Goal: Task Accomplishment & Management: Use online tool/utility

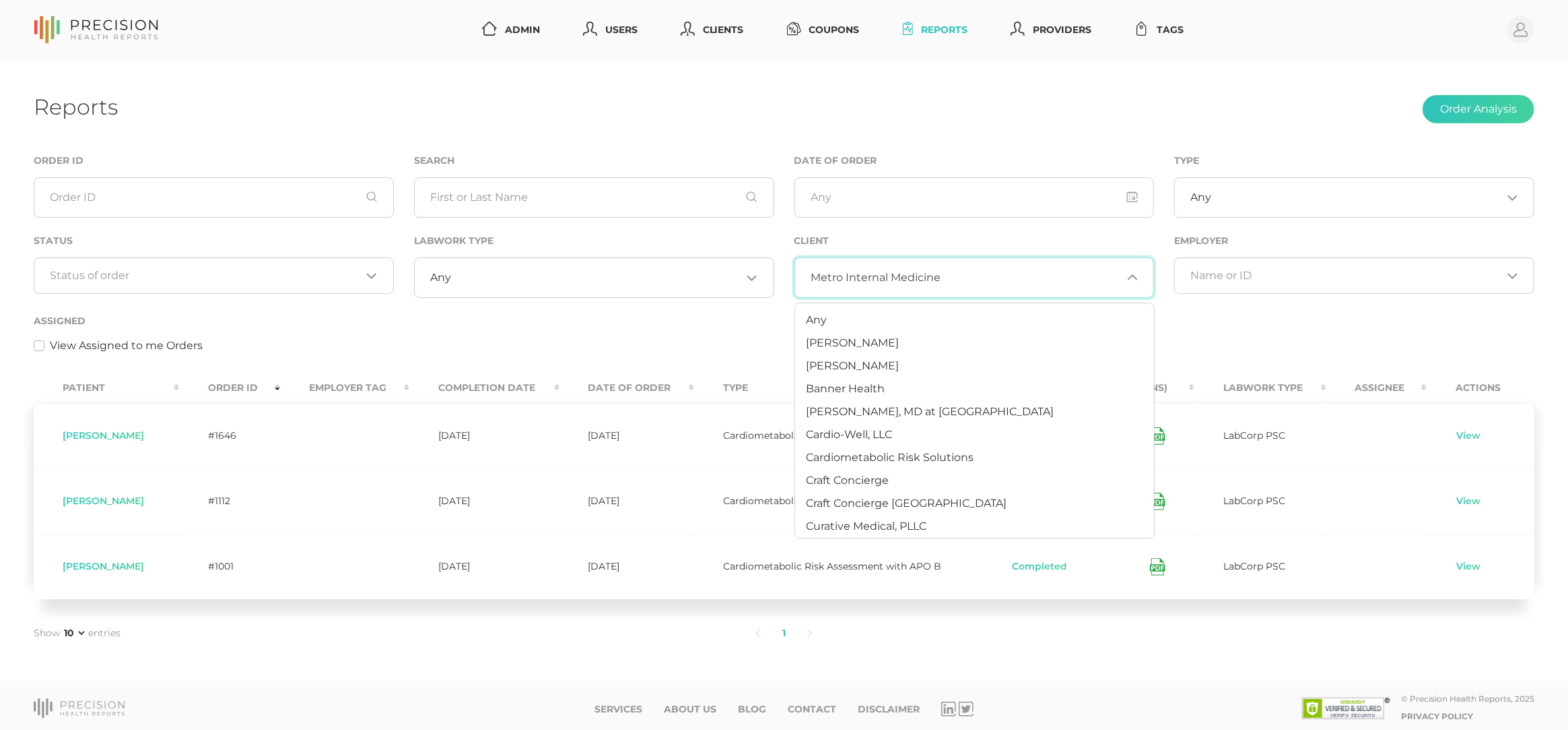
scroll to position [491, 0]
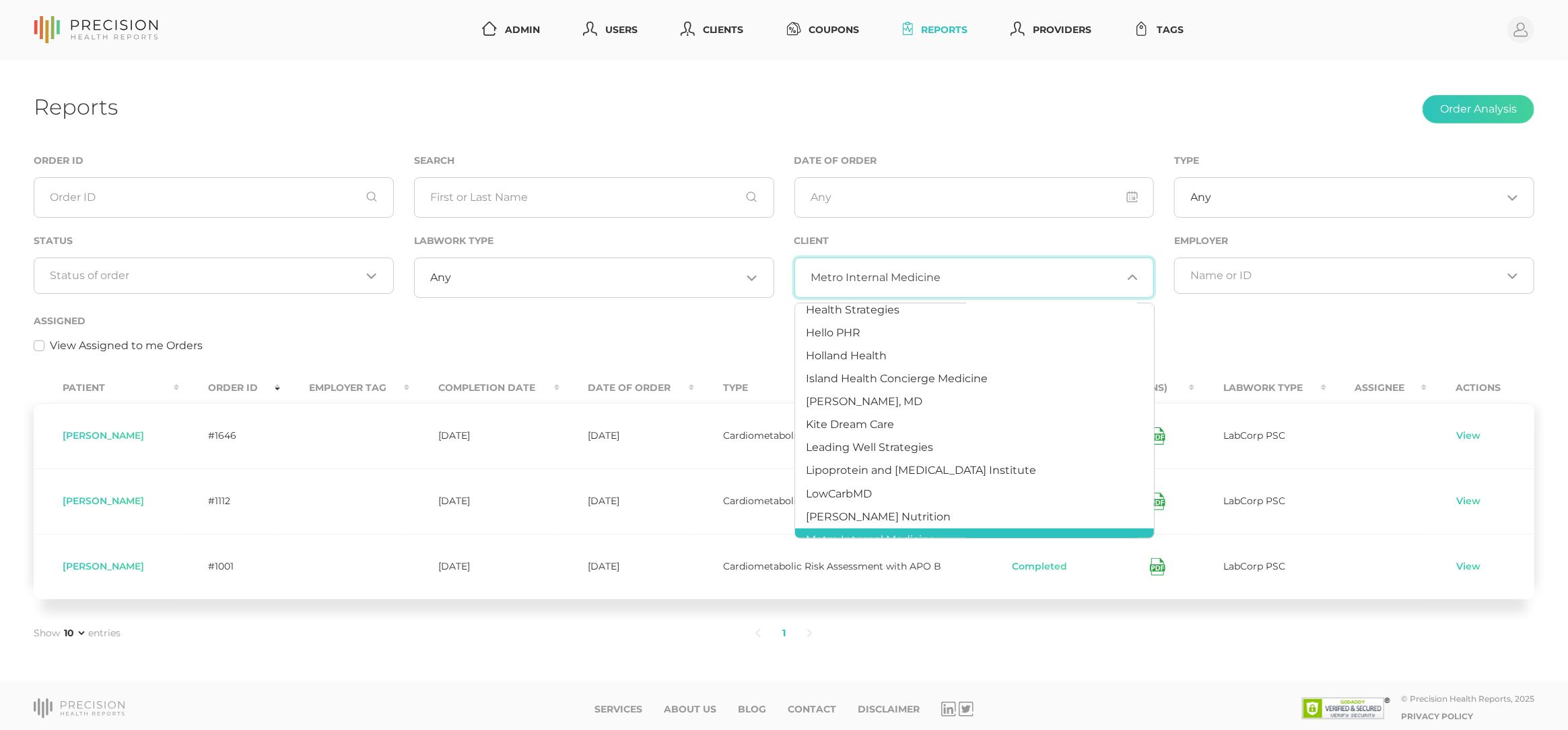
click at [1051, 101] on div "Reports Order Analysis" at bounding box center [784, 110] width 1501 height 32
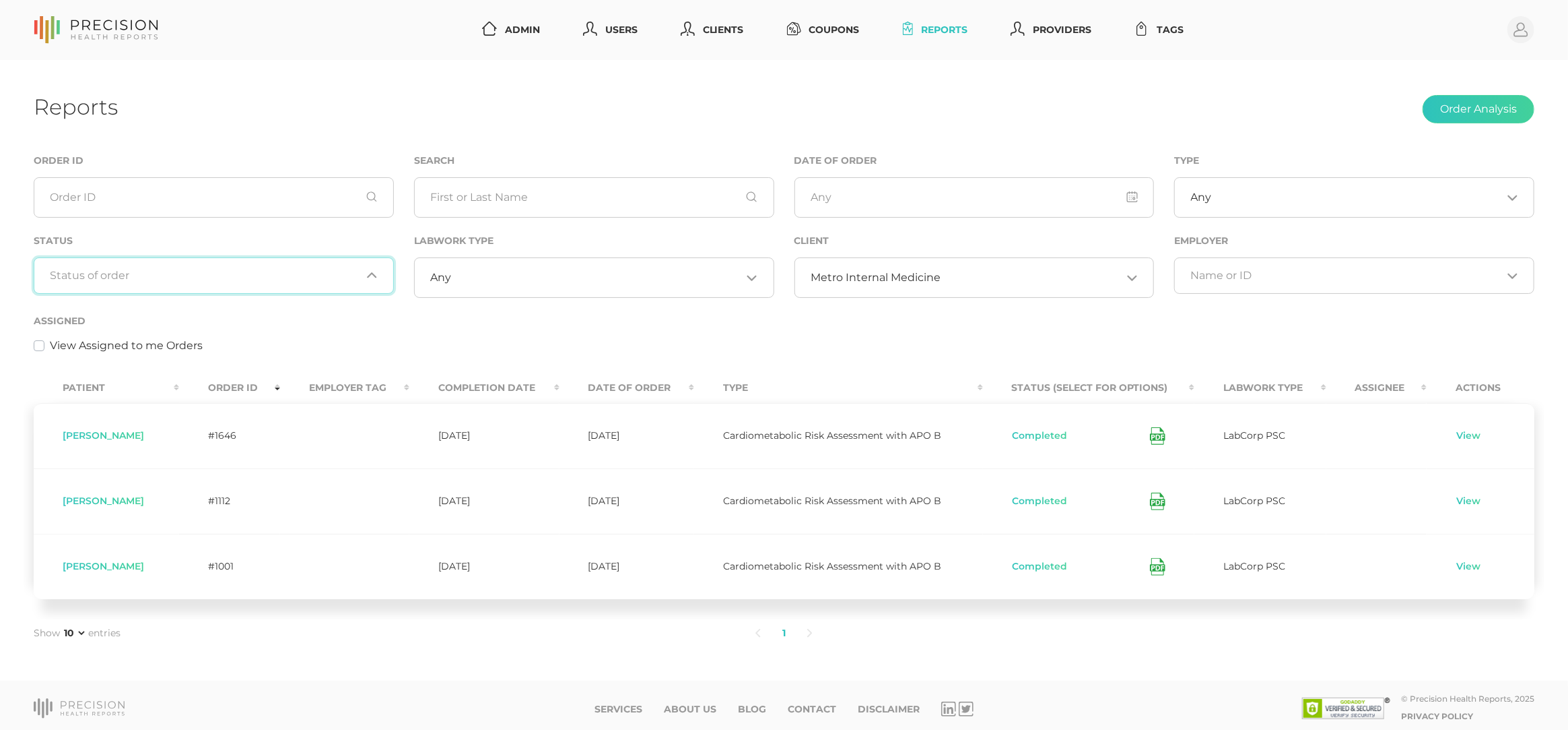
click at [227, 273] on input "Search for option" at bounding box center [206, 276] width 311 height 14
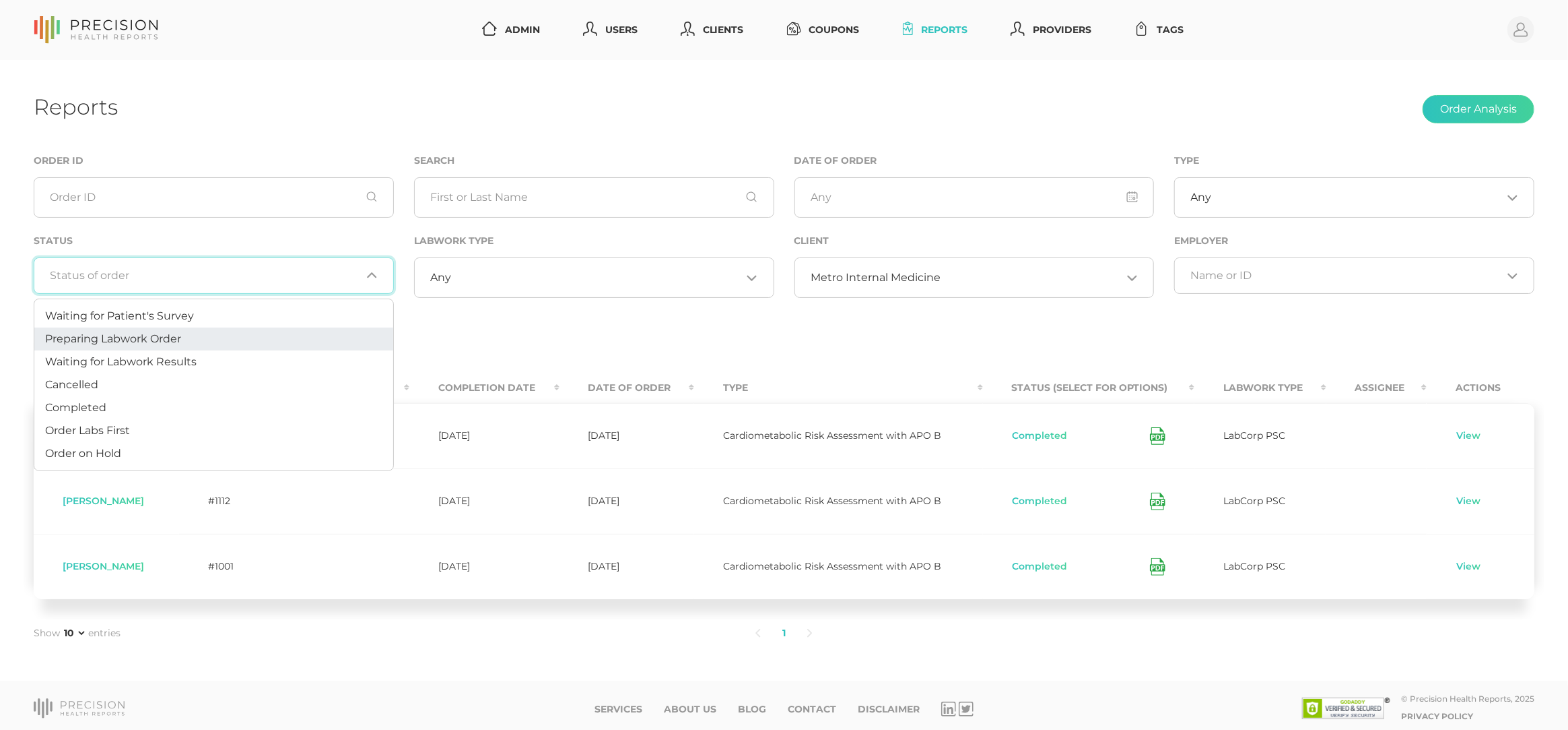
click at [213, 342] on li "Preparing Labwork Order" at bounding box center [214, 339] width 359 height 23
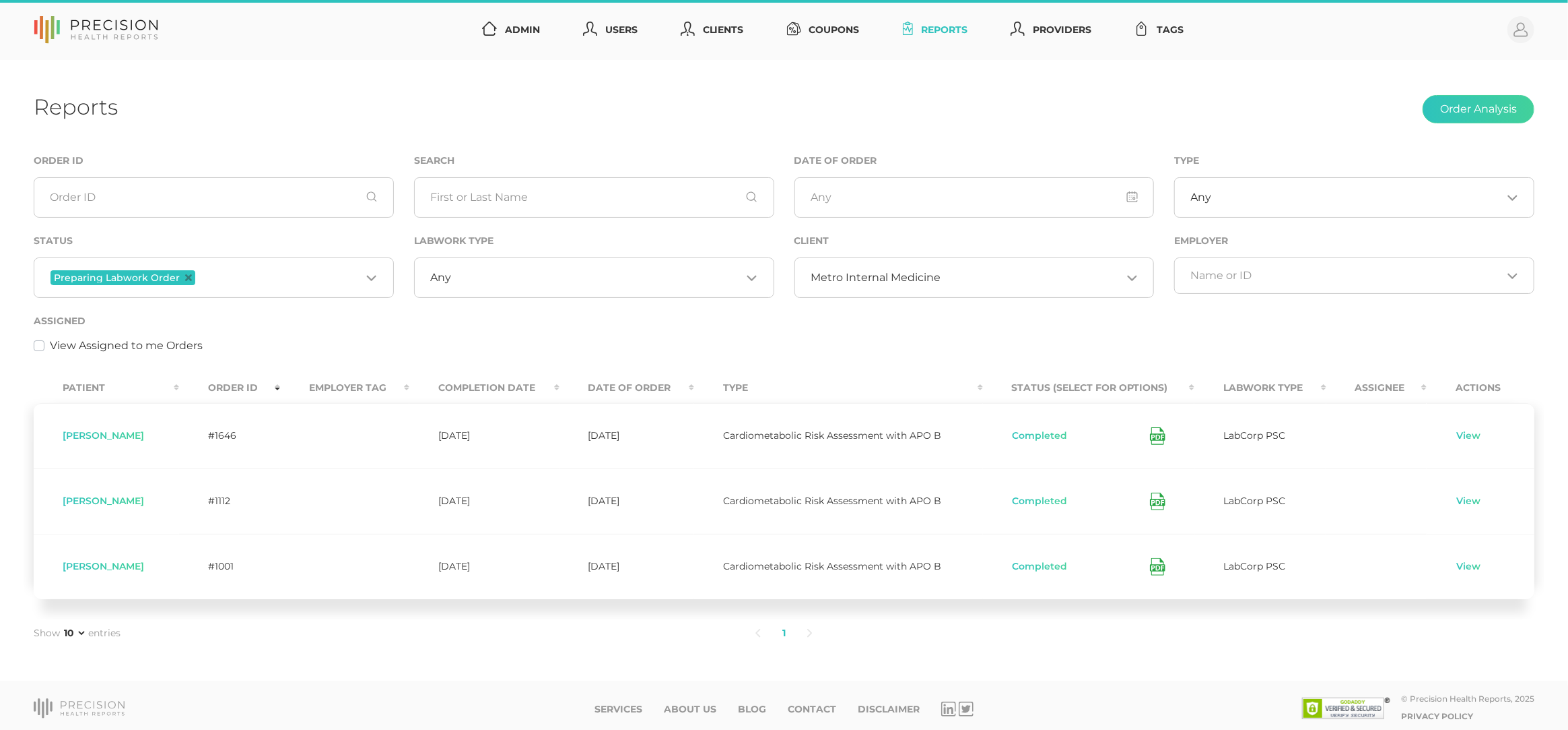
click at [230, 266] on div "Preparing Labwork Order Loading..." at bounding box center [214, 278] width 360 height 41
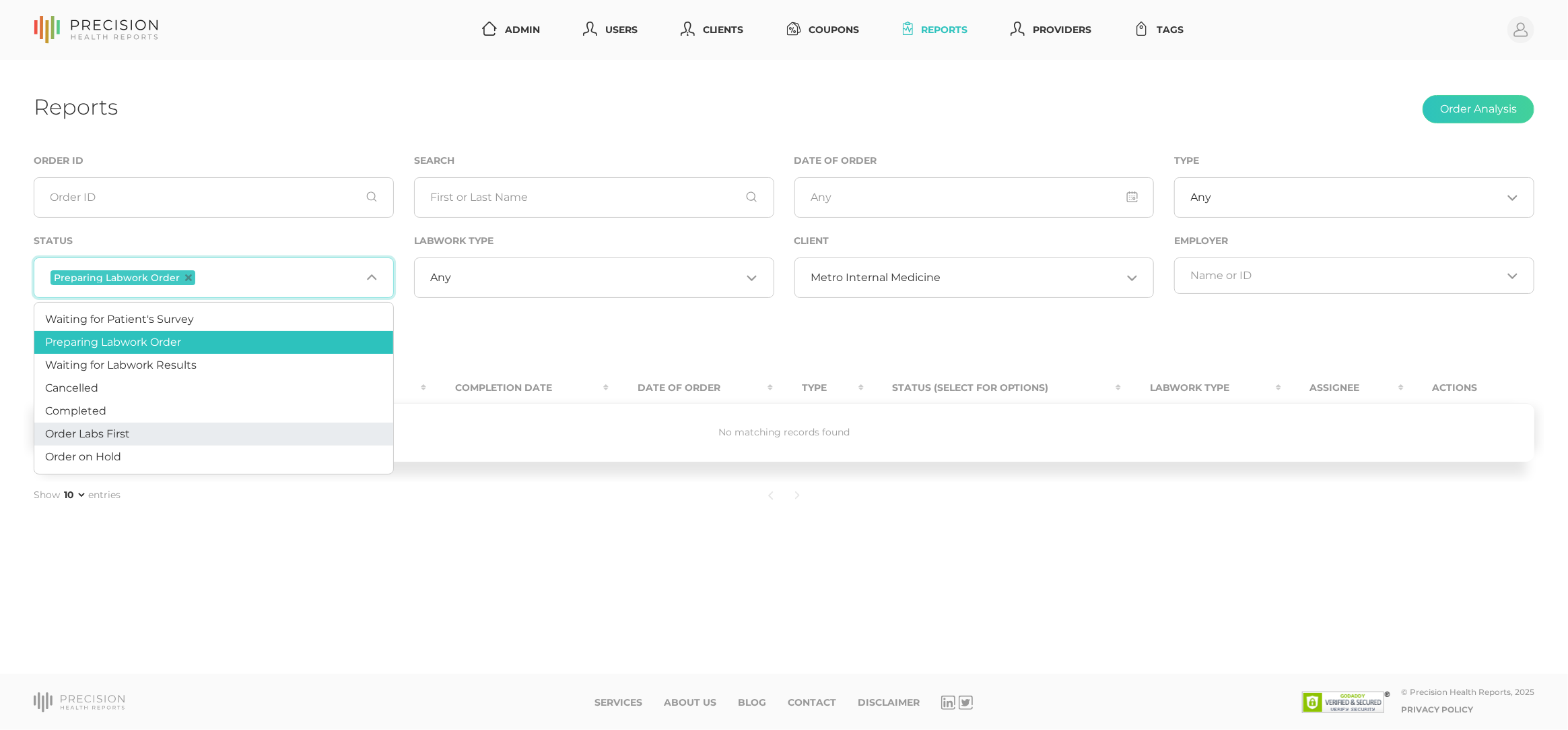
click at [212, 437] on li "Order Labs First" at bounding box center [214, 433] width 359 height 23
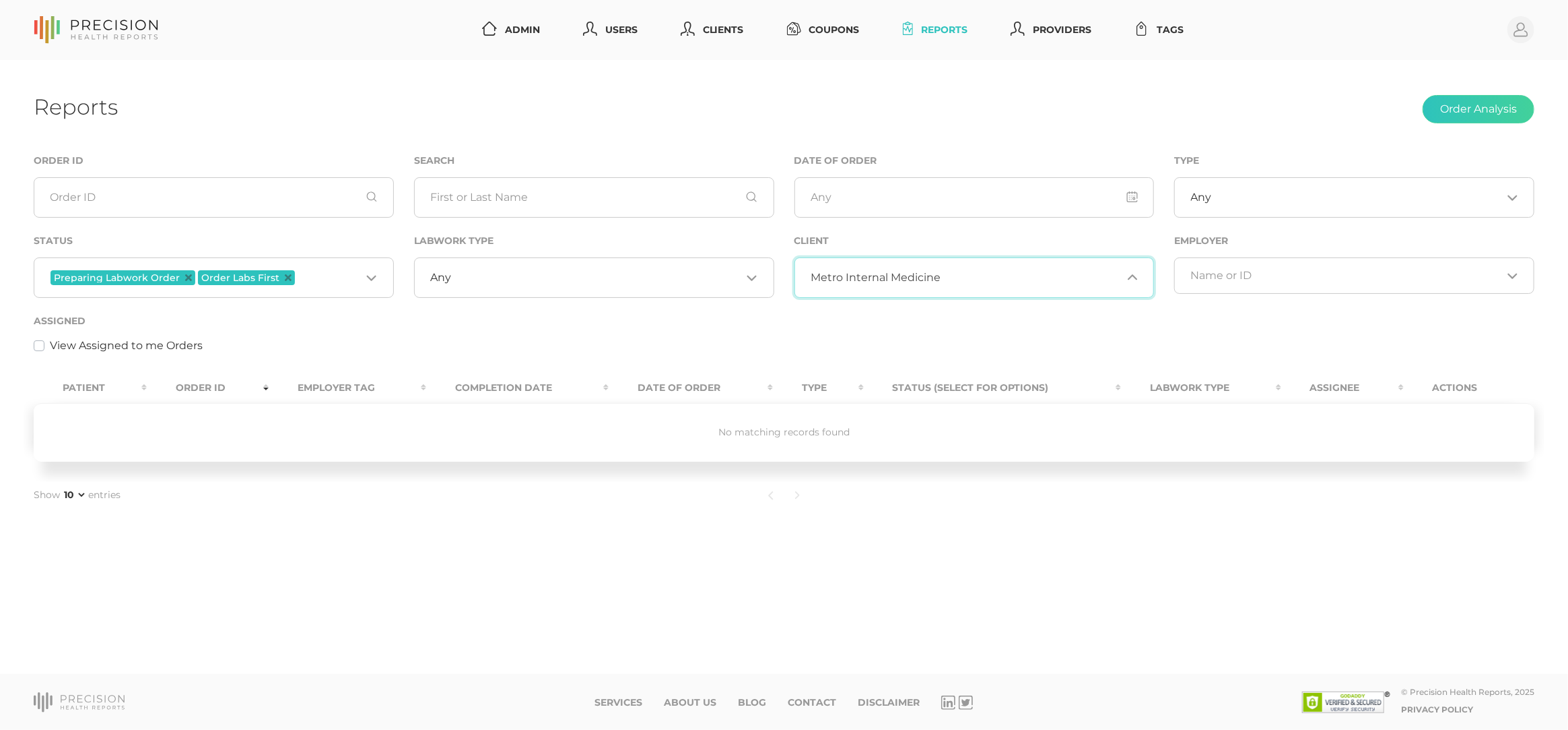
click at [977, 289] on div "Metro Internal Medicine Loading..." at bounding box center [975, 278] width 360 height 41
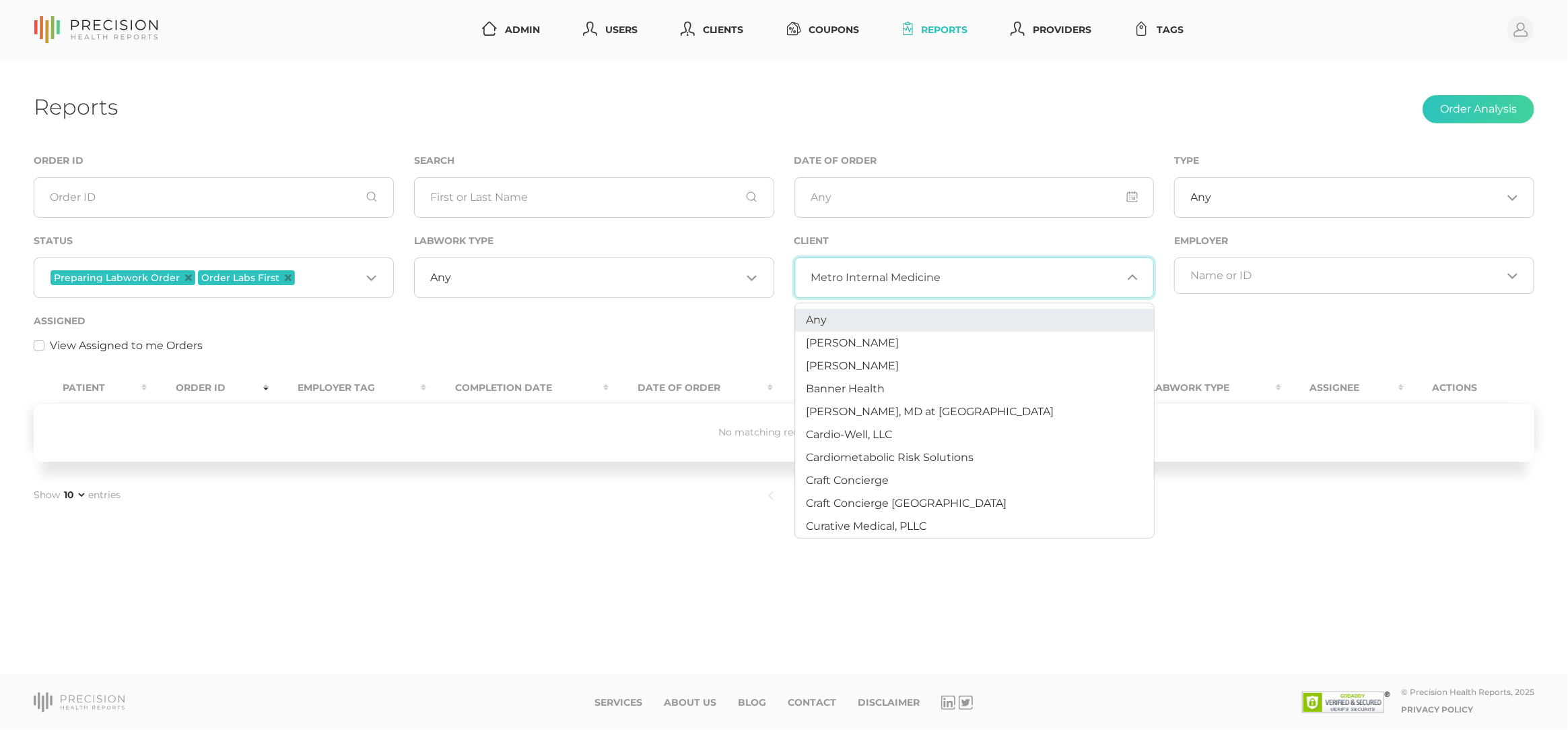
scroll to position [0, 0]
click at [944, 321] on li "Any" at bounding box center [974, 320] width 359 height 23
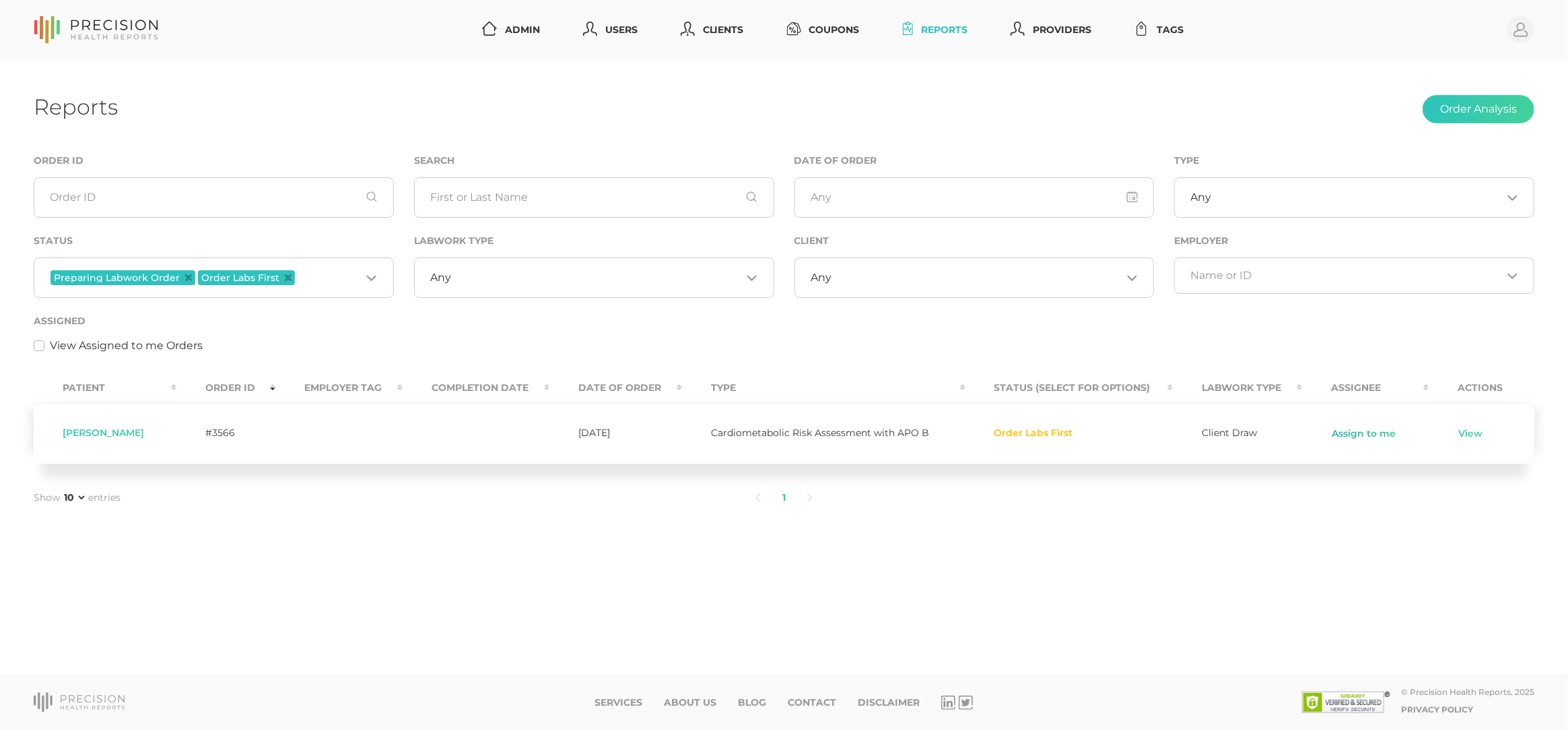
scroll to position [0, 1]
click at [1344, 433] on link "Assign to me" at bounding box center [1364, 434] width 65 height 14
click at [1437, 433] on link "View" at bounding box center [1438, 434] width 26 height 14
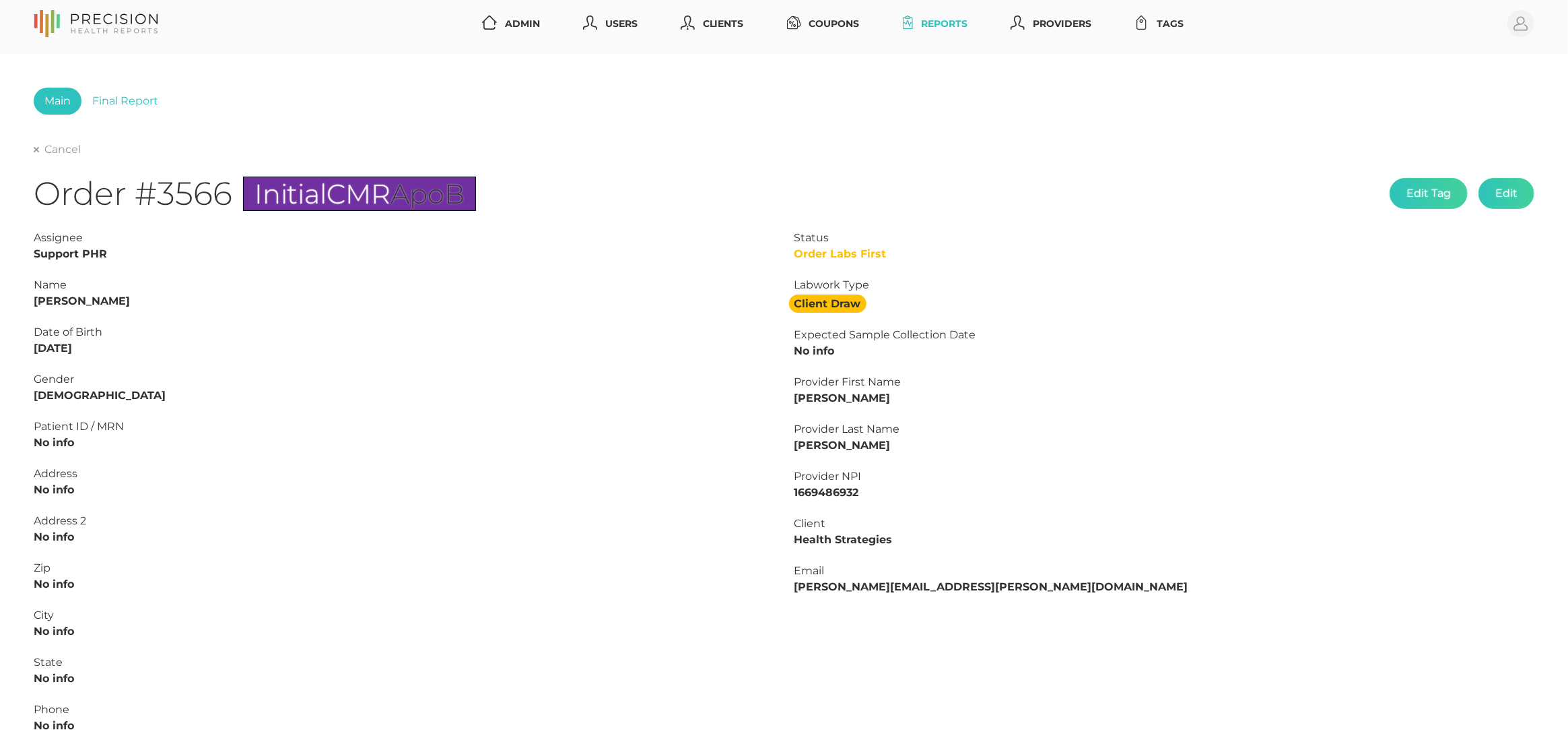
scroll to position [6, 0]
click at [93, 300] on strong "[PERSON_NAME]" at bounding box center [82, 300] width 96 height 13
copy strong "Kvam"
click at [42, 298] on strong "[PERSON_NAME]" at bounding box center [82, 300] width 96 height 13
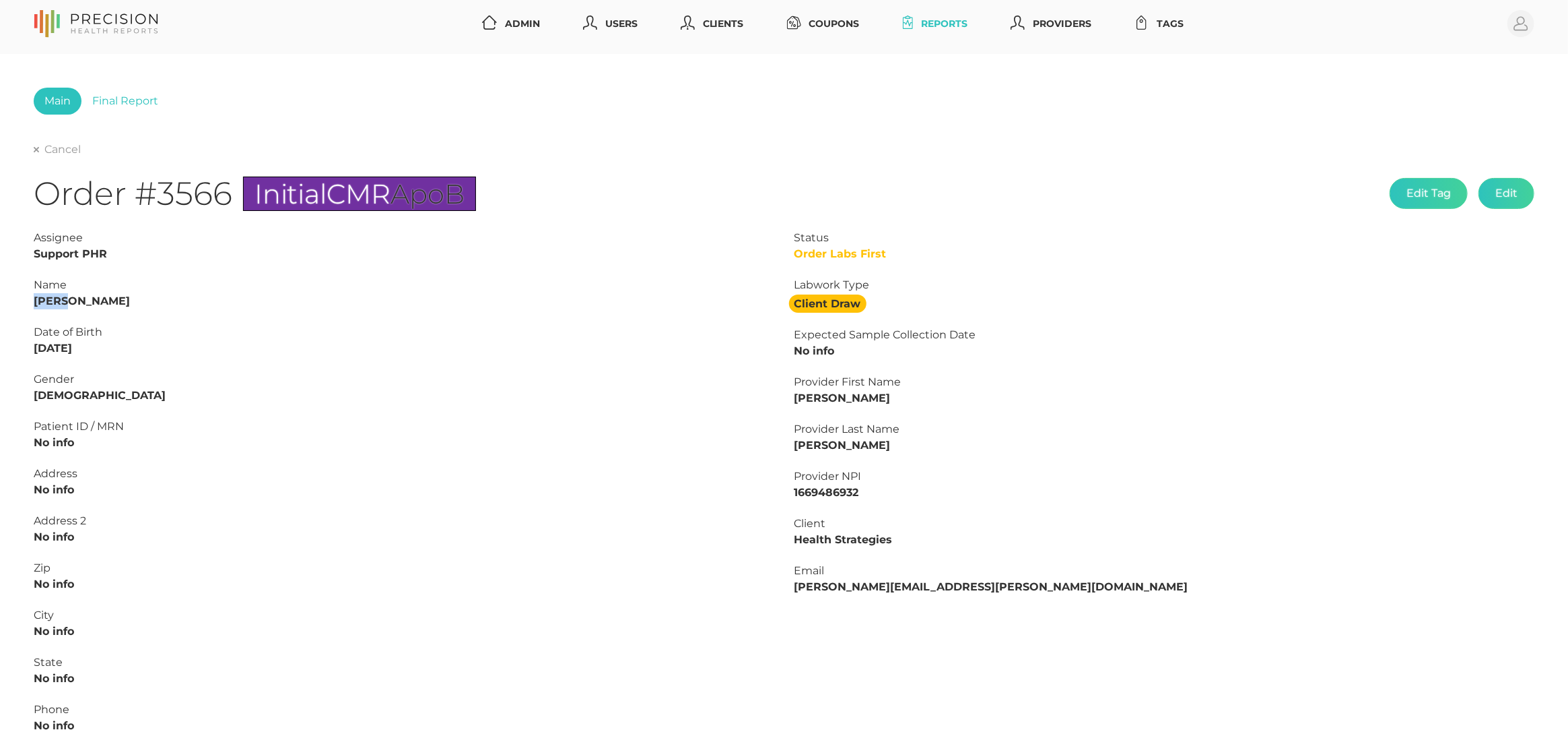
click at [42, 298] on strong "[PERSON_NAME]" at bounding box center [82, 300] width 96 height 13
copy strong "Marci"
drag, startPoint x: 110, startPoint y: 344, endPoint x: 0, endPoint y: 339, distance: 110.1
click at [0, 340] on div "Main Final Report Cancel Order #3566 Initial CMR ApoB Edit Tag Edit Status Orde…" at bounding box center [784, 496] width 1568 height 885
copy strong "02/16/1986"
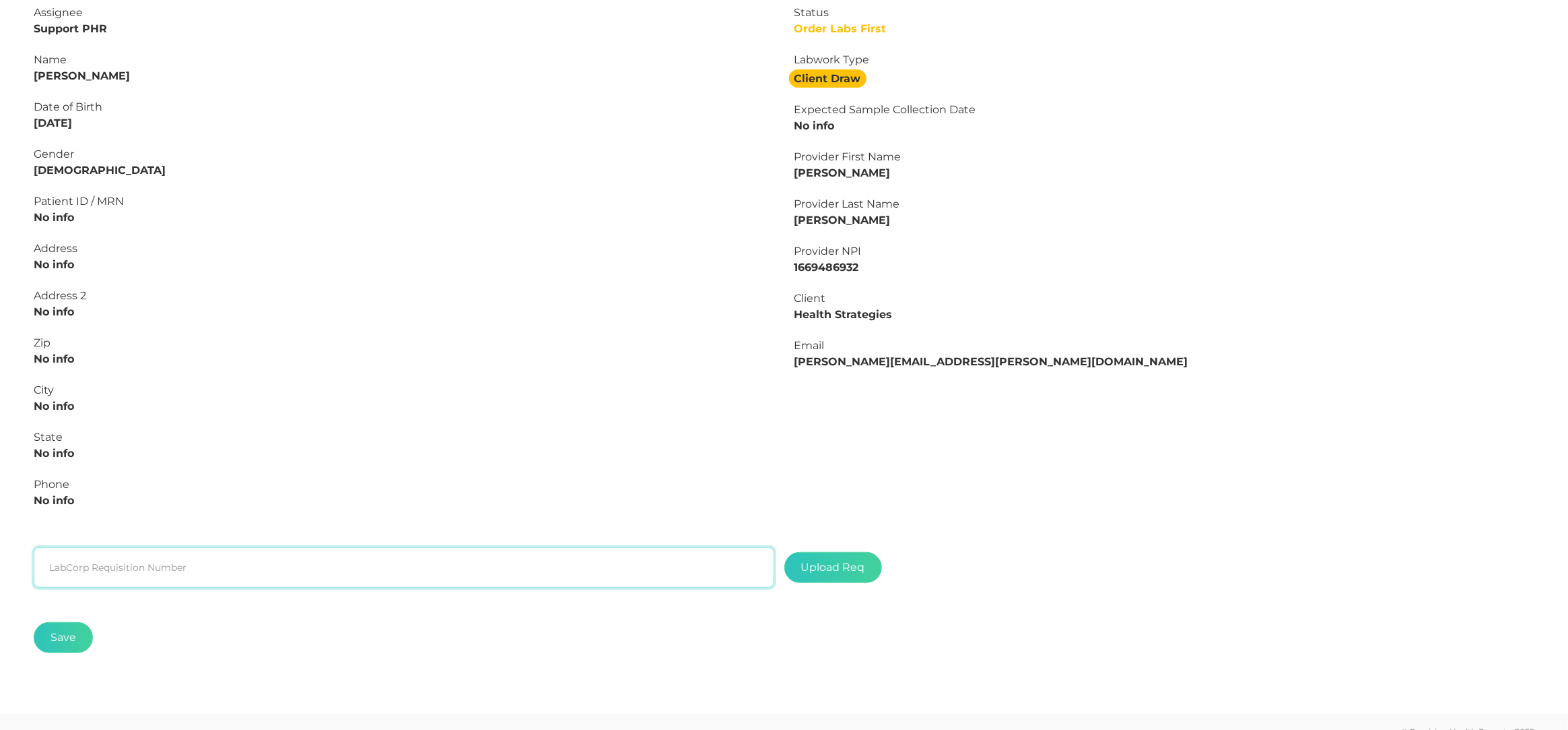
drag, startPoint x: 158, startPoint y: 542, endPoint x: 156, endPoint y: 552, distance: 10.2
click at [158, 547] on input "text" at bounding box center [404, 567] width 741 height 41
click at [158, 555] on input "text" at bounding box center [404, 565] width 741 height 41
paste input "L2507097107"
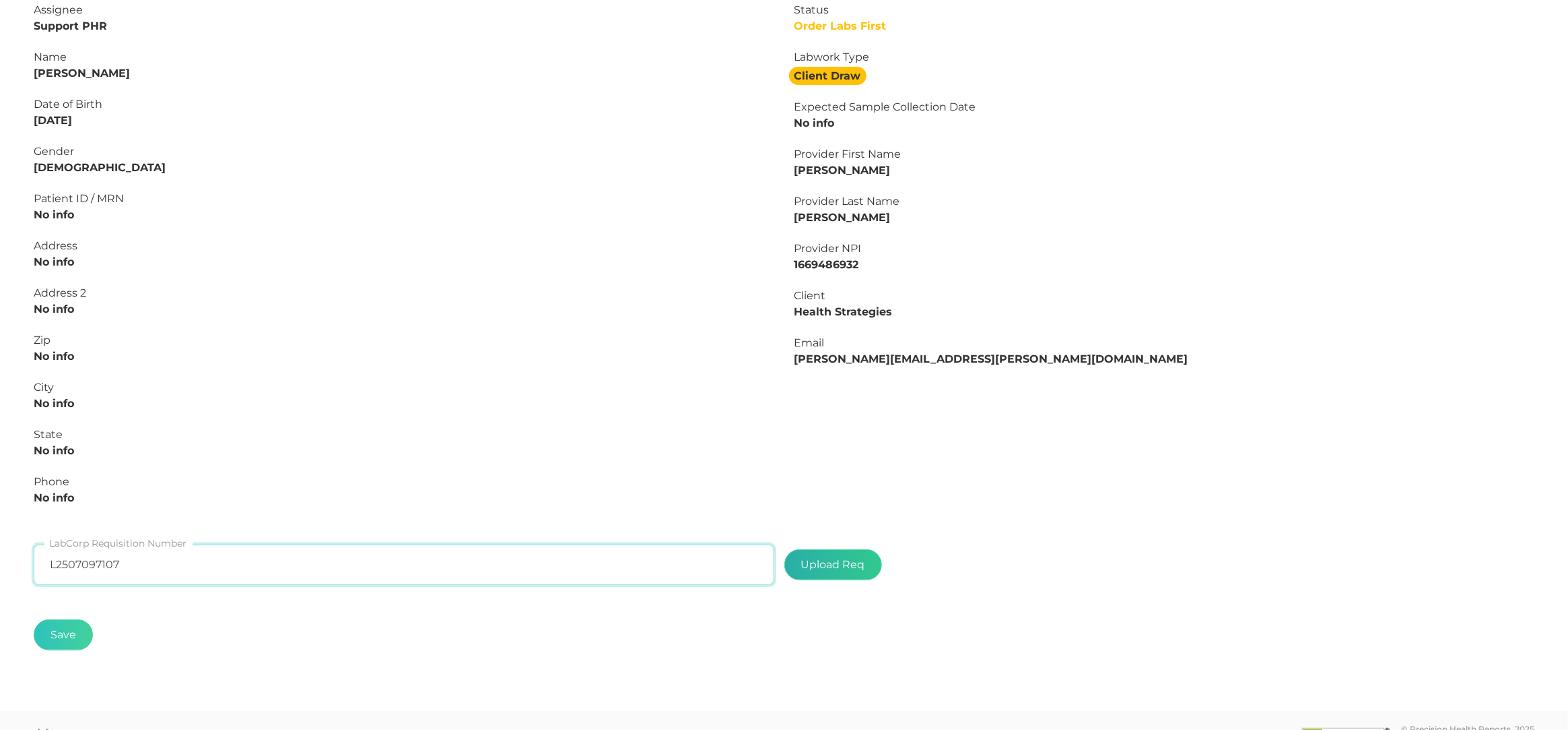
type input "L2507097107"
click at [846, 558] on label at bounding box center [833, 564] width 96 height 29
type input "C:\fakepath\7577d223-bcf4-4d03-acb9-57d331afbcbd.pdf"
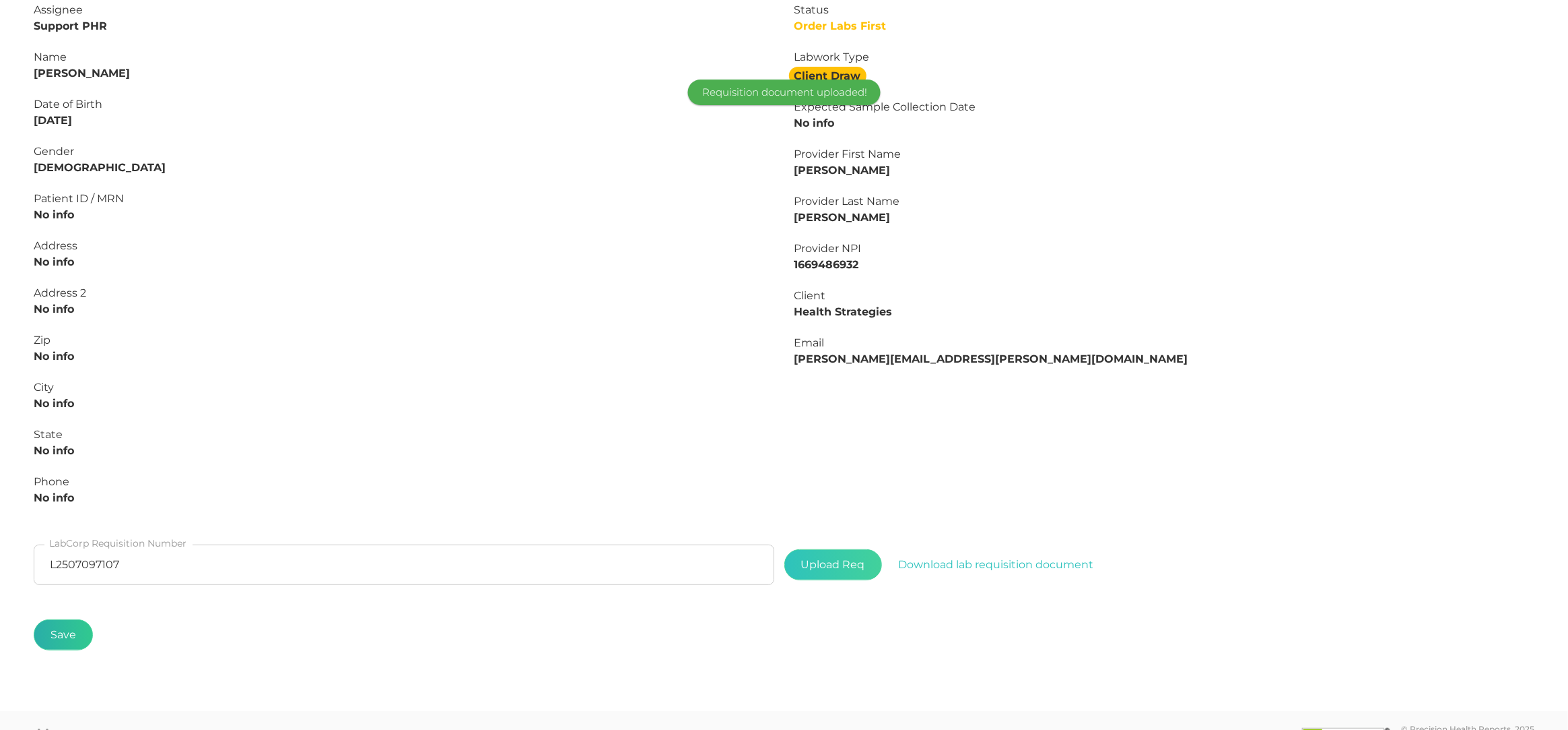
click at [69, 629] on button "Save" at bounding box center [63, 634] width 59 height 31
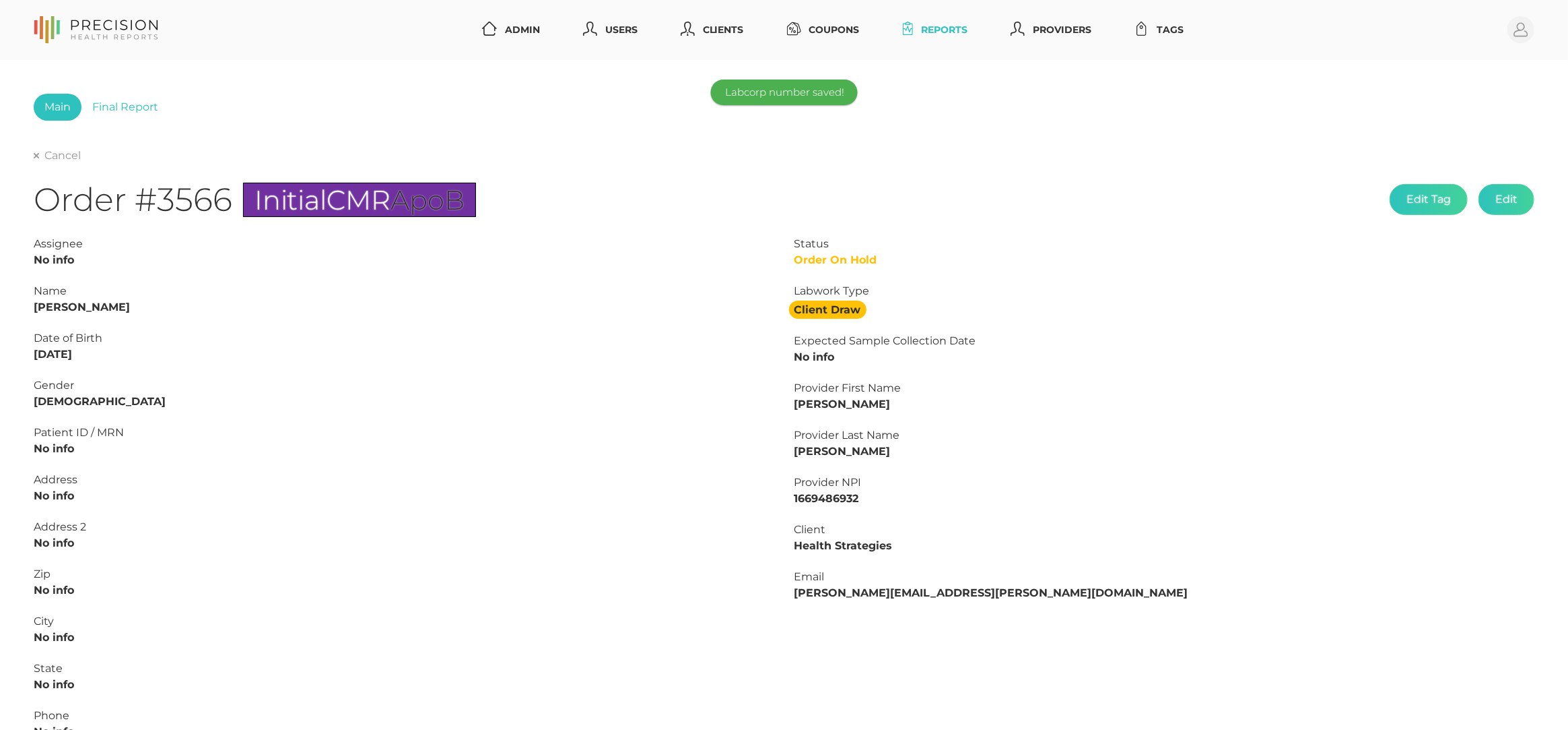
scroll to position [0, 0]
click at [32, 158] on div "Main Final Report Cancel Order #3566 Initial CMR ApoB Edit Tag Edit Status Orde…" at bounding box center [784, 460] width 1568 height 800
click at [38, 156] on icon at bounding box center [36, 155] width 5 height 5
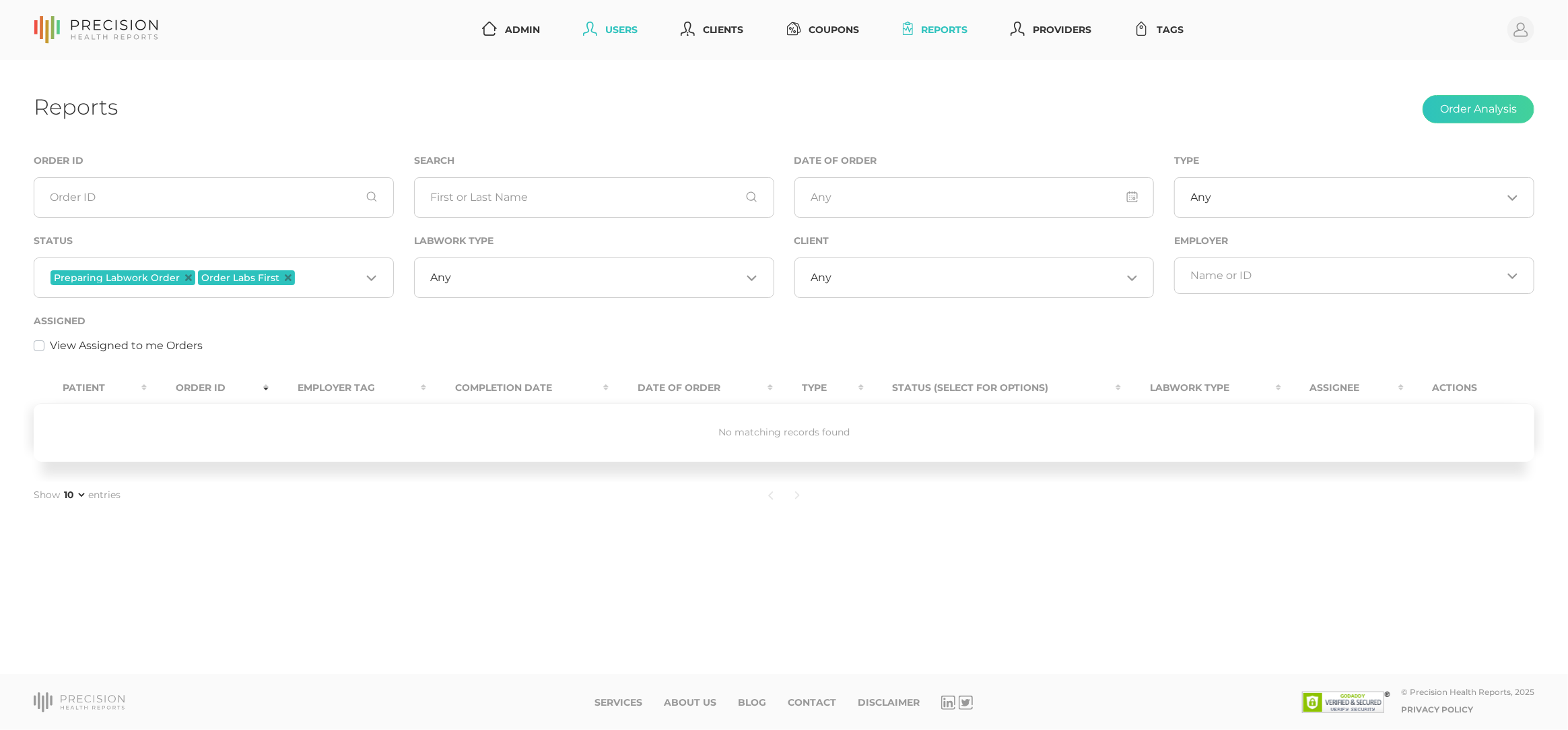
click at [618, 35] on link "Users" at bounding box center [610, 29] width 65 height 25
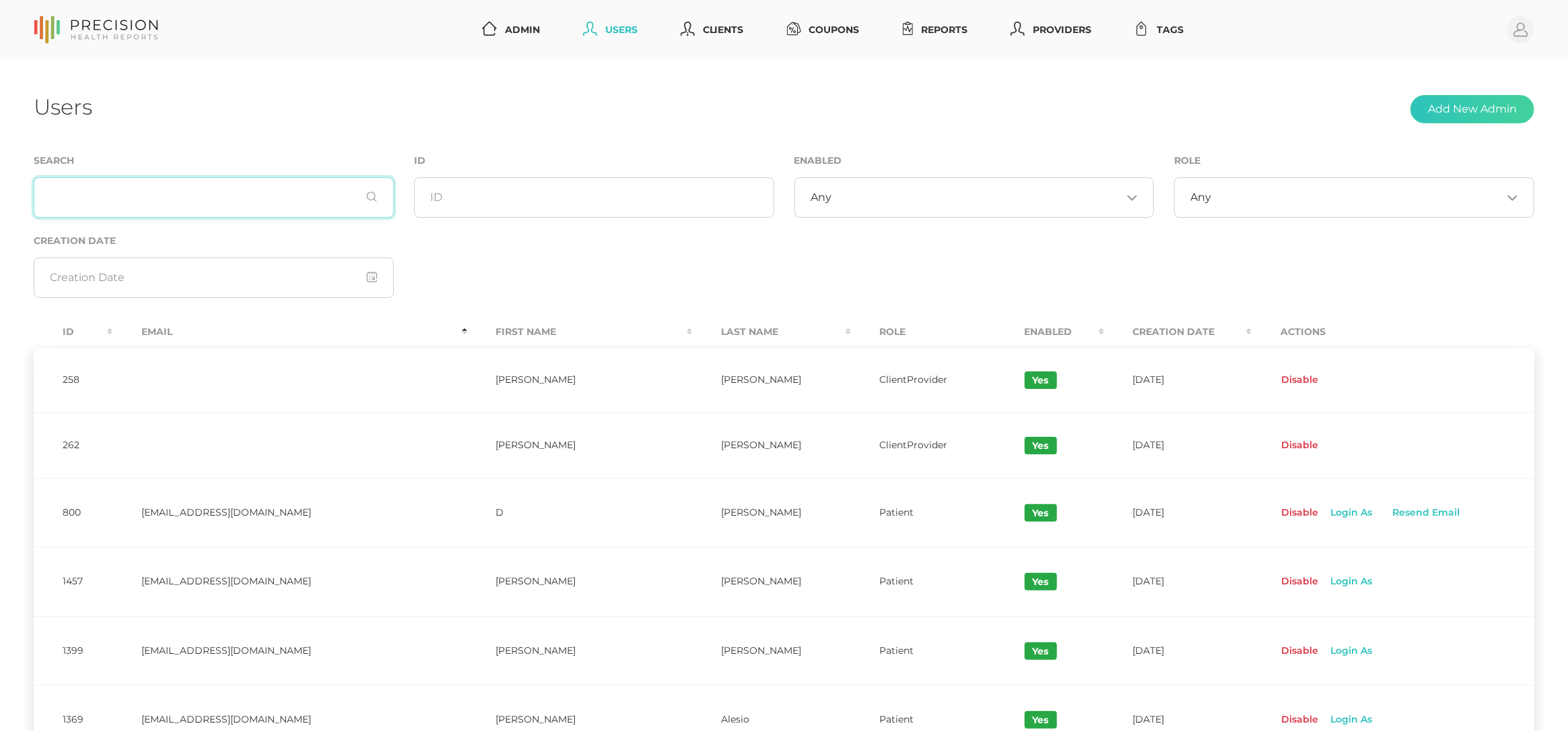
click at [234, 203] on input "text" at bounding box center [214, 198] width 360 height 41
type input "k"
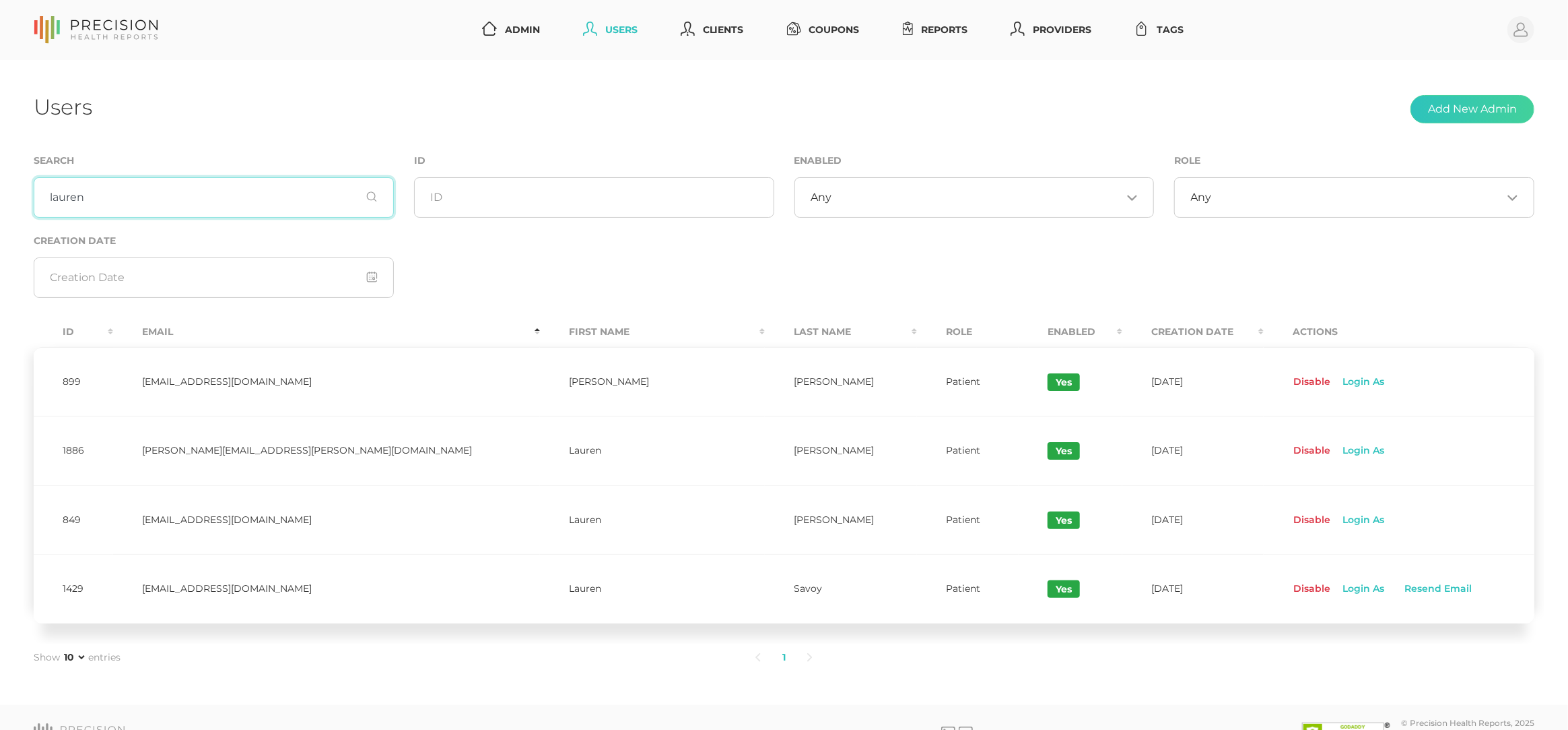
type input "Lauren"
click at [140, 200] on input "Lauren" at bounding box center [214, 198] width 360 height 41
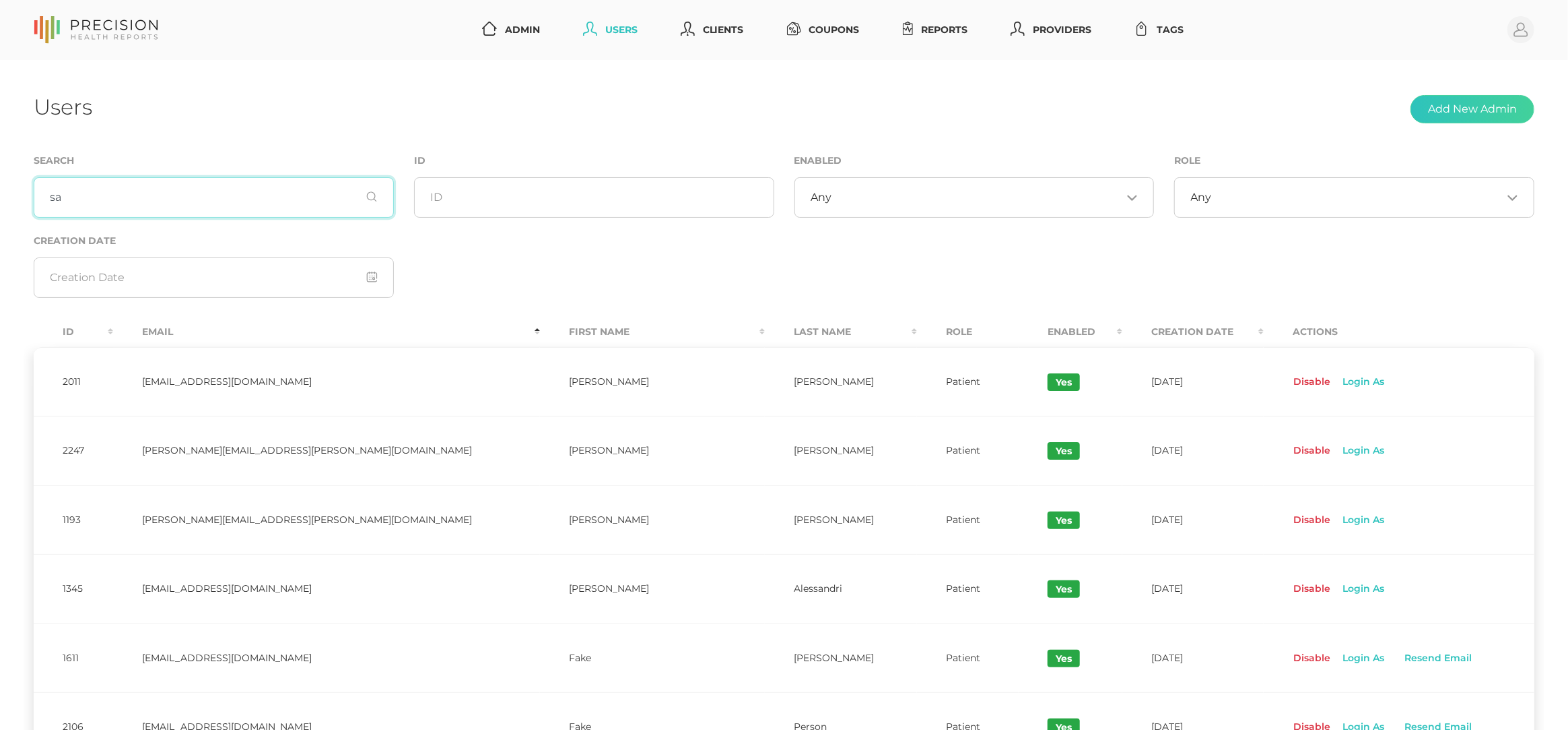
type input "s"
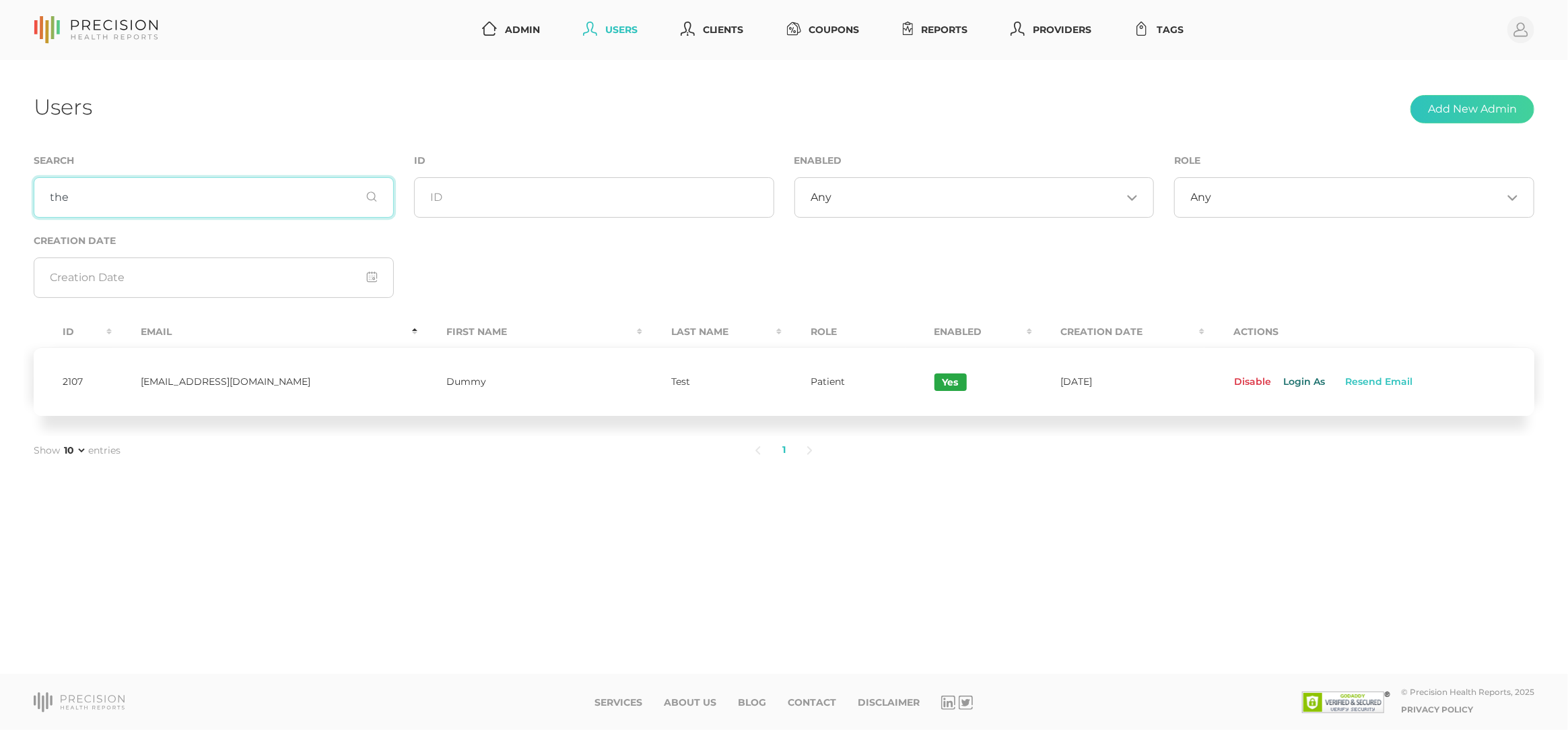
type input "the"
click at [1305, 381] on link "Login As" at bounding box center [1303, 382] width 62 height 22
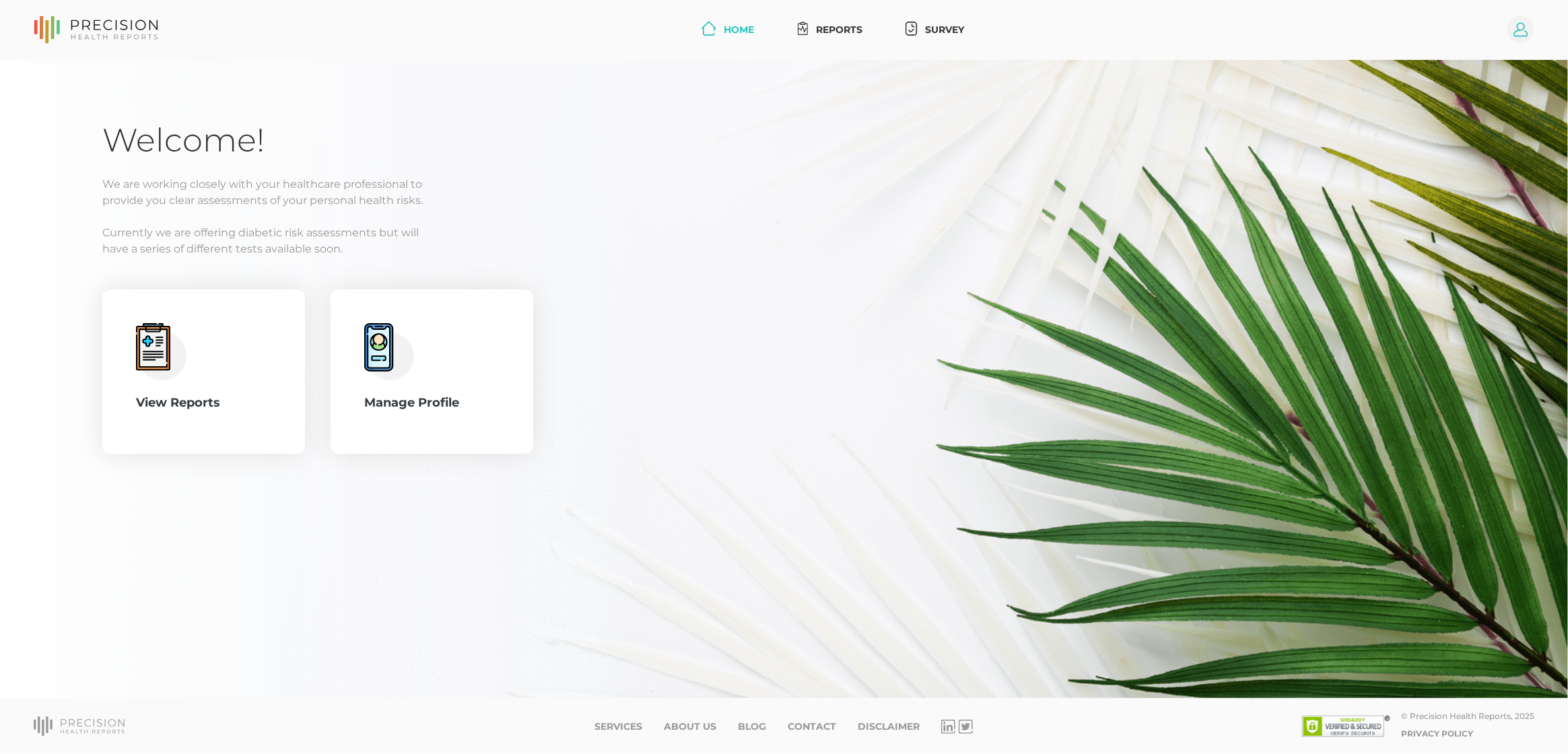
click at [1521, 38] on circle at bounding box center [1521, 30] width 27 height 27
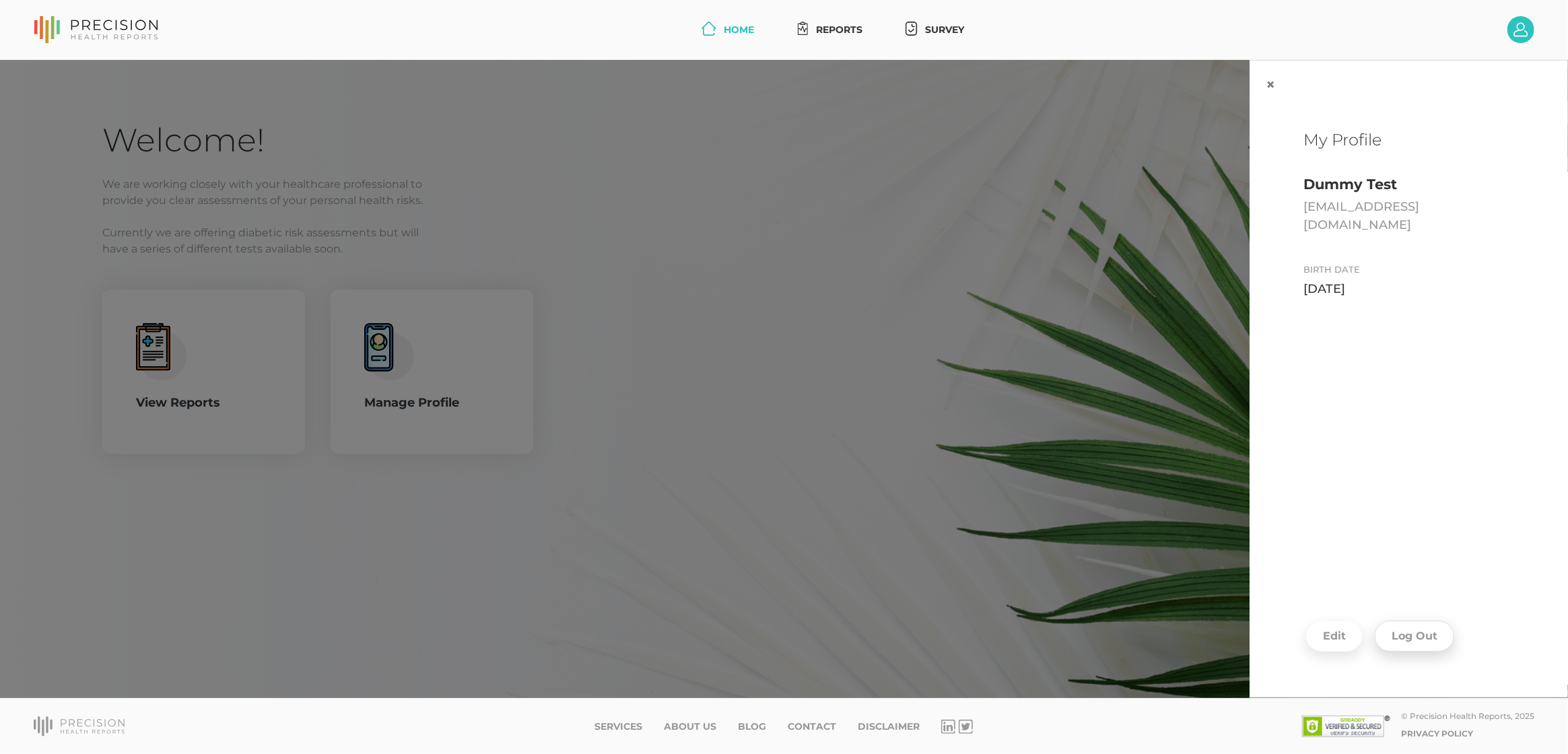
click at [1412, 653] on footer "Edit Log Out" at bounding box center [1409, 635] width 318 height 122
click at [1411, 635] on button "Log Out" at bounding box center [1415, 635] width 80 height 31
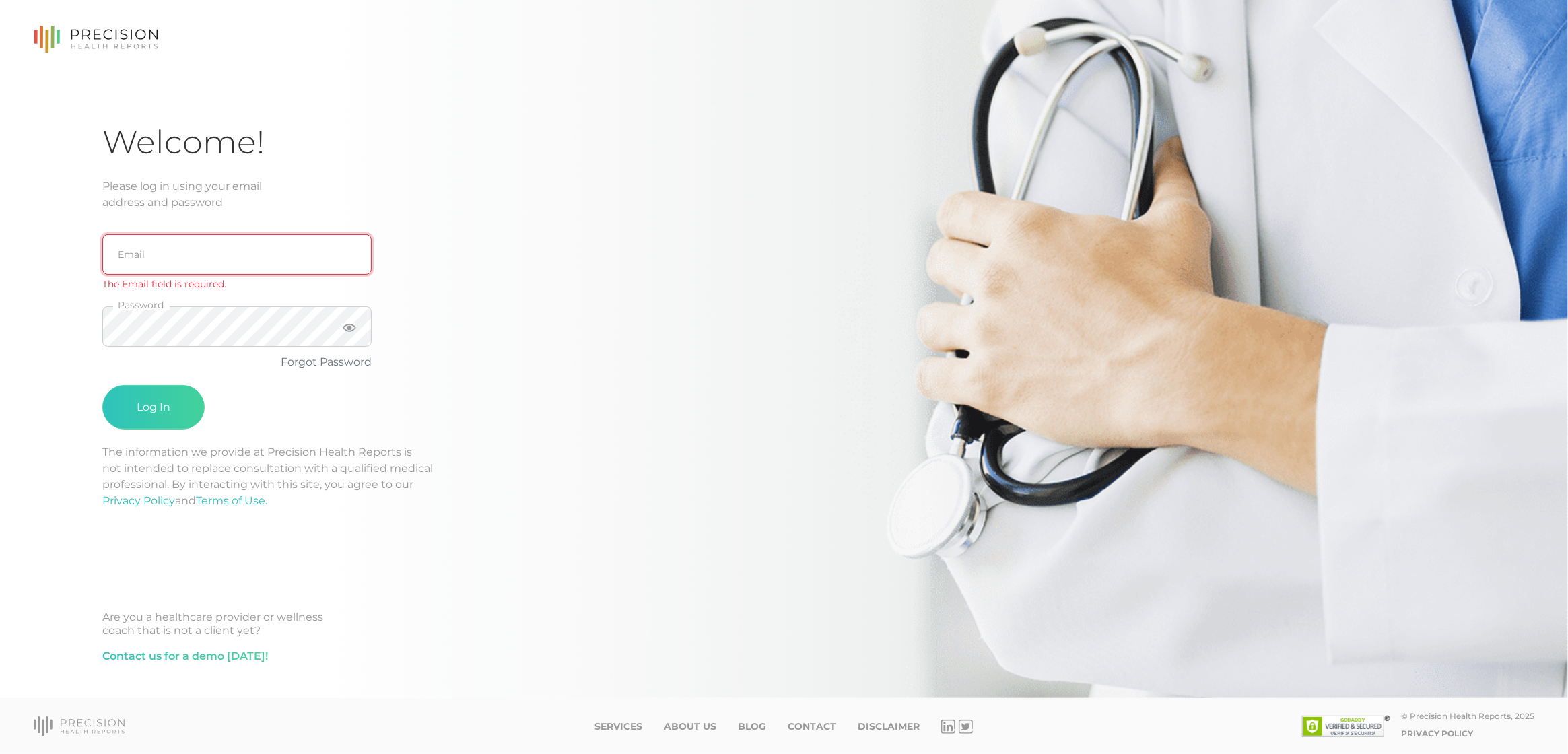
type input "[EMAIL_ADDRESS][DOMAIN_NAME]"
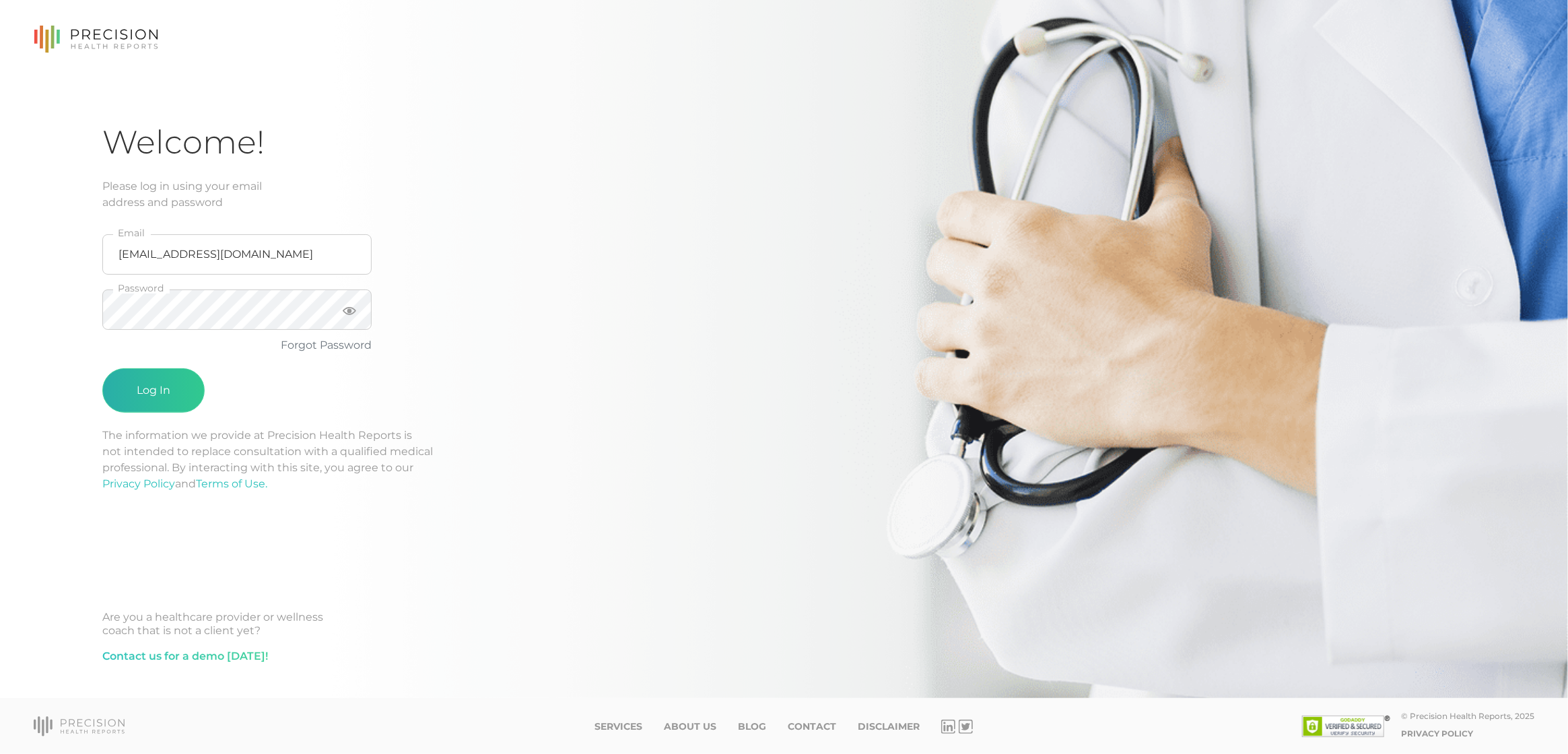
click at [155, 383] on button "Log In" at bounding box center [153, 390] width 102 height 44
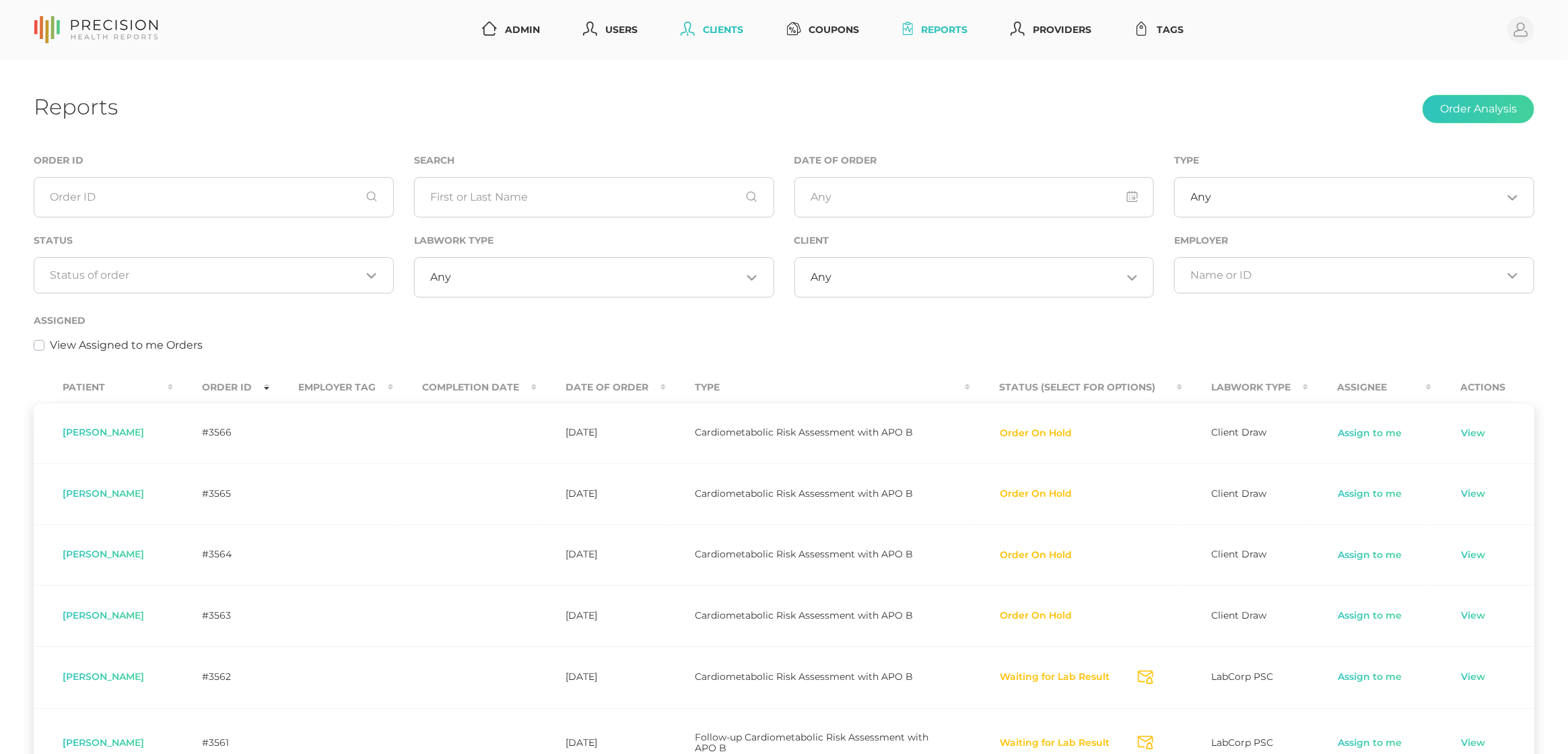
click at [728, 32] on link "Clients" at bounding box center [712, 29] width 74 height 25
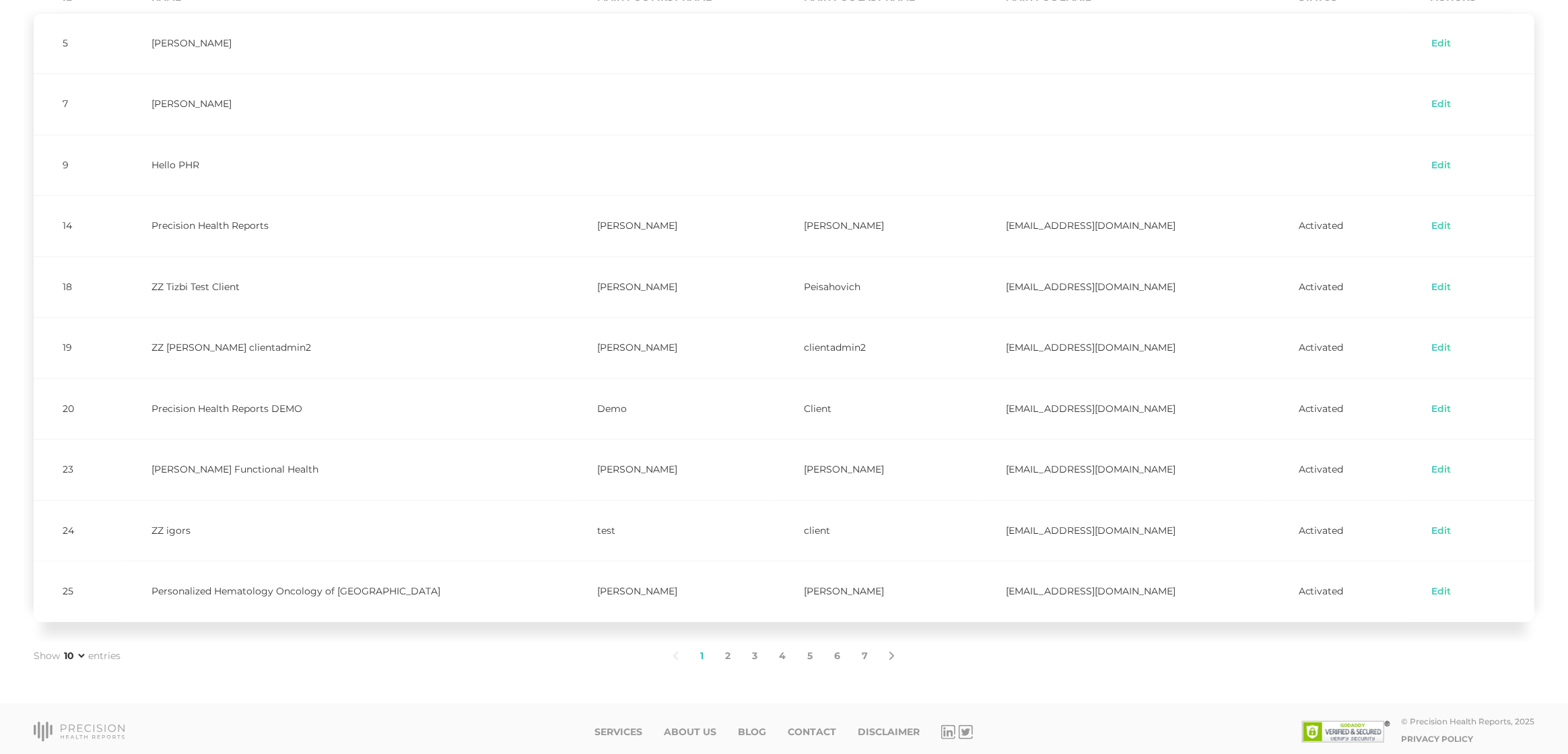
scroll to position [173, 0]
select select "75"
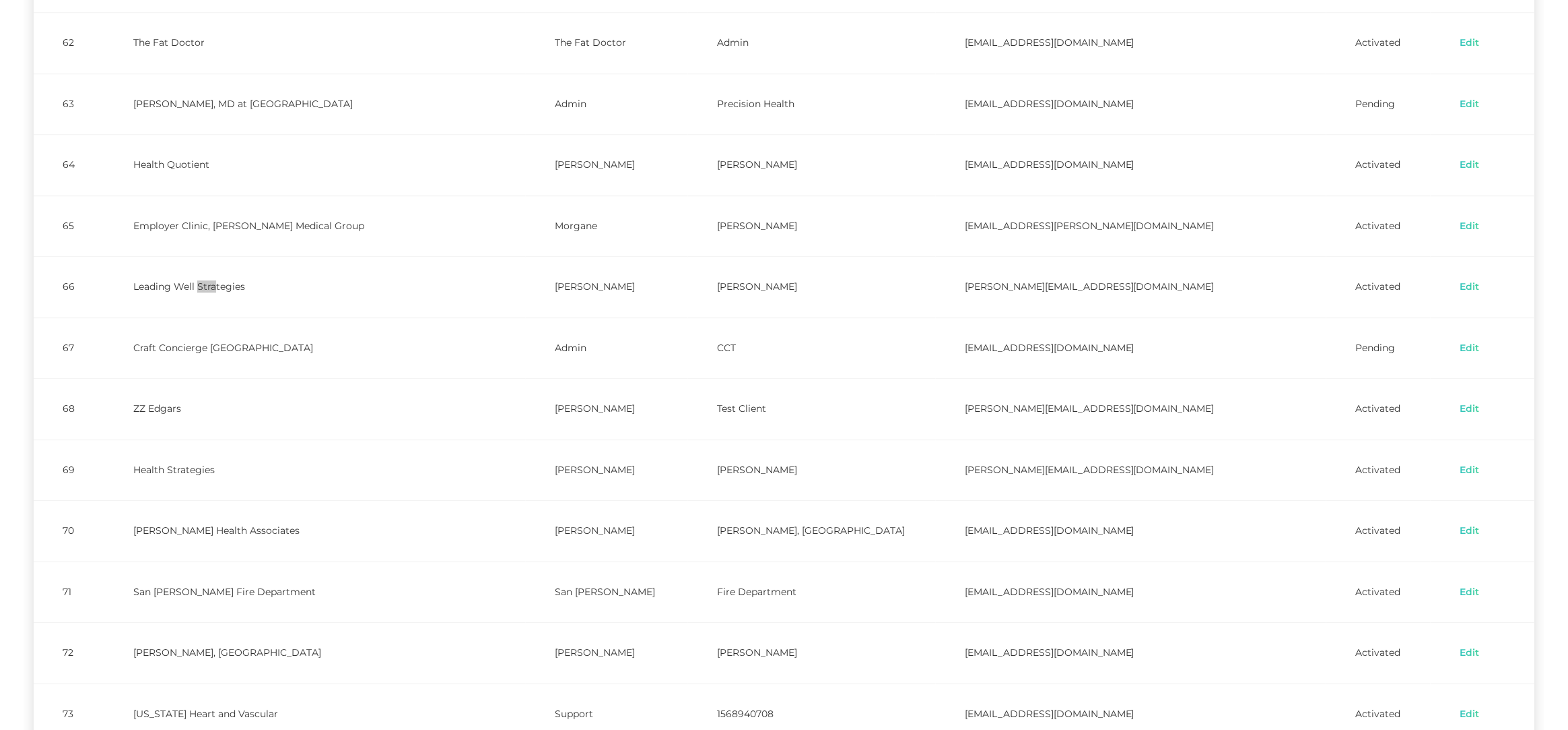
scroll to position [2797, 0]
drag, startPoint x: 976, startPoint y: 448, endPoint x: 1160, endPoint y: 449, distance: 184.0
click at [1160, 449] on td "sandi@healthstrategiesmn.com" at bounding box center [1131, 469] width 391 height 62
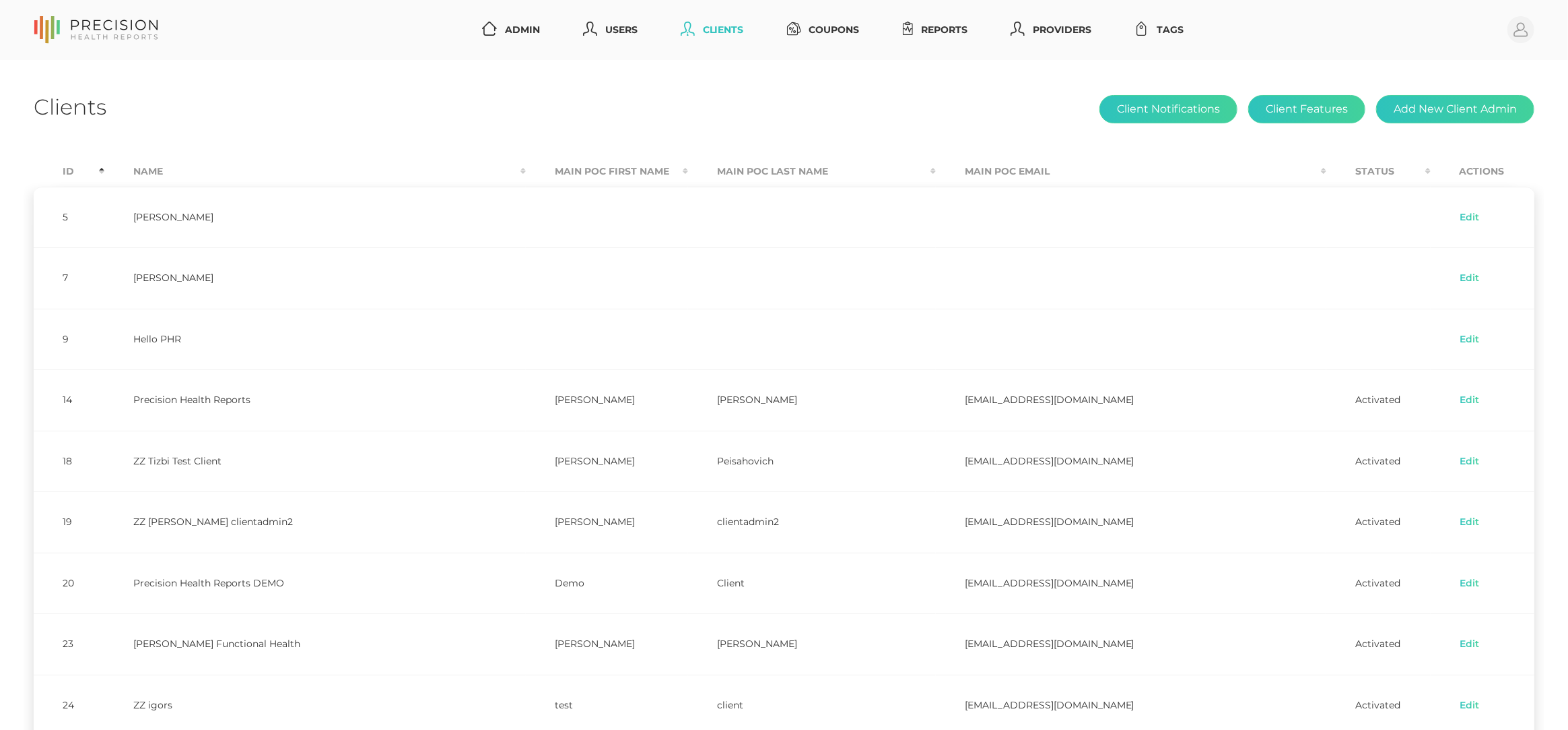
scroll to position [-1, 0]
drag, startPoint x: 749, startPoint y: 91, endPoint x: 712, endPoint y: 82, distance: 38.1
click at [624, 34] on link "Users" at bounding box center [610, 29] width 65 height 25
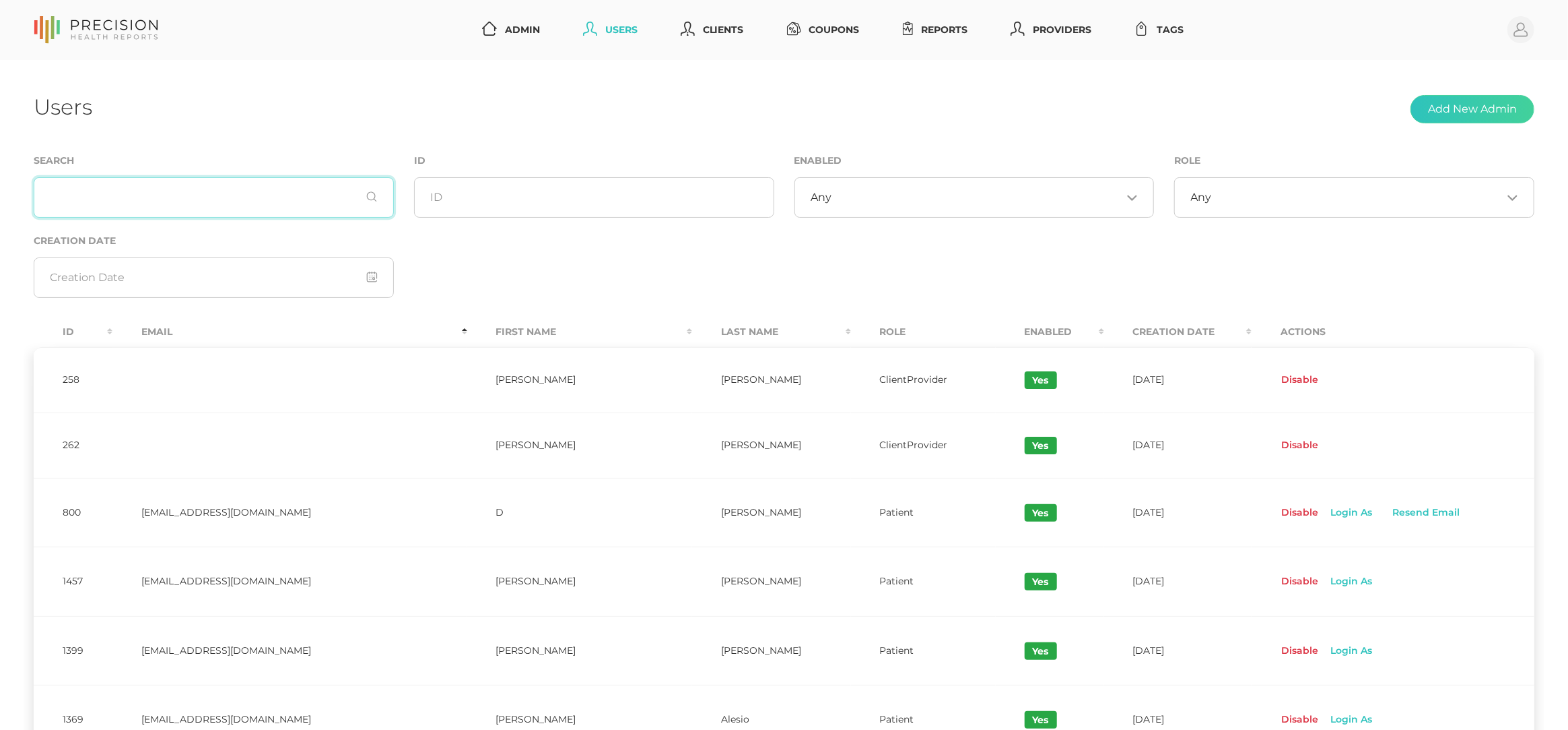
click at [282, 192] on input "text" at bounding box center [214, 198] width 360 height 41
paste input "sandi@healthstrategiesmn.com"
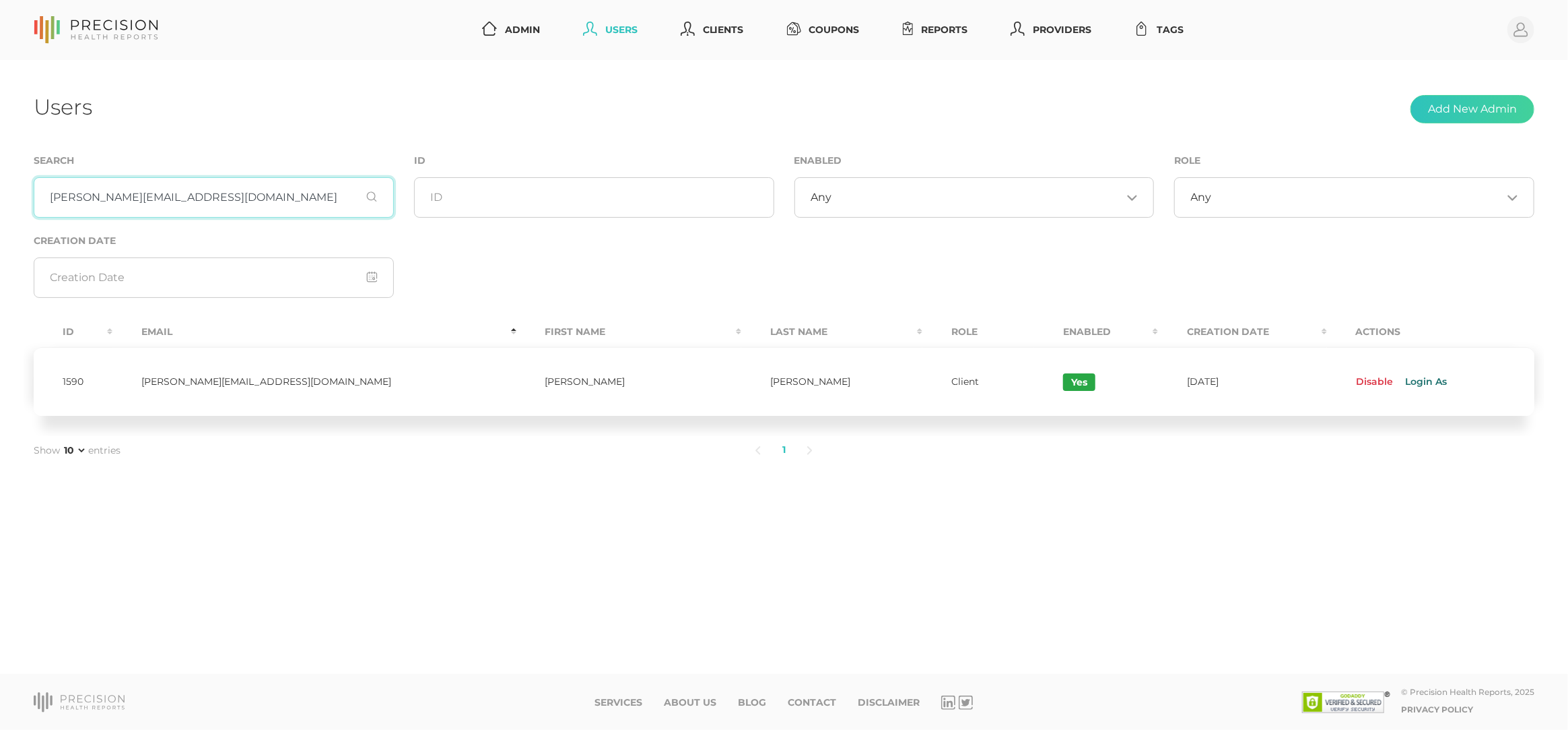
type input "sandi@healthstrategiesmn.com"
click at [1398, 379] on link "Login As" at bounding box center [1425, 382] width 62 height 22
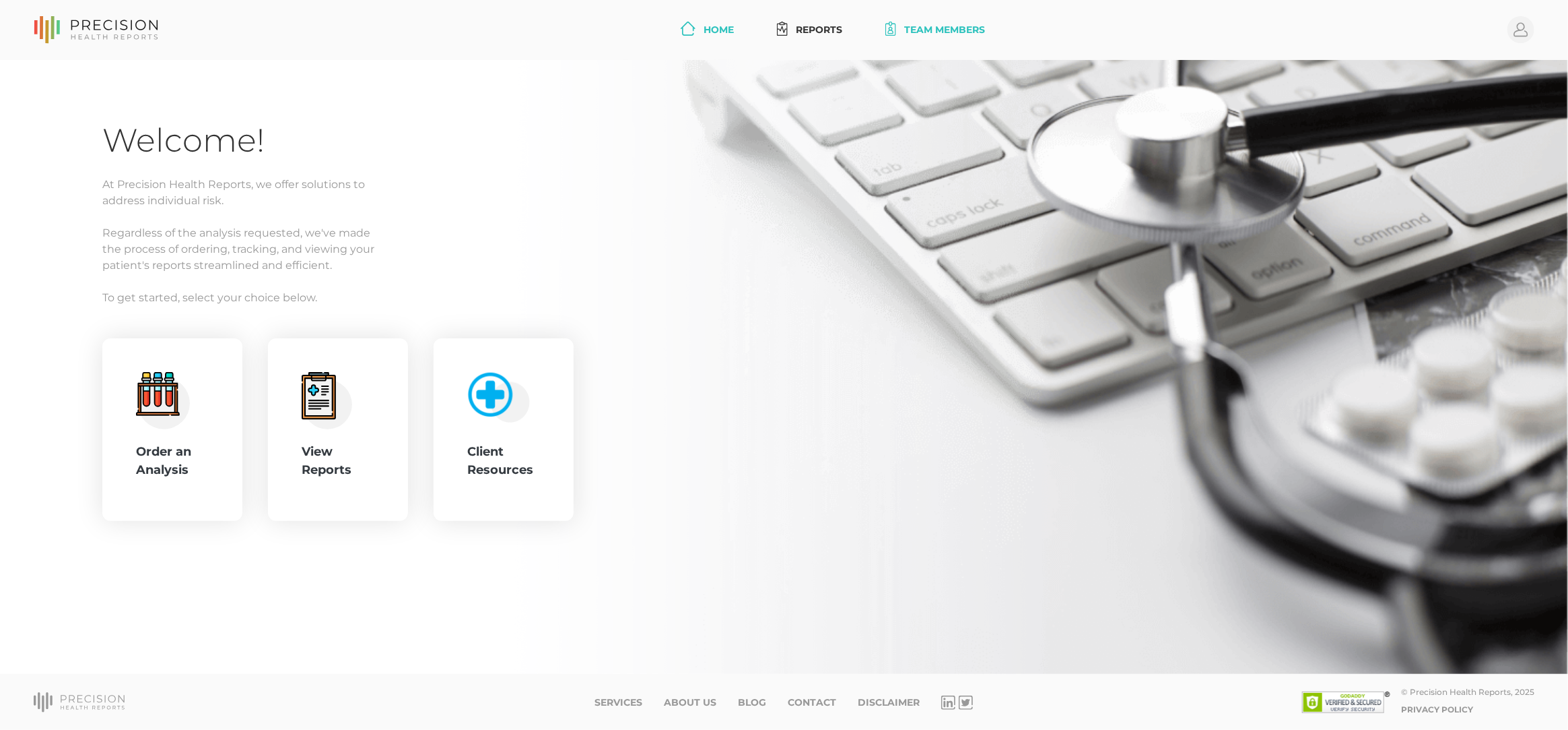
click at [928, 33] on link "Team Members" at bounding box center [934, 29] width 110 height 25
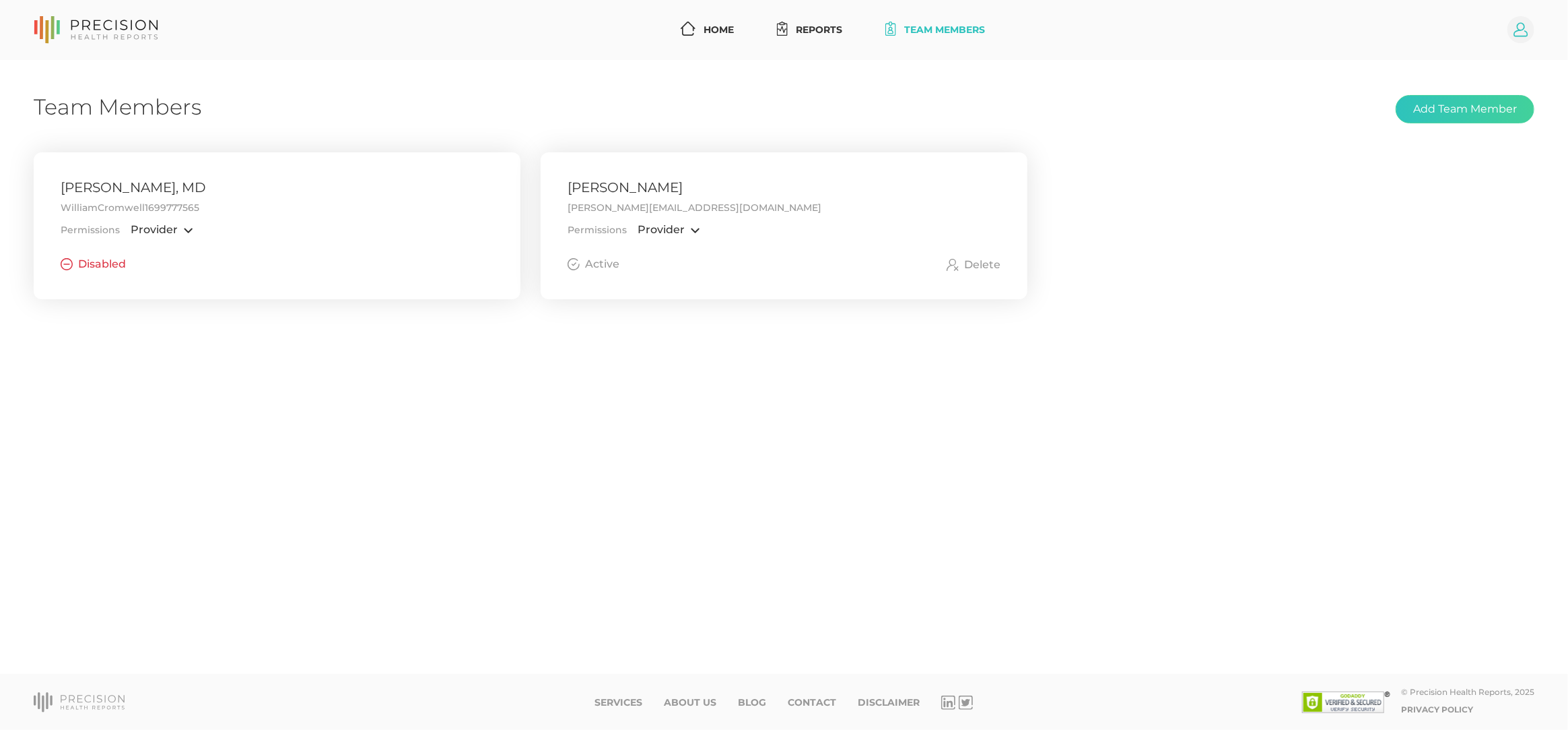
click at [1525, 29] on circle at bounding box center [1521, 30] width 27 height 27
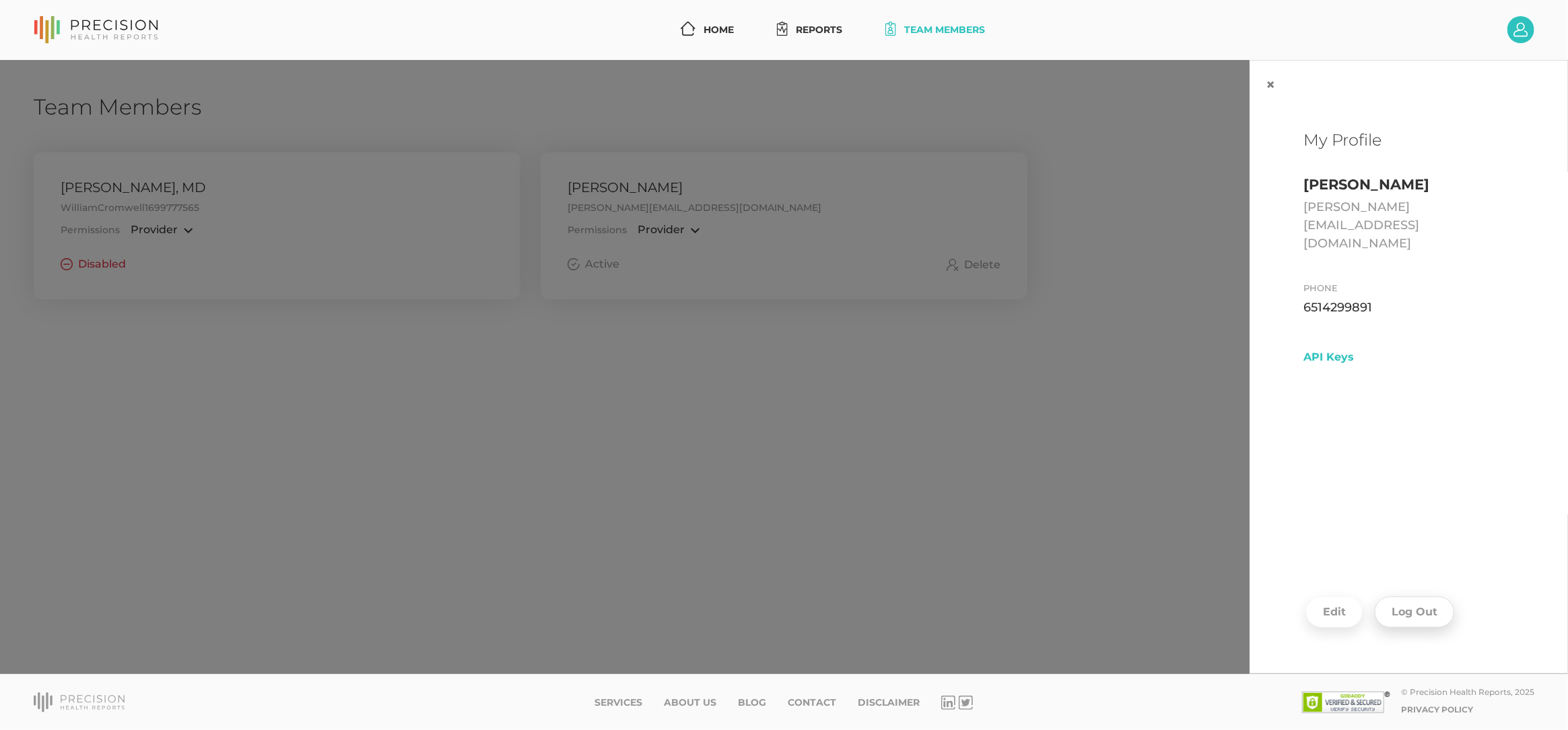
click at [1433, 614] on button "Log Out" at bounding box center [1415, 611] width 80 height 31
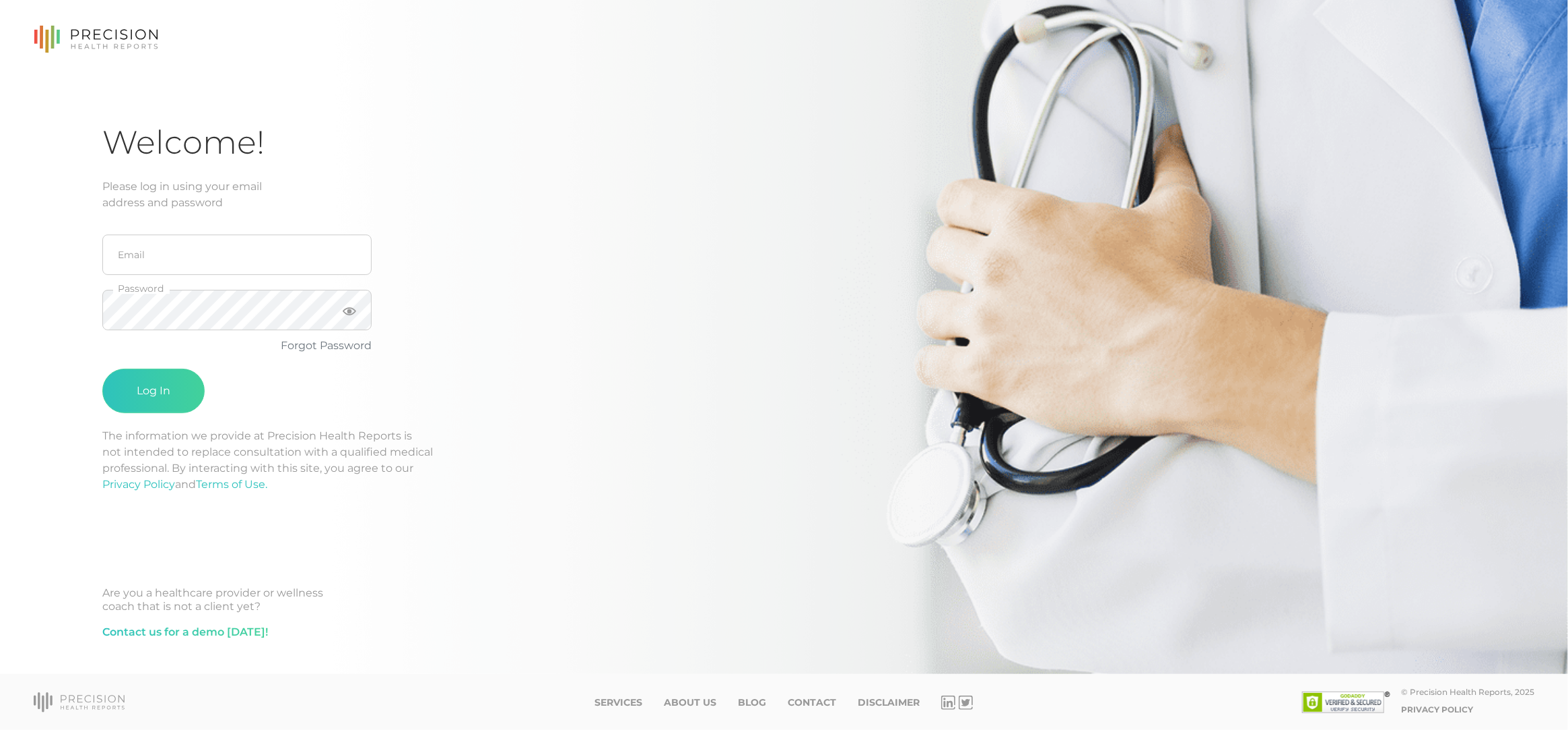
click at [1013, 575] on div "Are you a healthcare provider or wellness coach that is not a client yet? Conta…" at bounding box center [784, 614] width 1364 height 108
click at [225, 232] on fieldset "Email The Email field is required." at bounding box center [236, 263] width 269 height 72
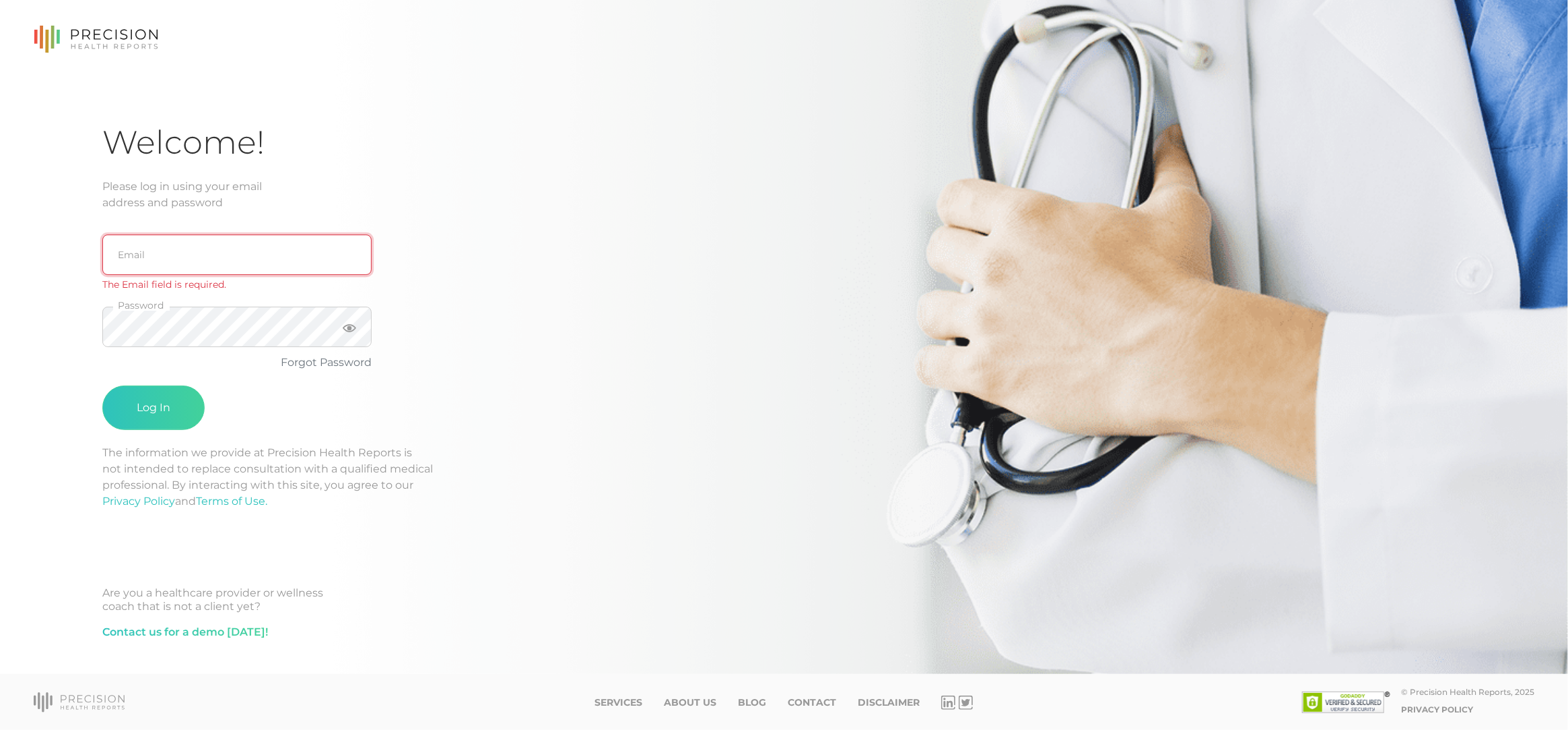
click at [226, 252] on input "email" at bounding box center [236, 255] width 269 height 41
type input "[EMAIL_ADDRESS][DOMAIN_NAME]"
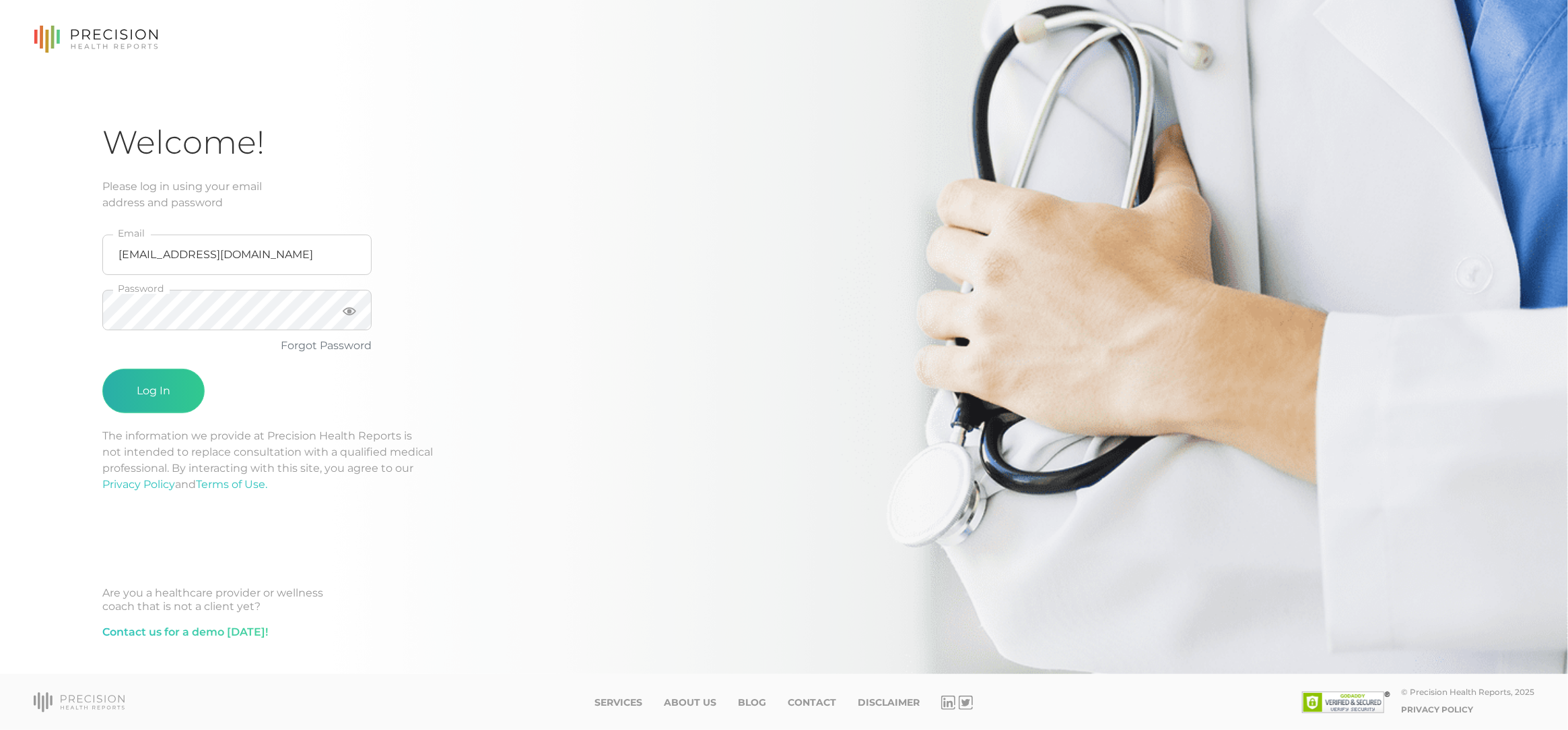
click at [170, 383] on button "Log In" at bounding box center [153, 391] width 102 height 44
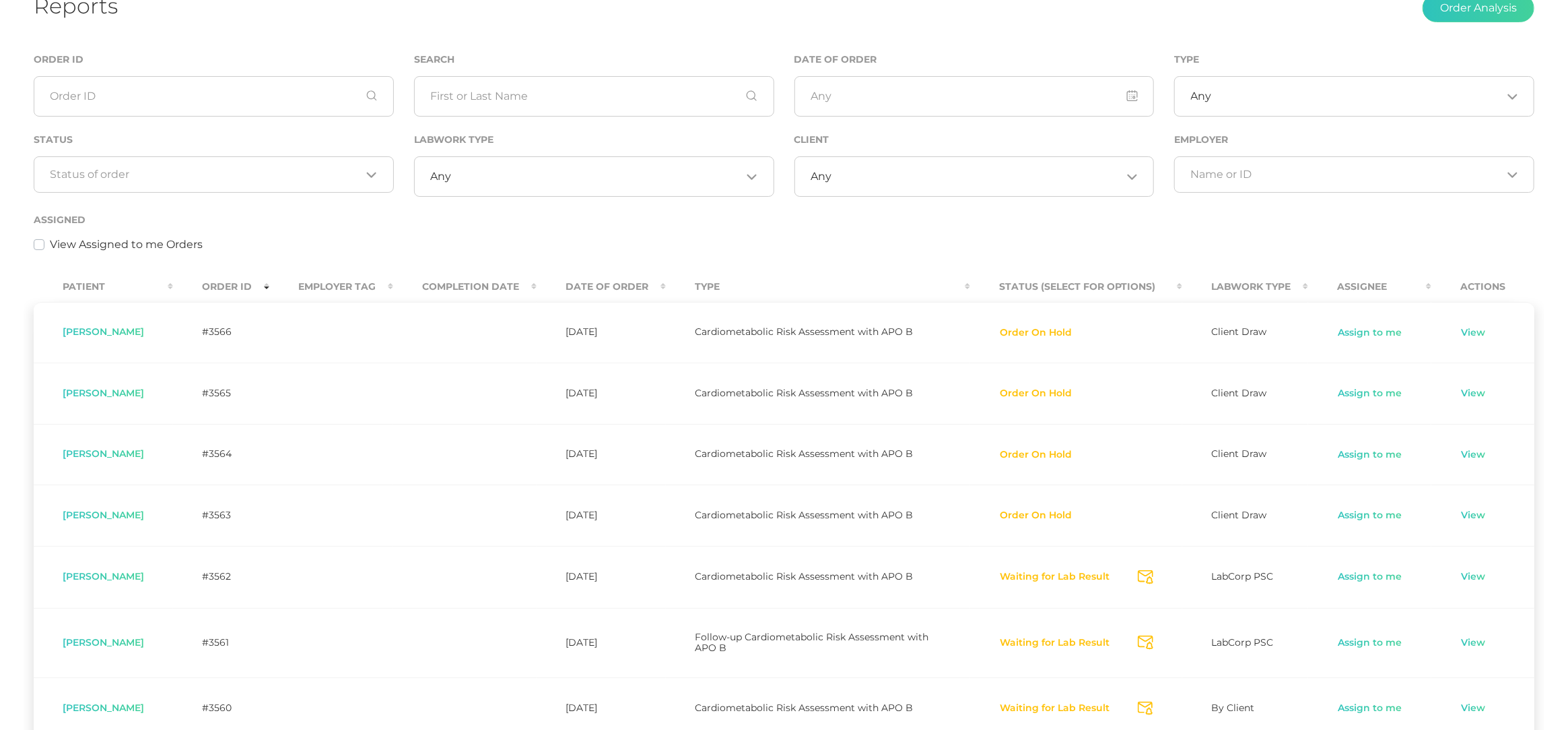
scroll to position [105, 0]
click at [1053, 327] on button "Order On Hold" at bounding box center [1036, 329] width 74 height 14
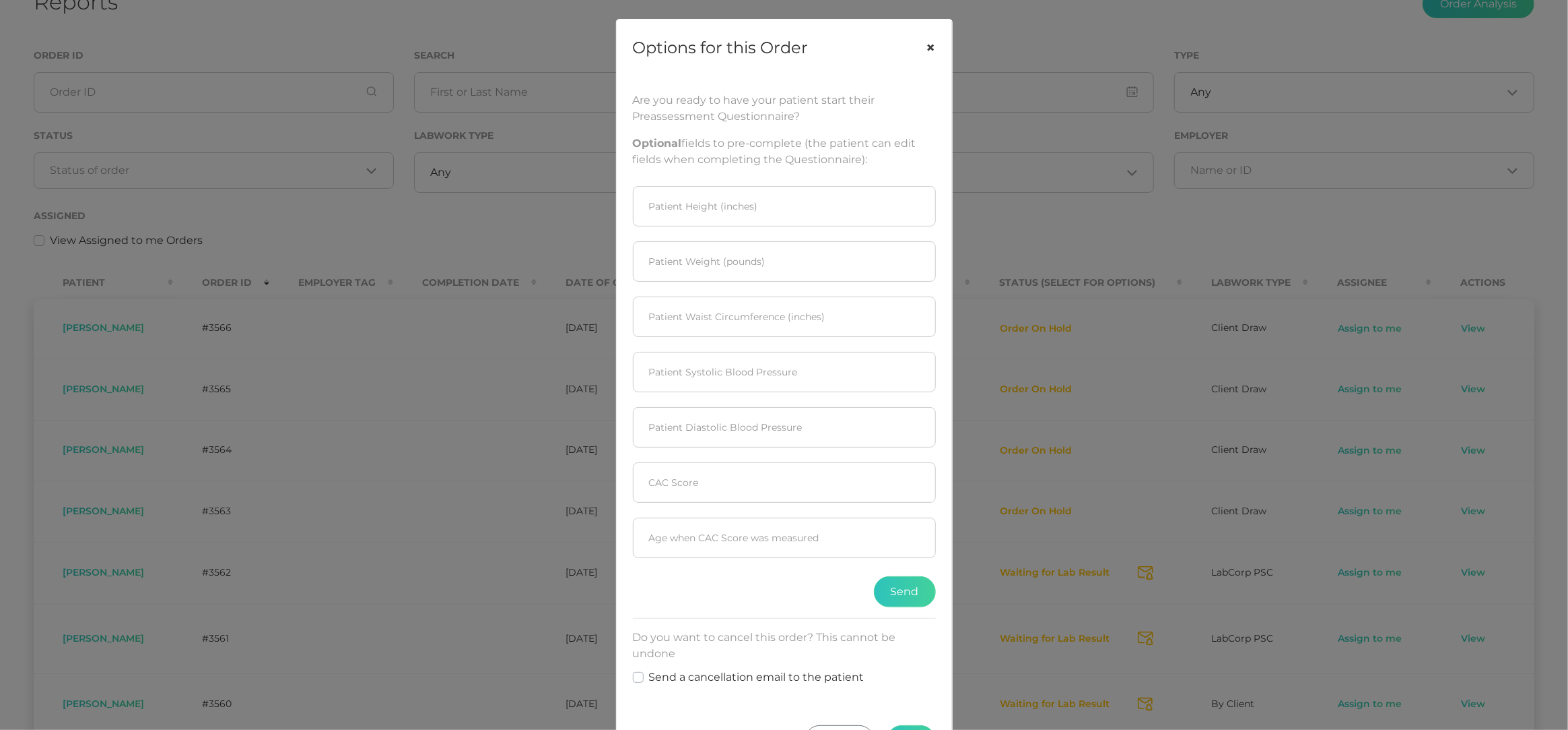
scroll to position [0, 0]
click at [930, 47] on button "×" at bounding box center [931, 47] width 42 height 56
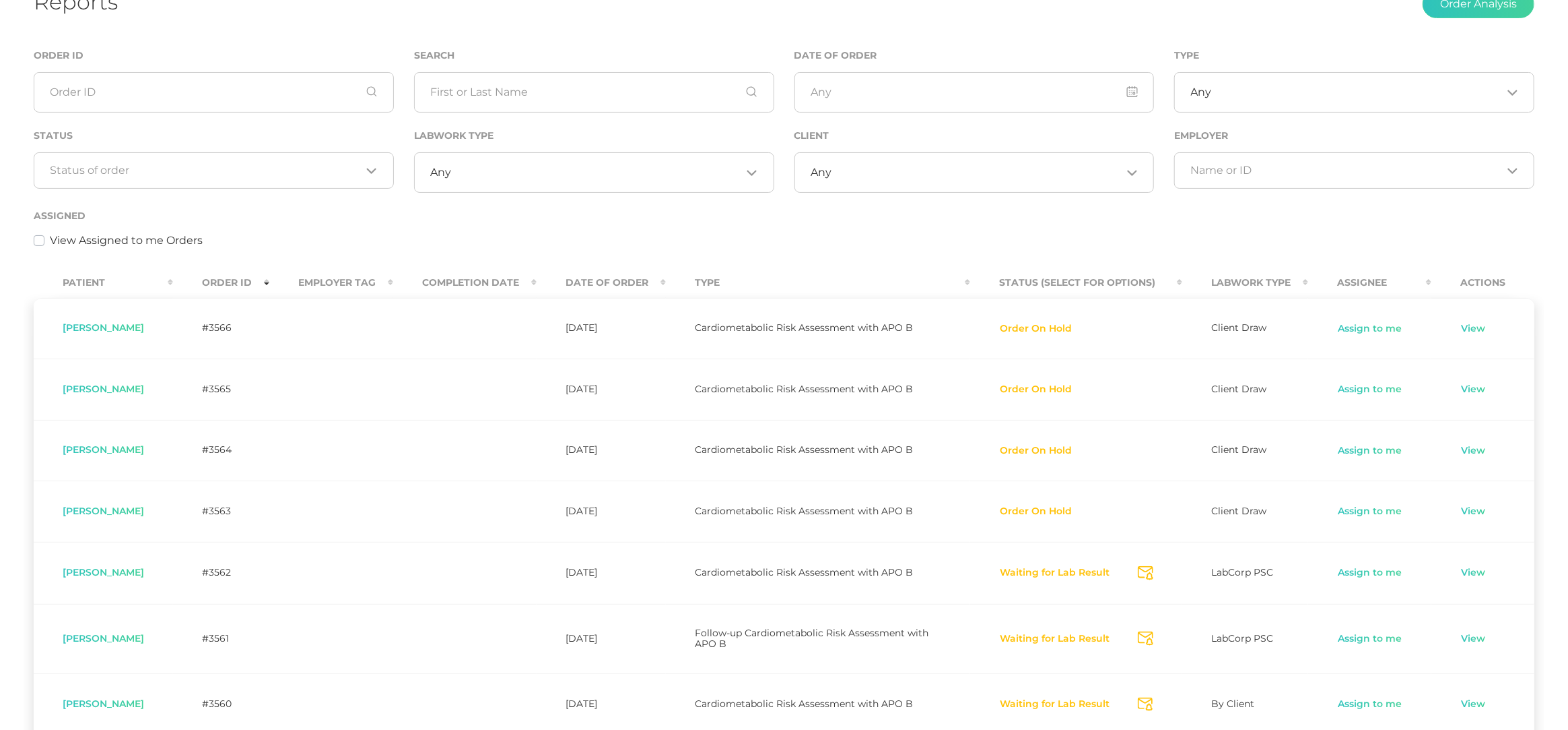
scroll to position [107, 0]
click at [182, 165] on input "Search for option" at bounding box center [206, 169] width 311 height 14
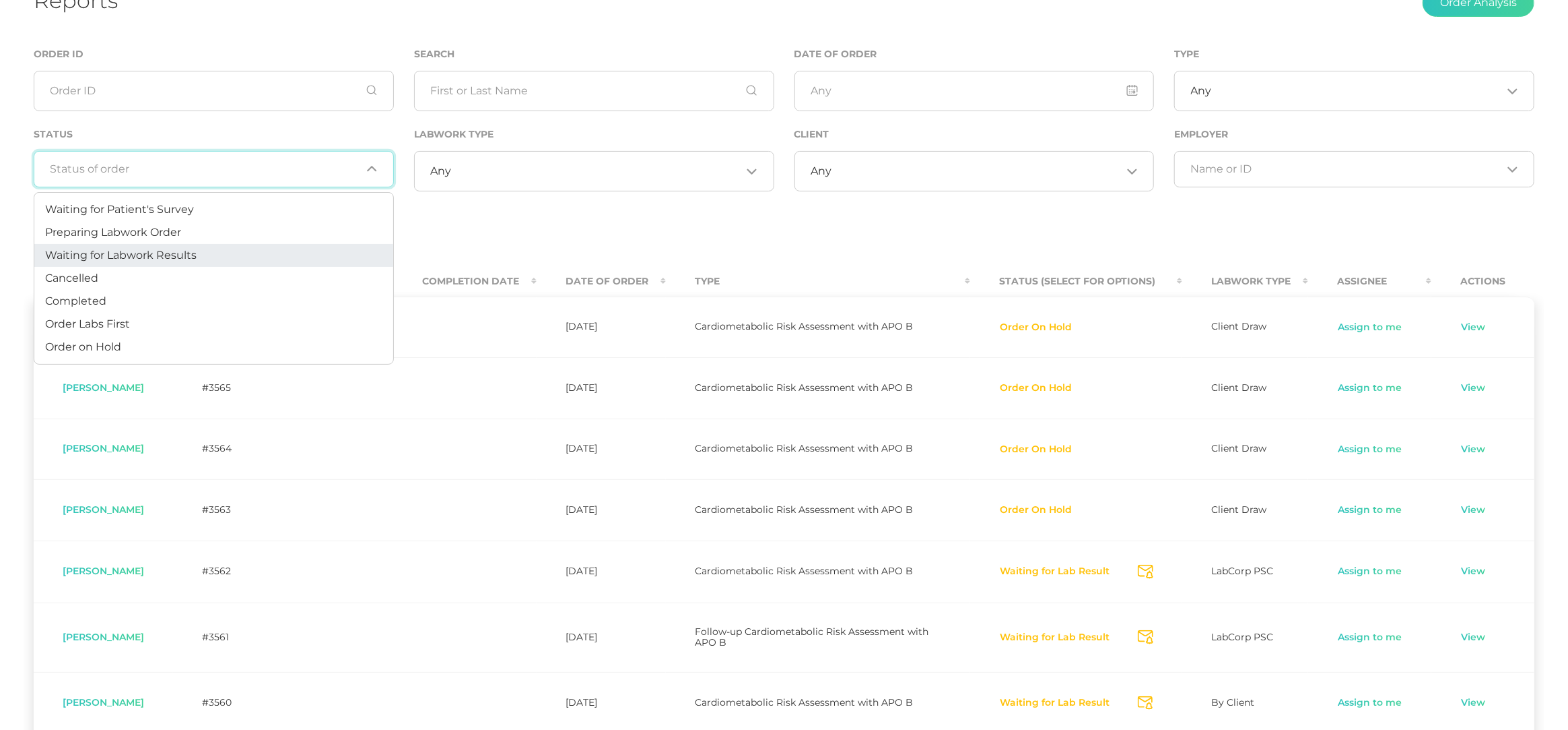
click at [170, 255] on span "Waiting for Labwork Results" at bounding box center [121, 255] width 152 height 13
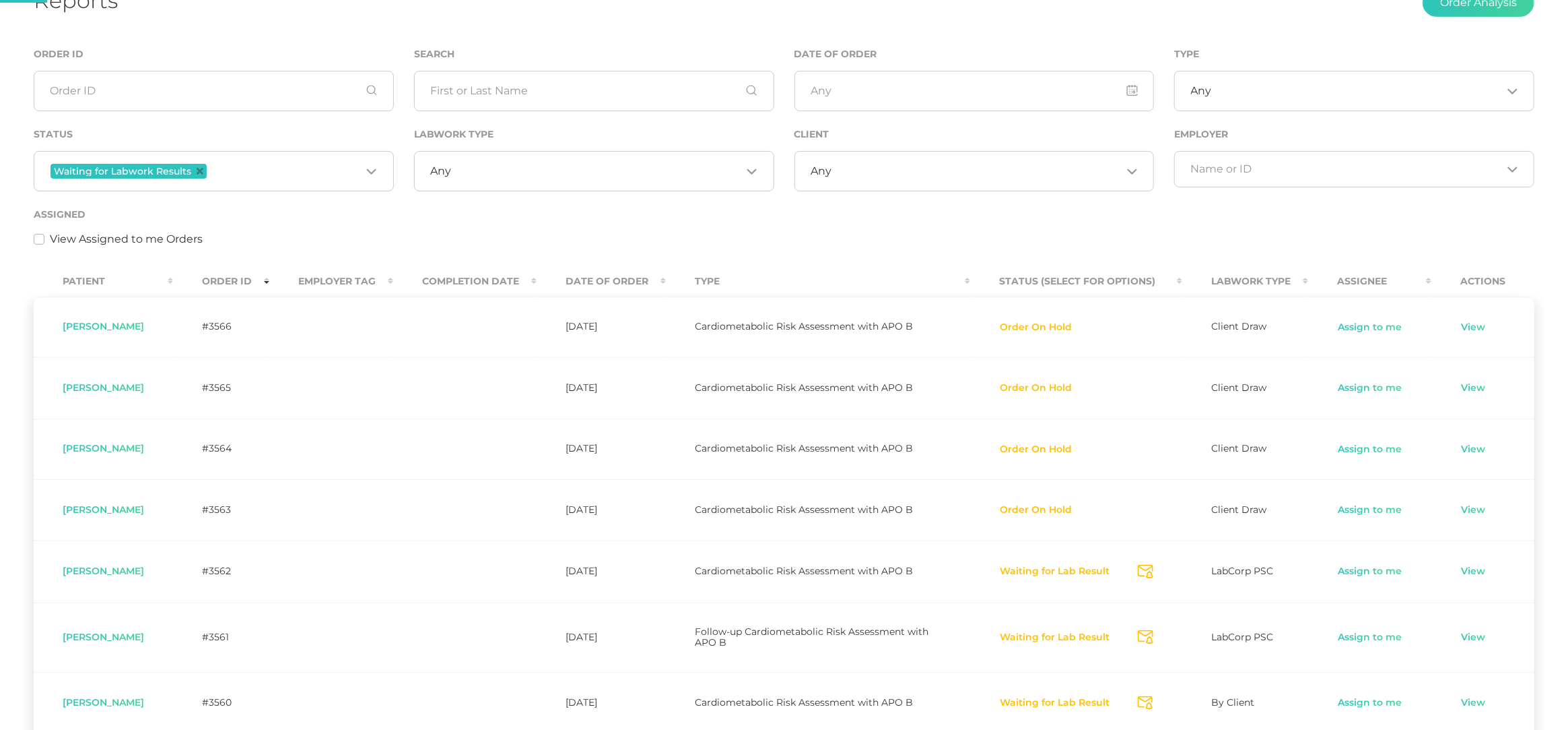
click at [946, 179] on div "Any Loading..." at bounding box center [975, 171] width 360 height 41
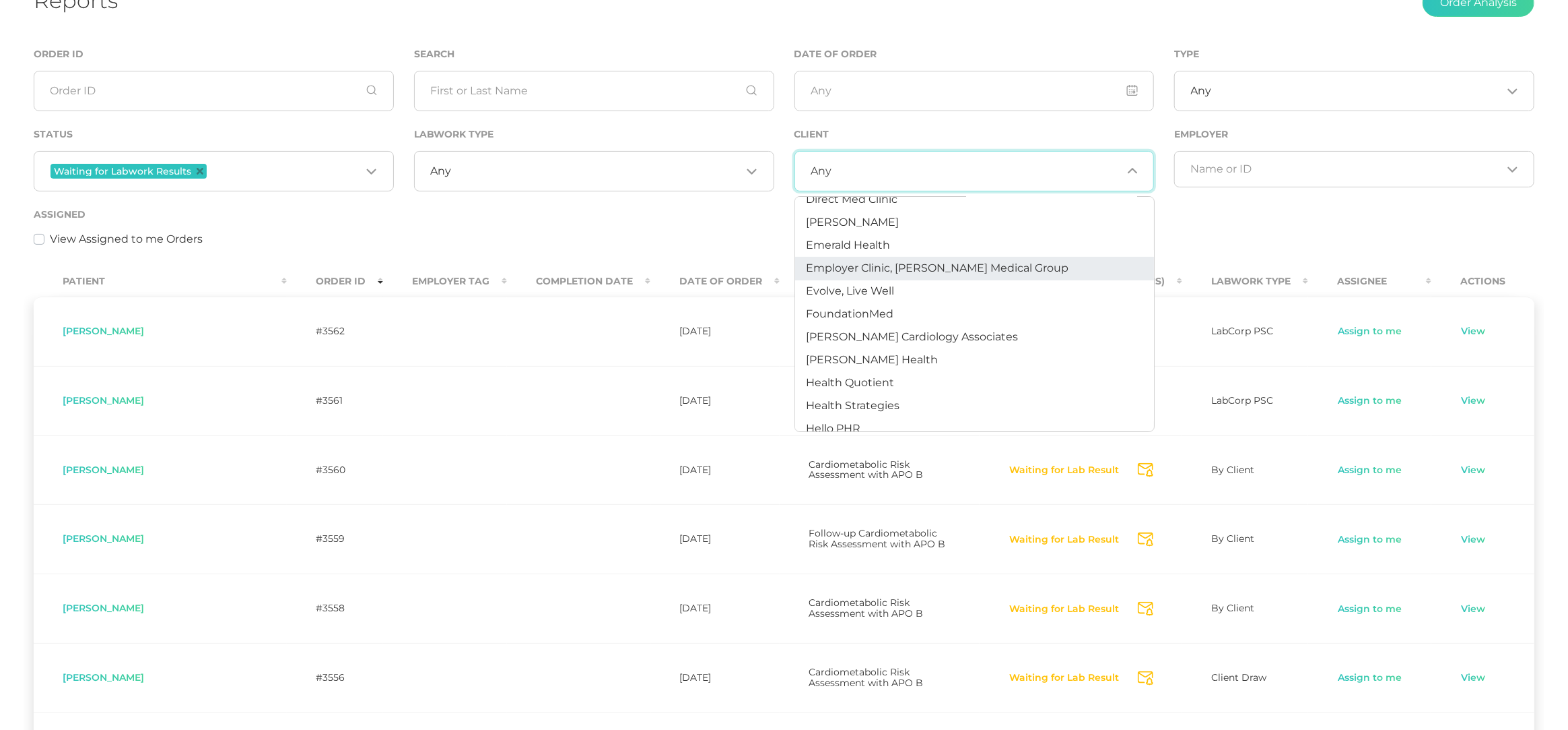
scroll to position [370, 0]
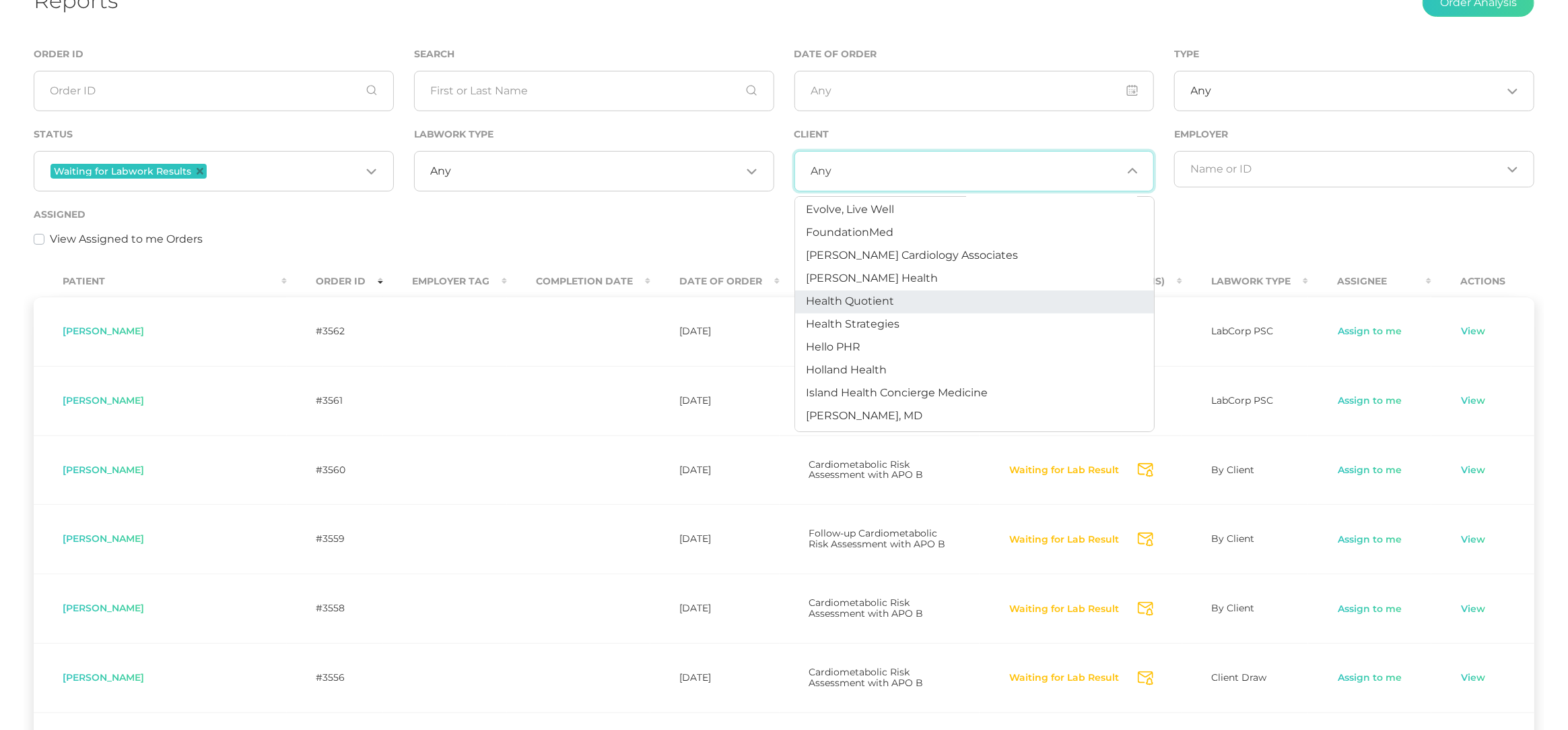
click at [896, 292] on li "Health Quotient" at bounding box center [974, 302] width 359 height 23
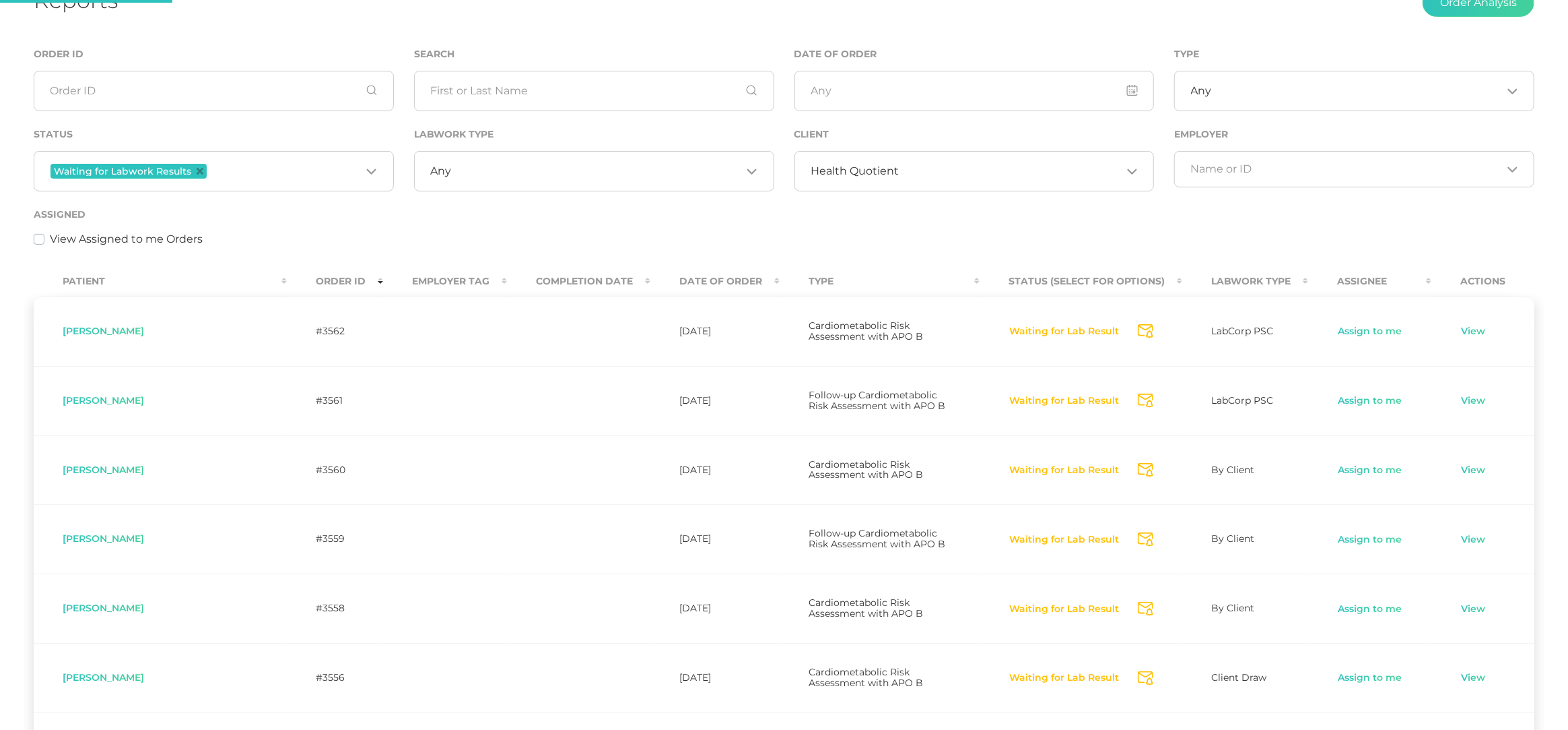
scroll to position [0, 0]
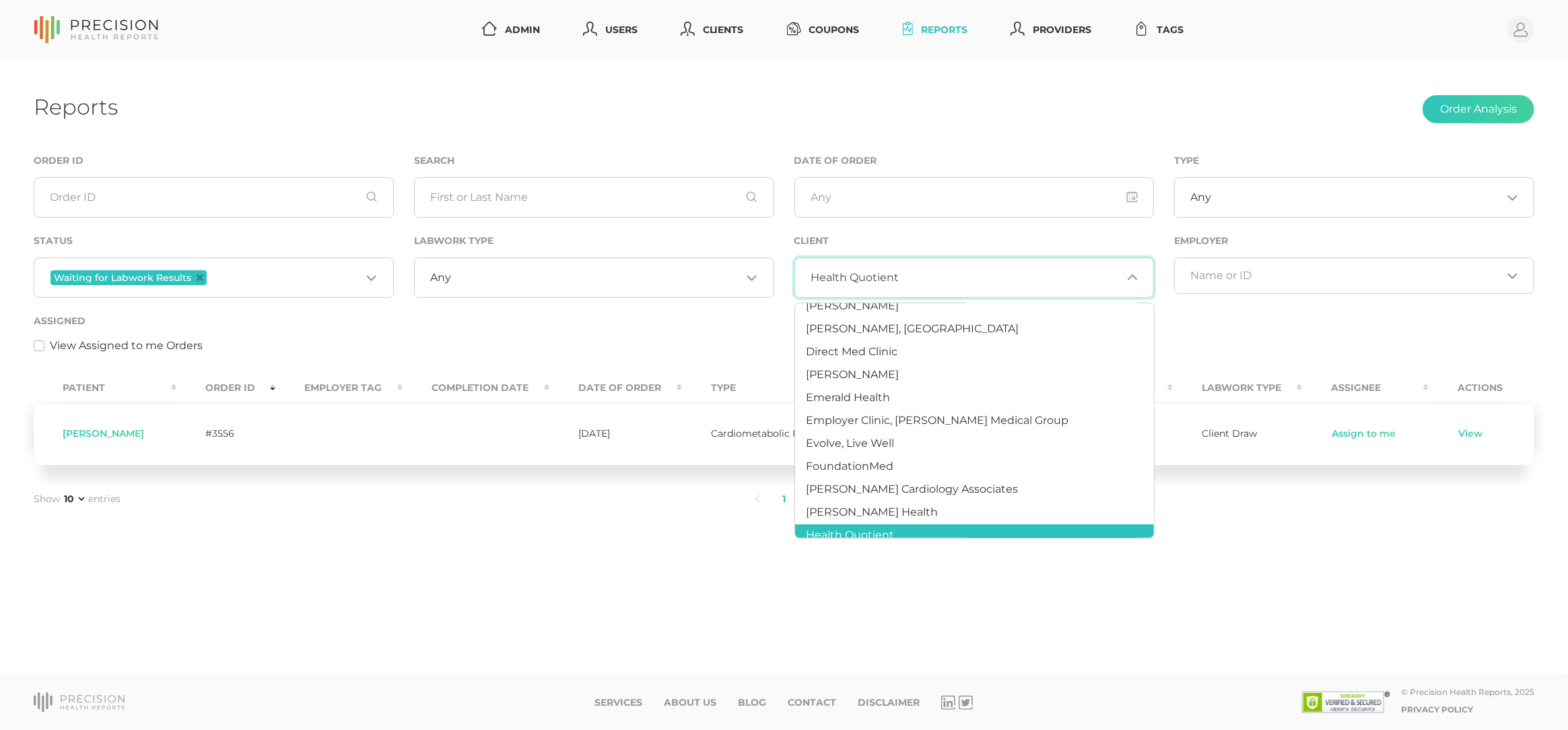
click at [900, 280] on input "Search for option" at bounding box center [1010, 278] width 223 height 14
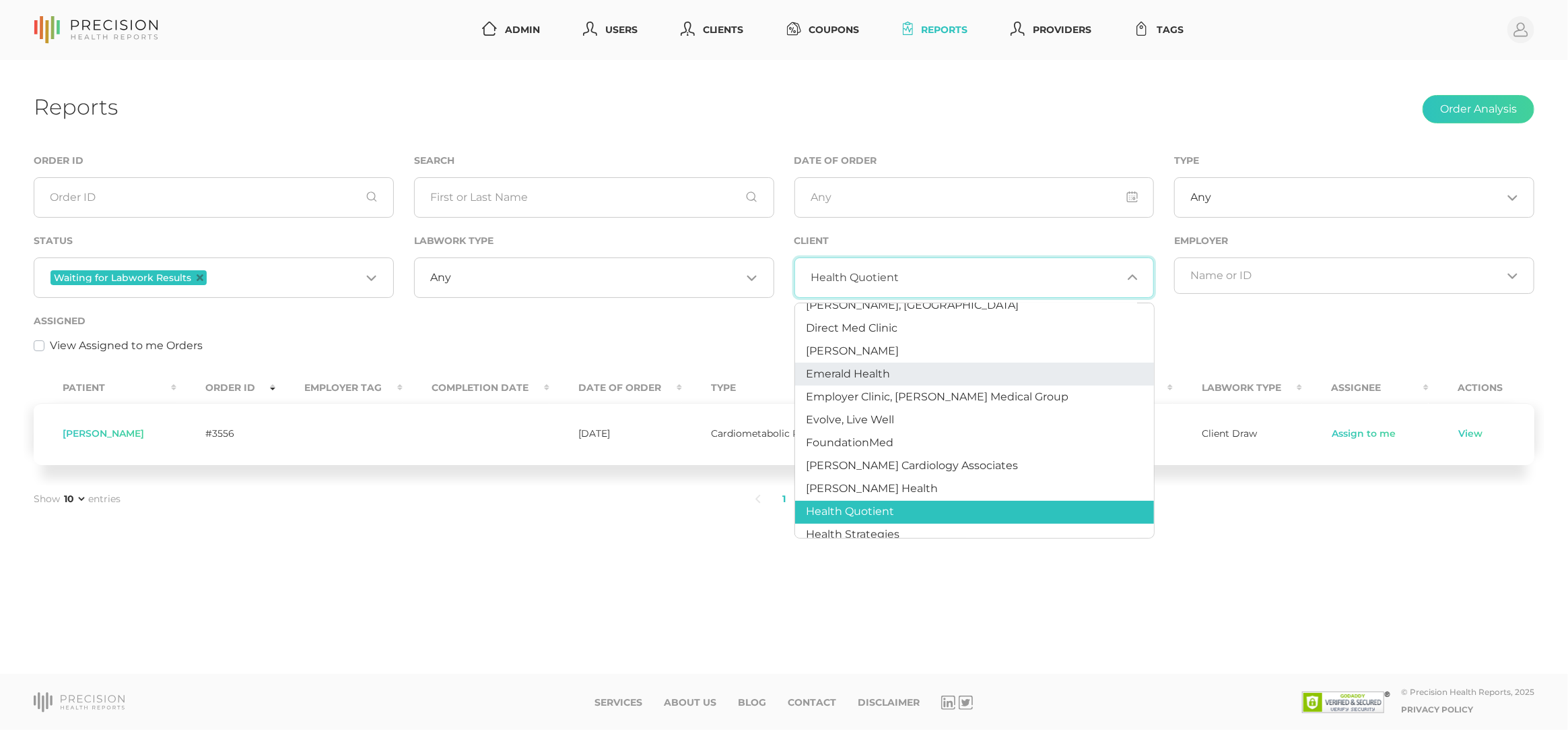
scroll to position [267, 0]
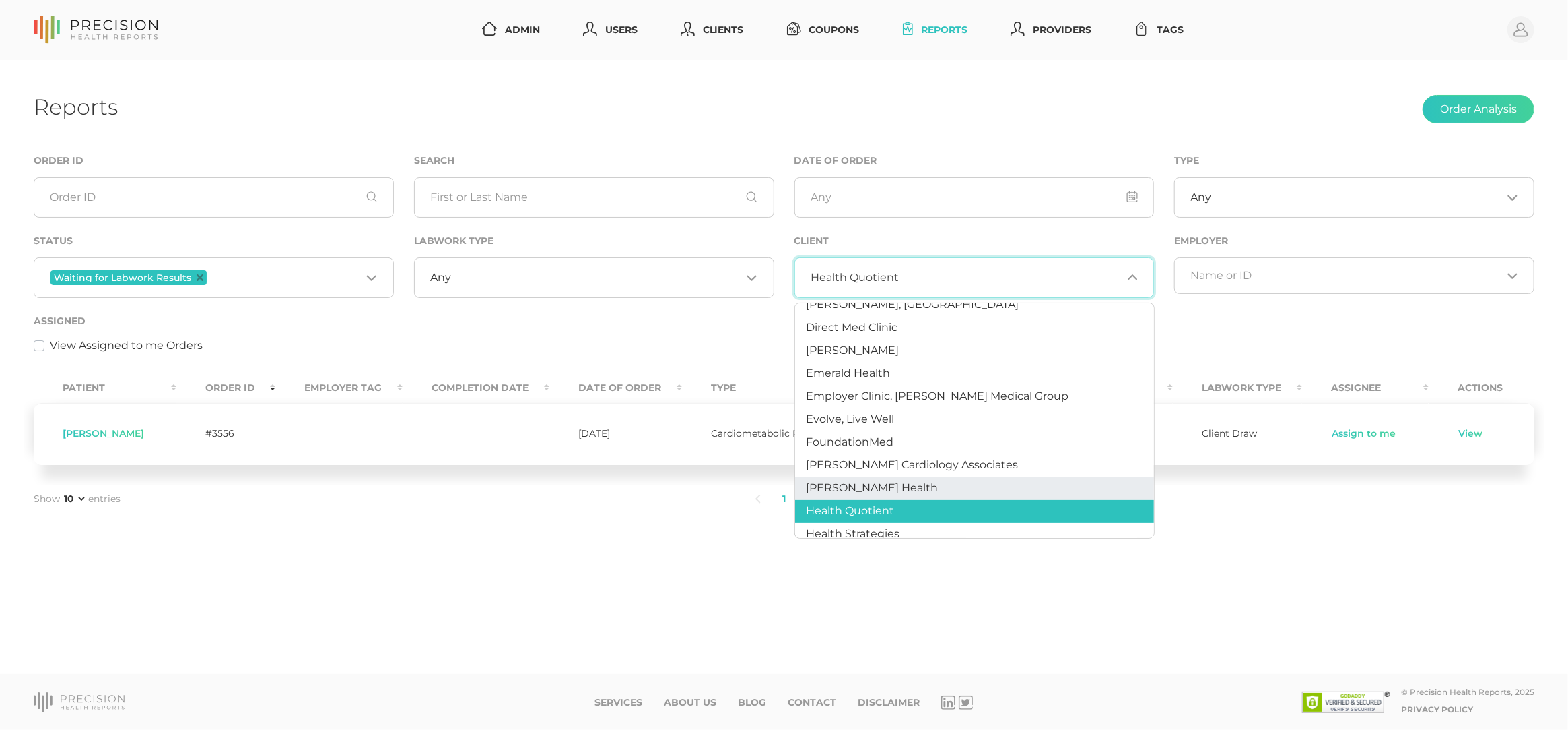
click at [895, 477] on li "Hancock Health" at bounding box center [974, 488] width 359 height 23
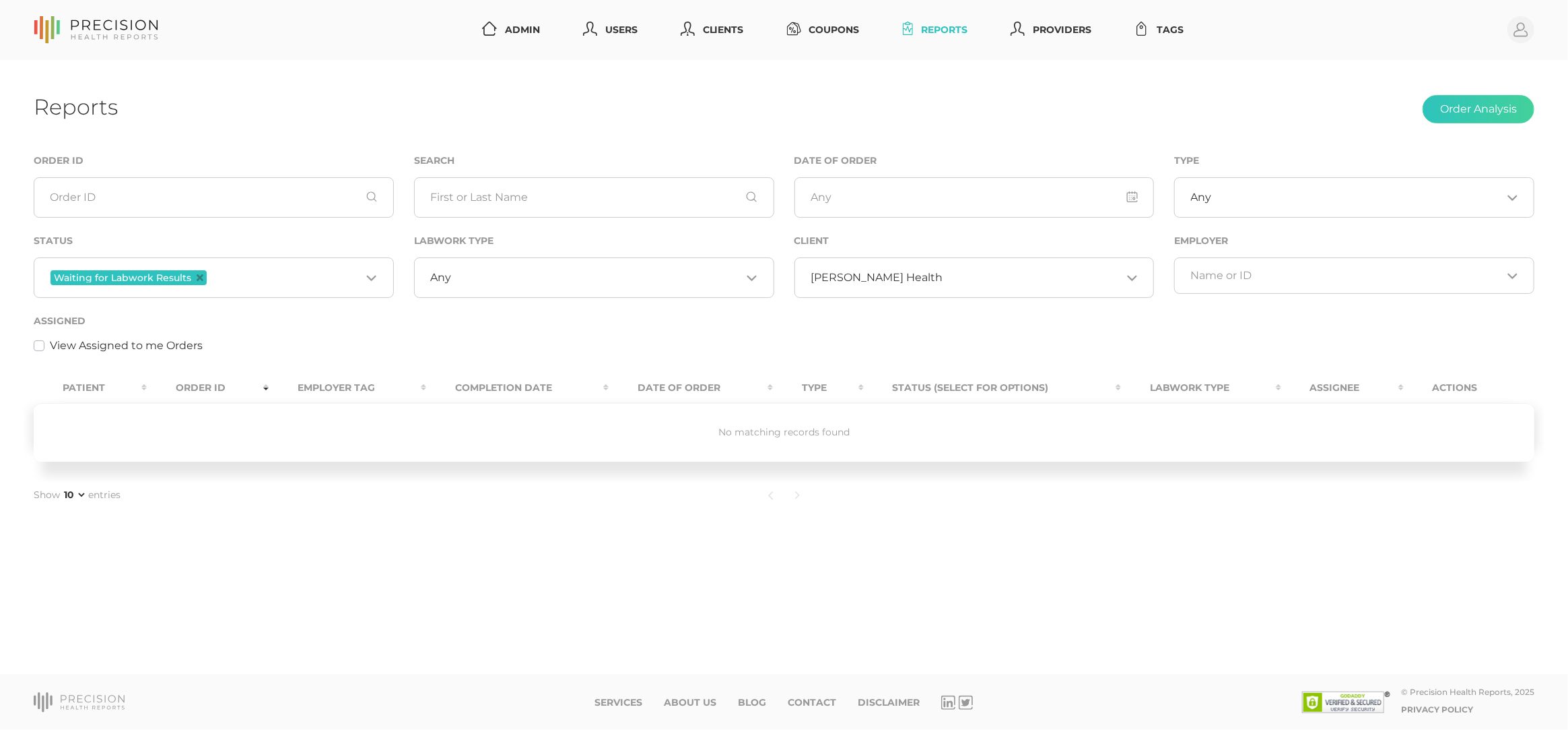
click at [890, 272] on span "Hancock Health" at bounding box center [877, 278] width 132 height 14
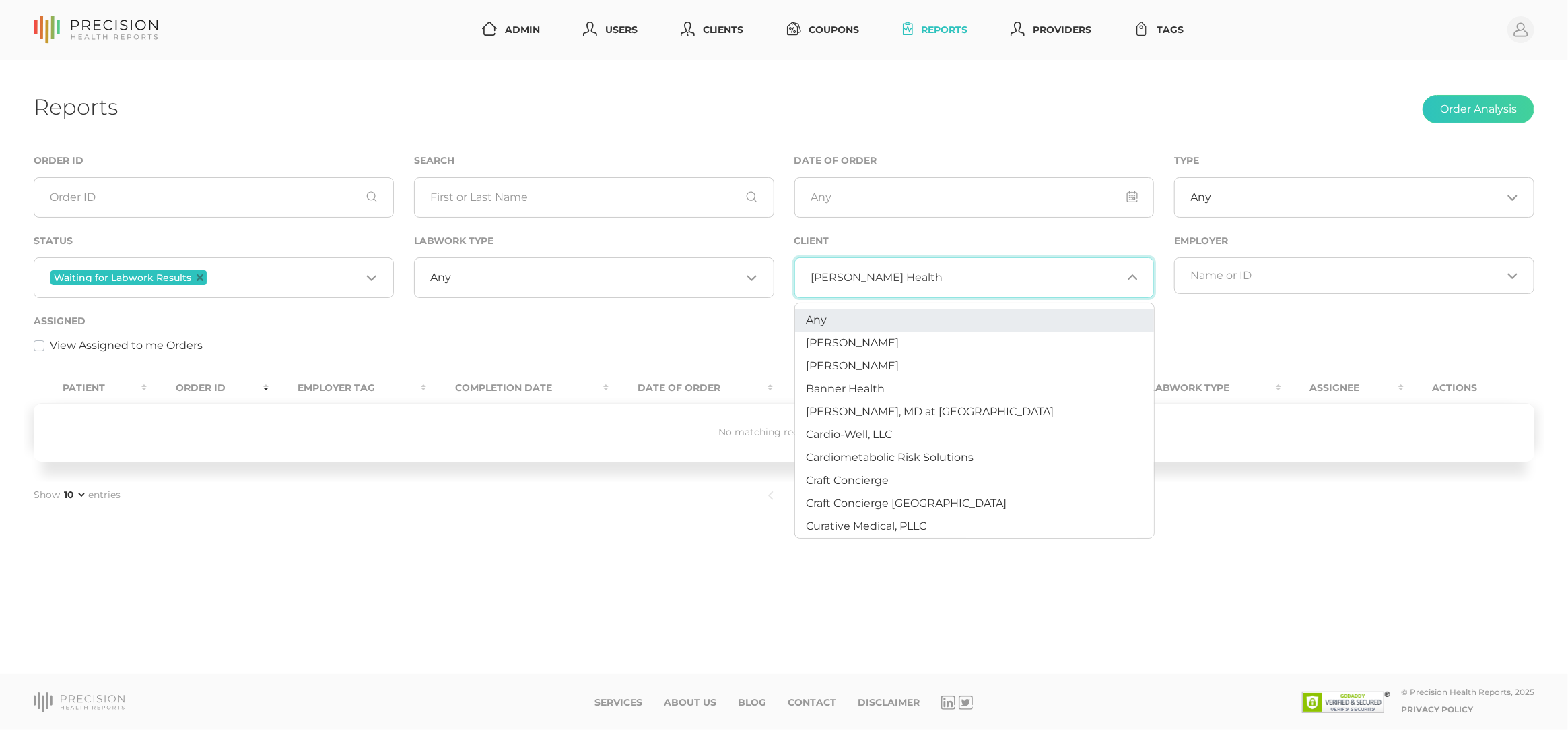
scroll to position [0, 0]
click at [846, 315] on li "Any" at bounding box center [974, 320] width 359 height 23
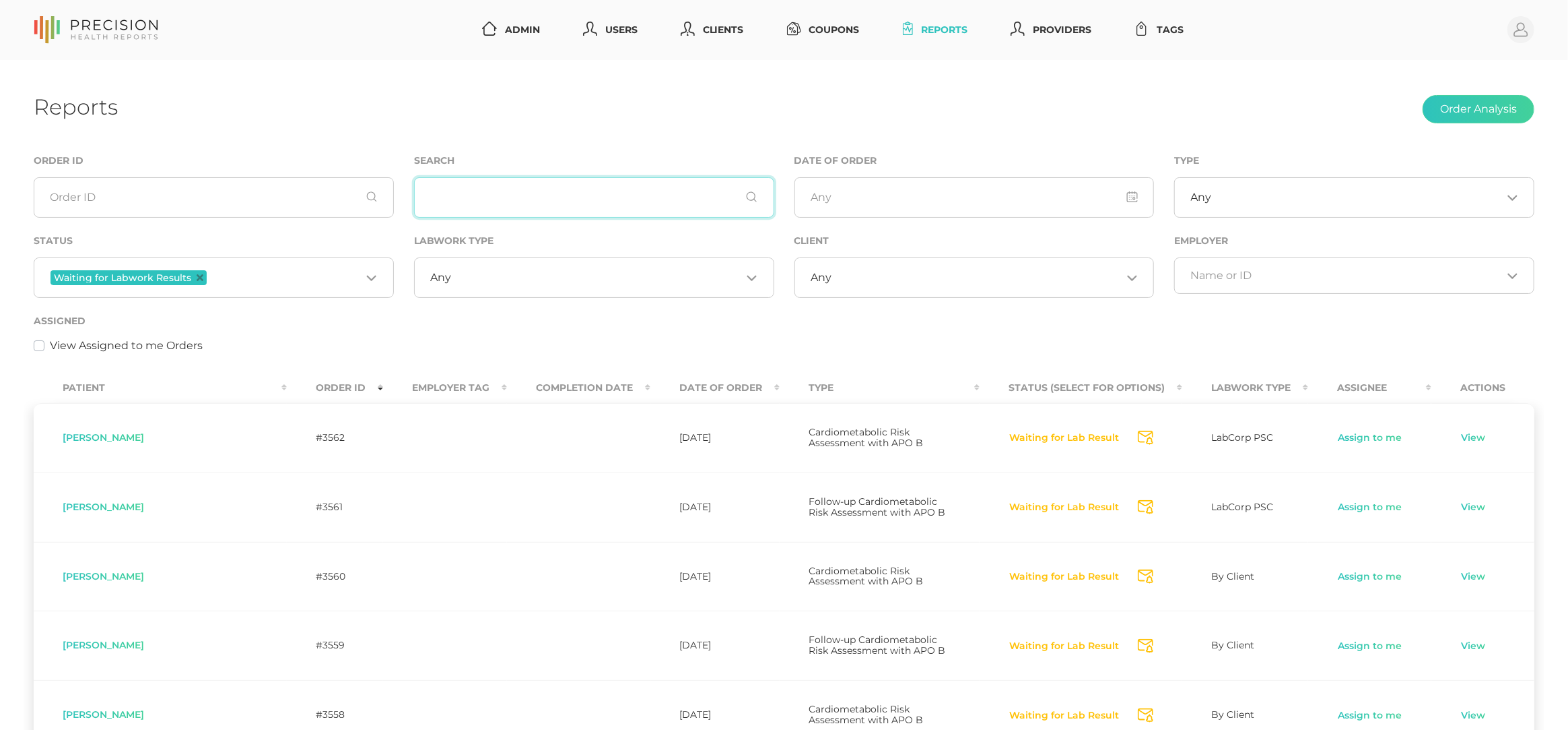
click at [516, 212] on input "text" at bounding box center [594, 198] width 360 height 41
type input "h"
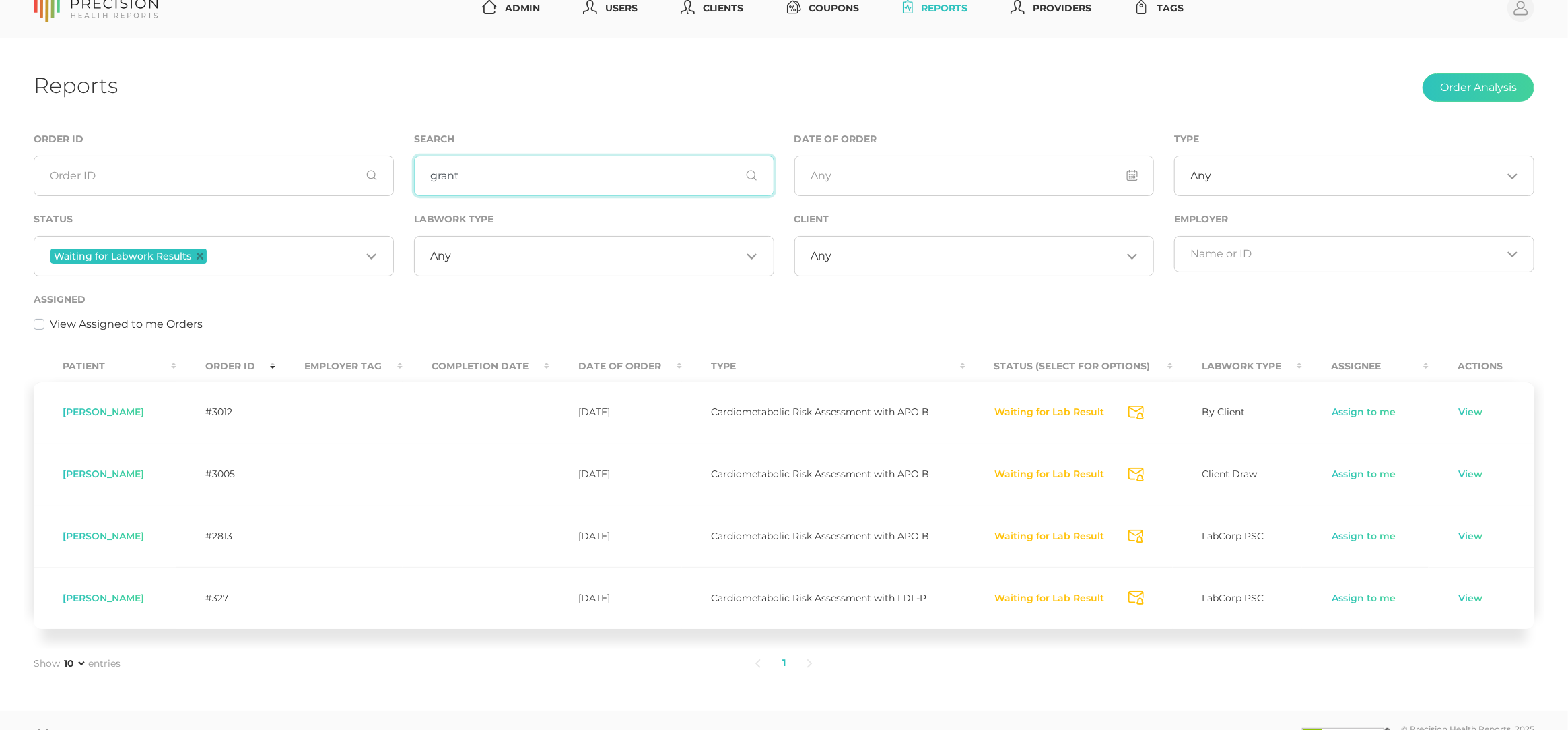
scroll to position [24, 1]
type input "grant"
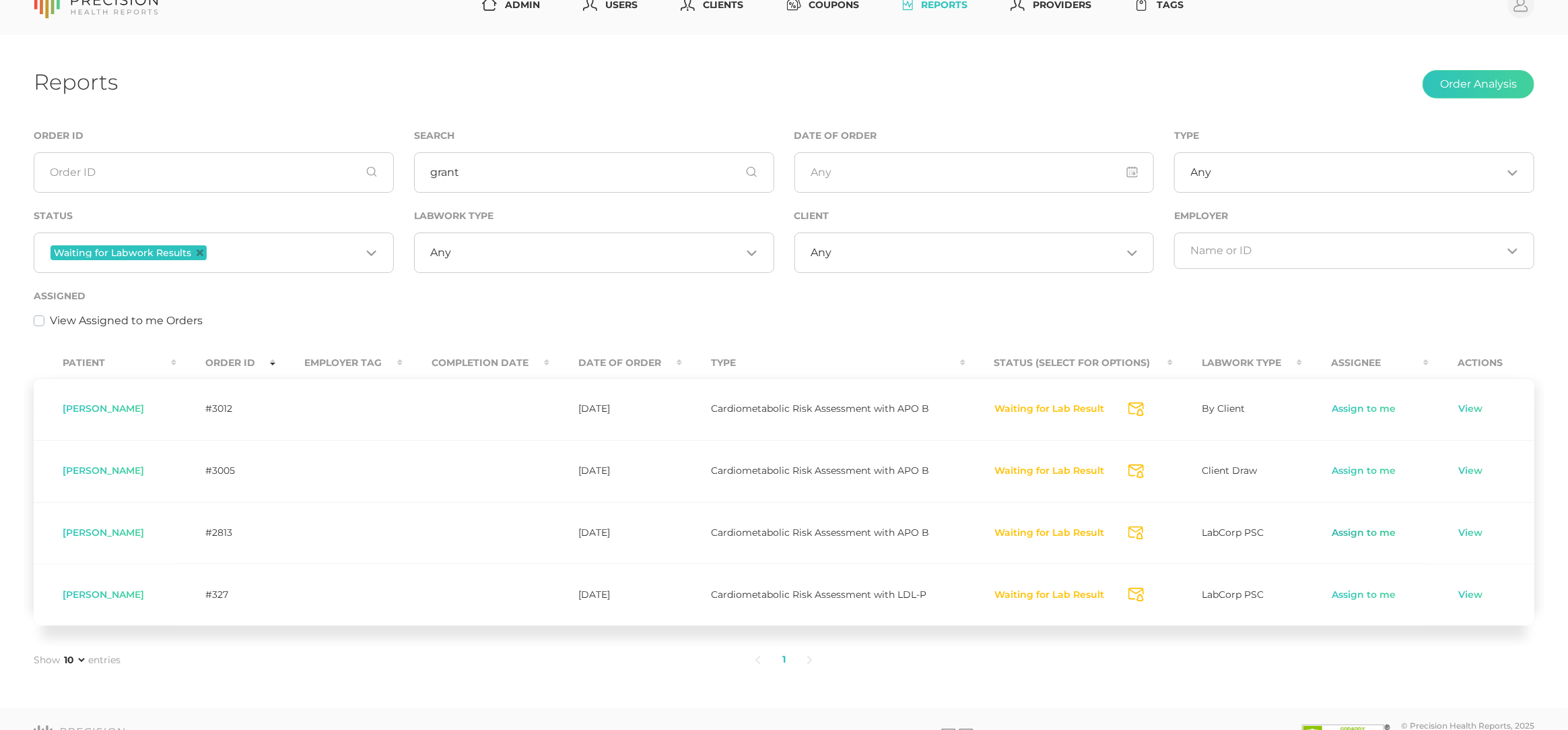
click at [1373, 531] on link "Assign to me" at bounding box center [1364, 533] width 65 height 14
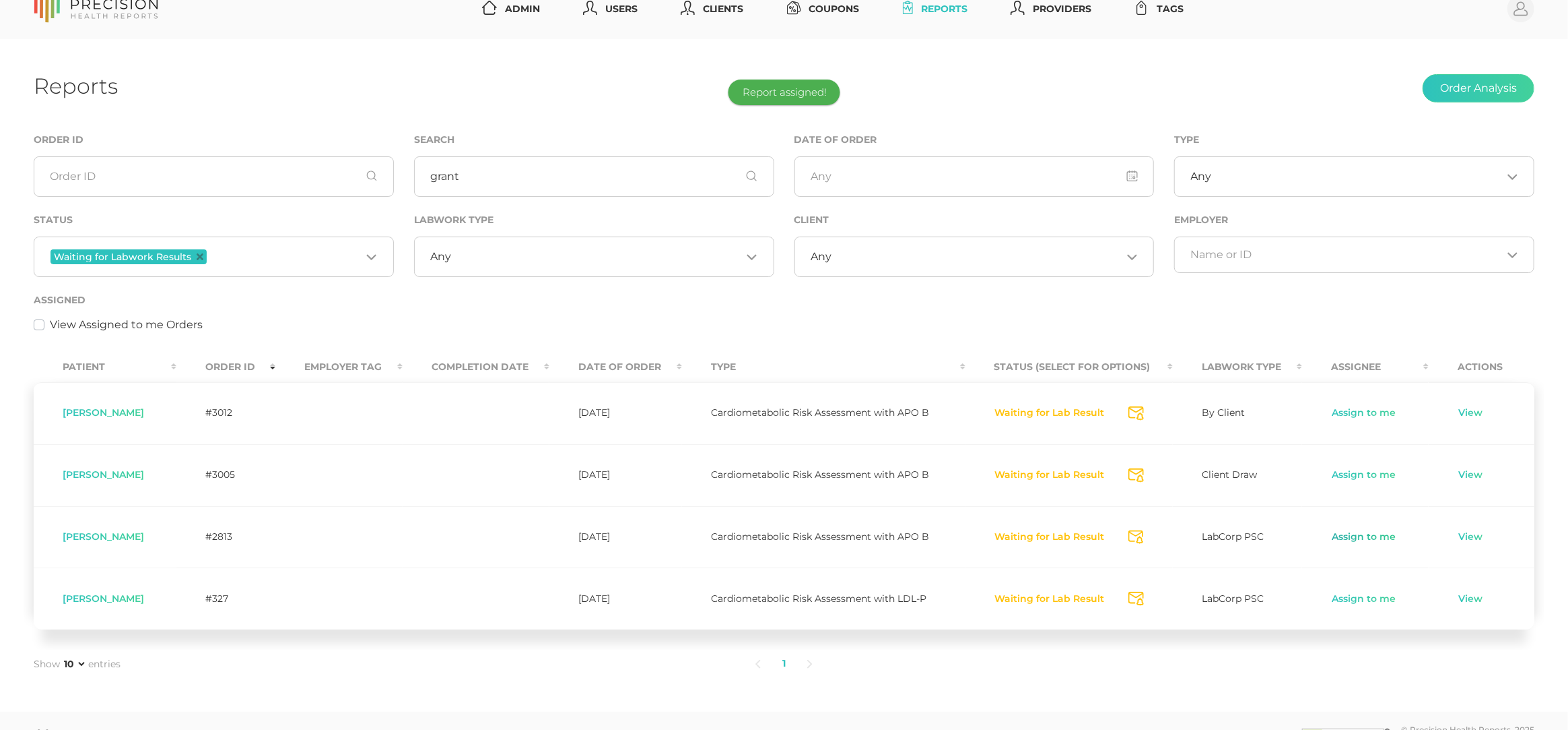
scroll to position [0, 0]
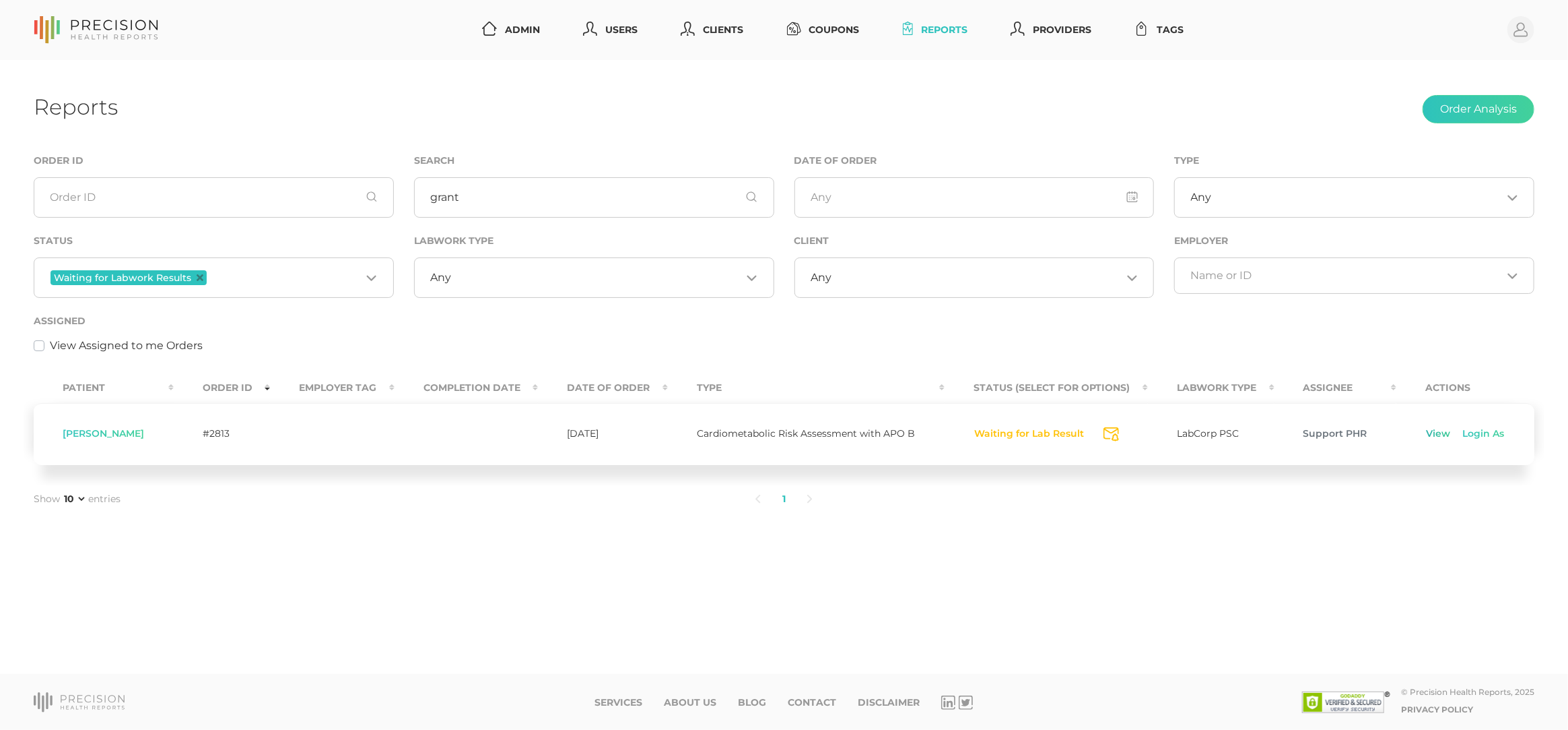
click at [1430, 432] on link "View" at bounding box center [1438, 434] width 26 height 14
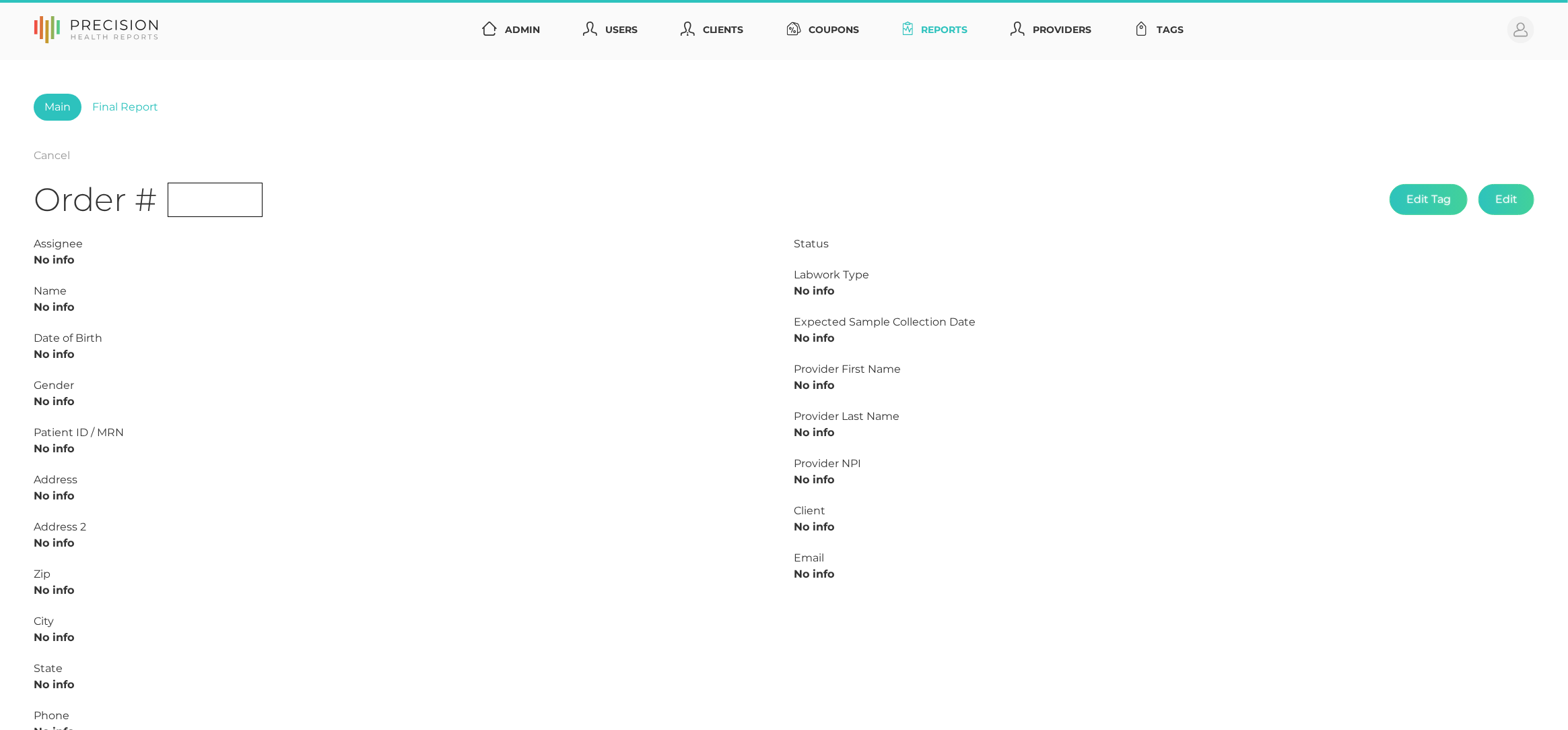
scroll to position [1, 1]
type input "L2502960369"
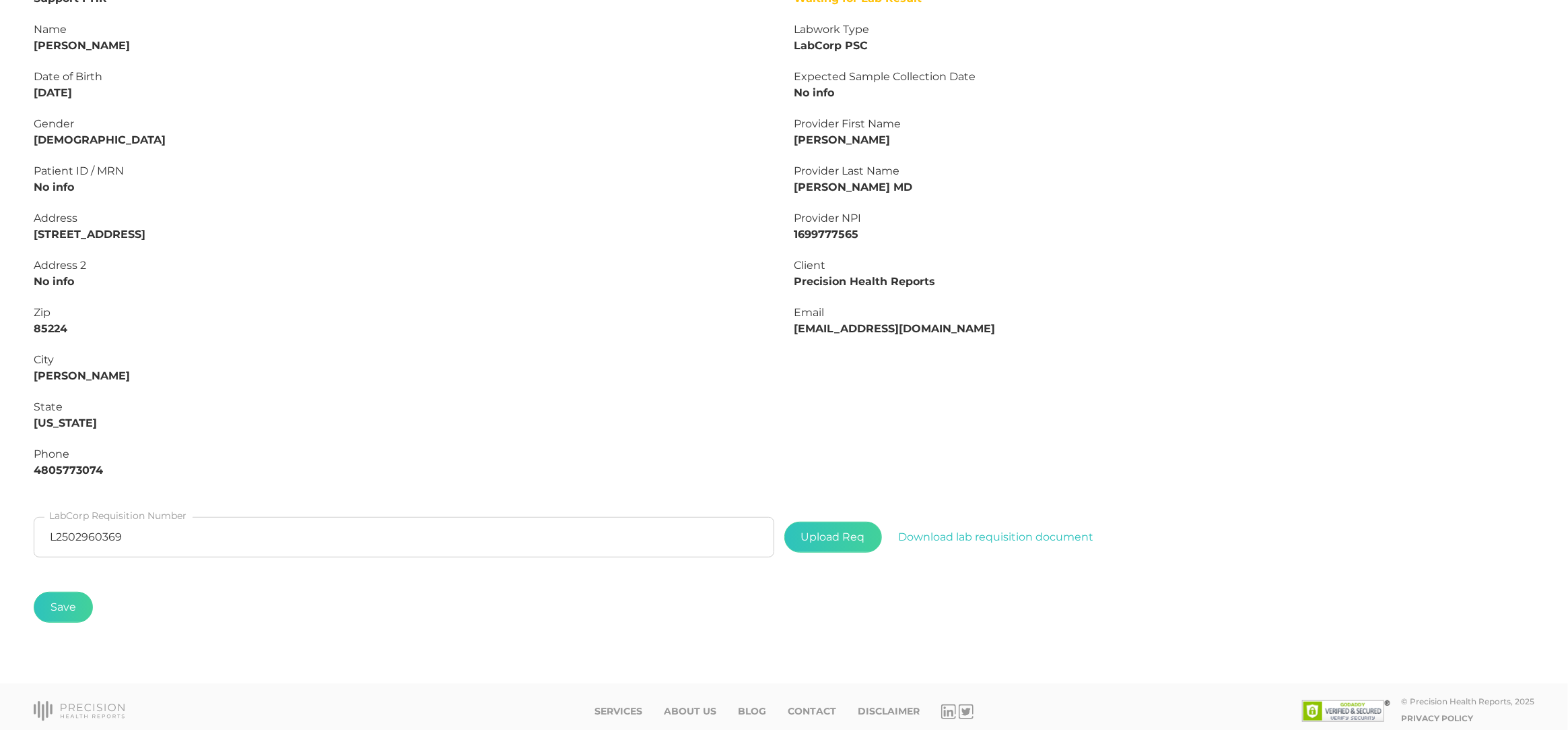
scroll to position [261, 0]
click at [197, 532] on input "L2502960369" at bounding box center [404, 538] width 741 height 41
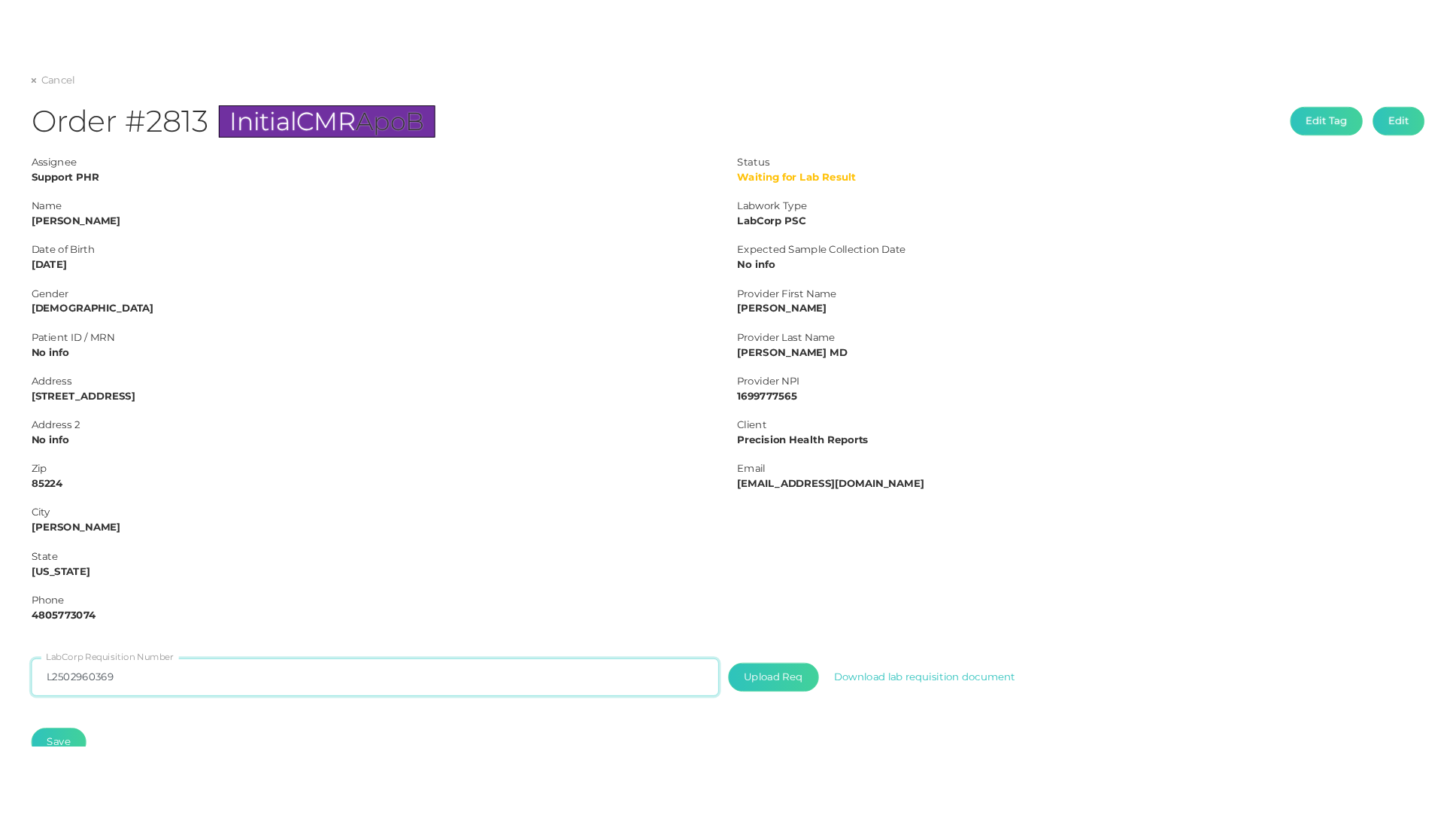
scroll to position [91, 0]
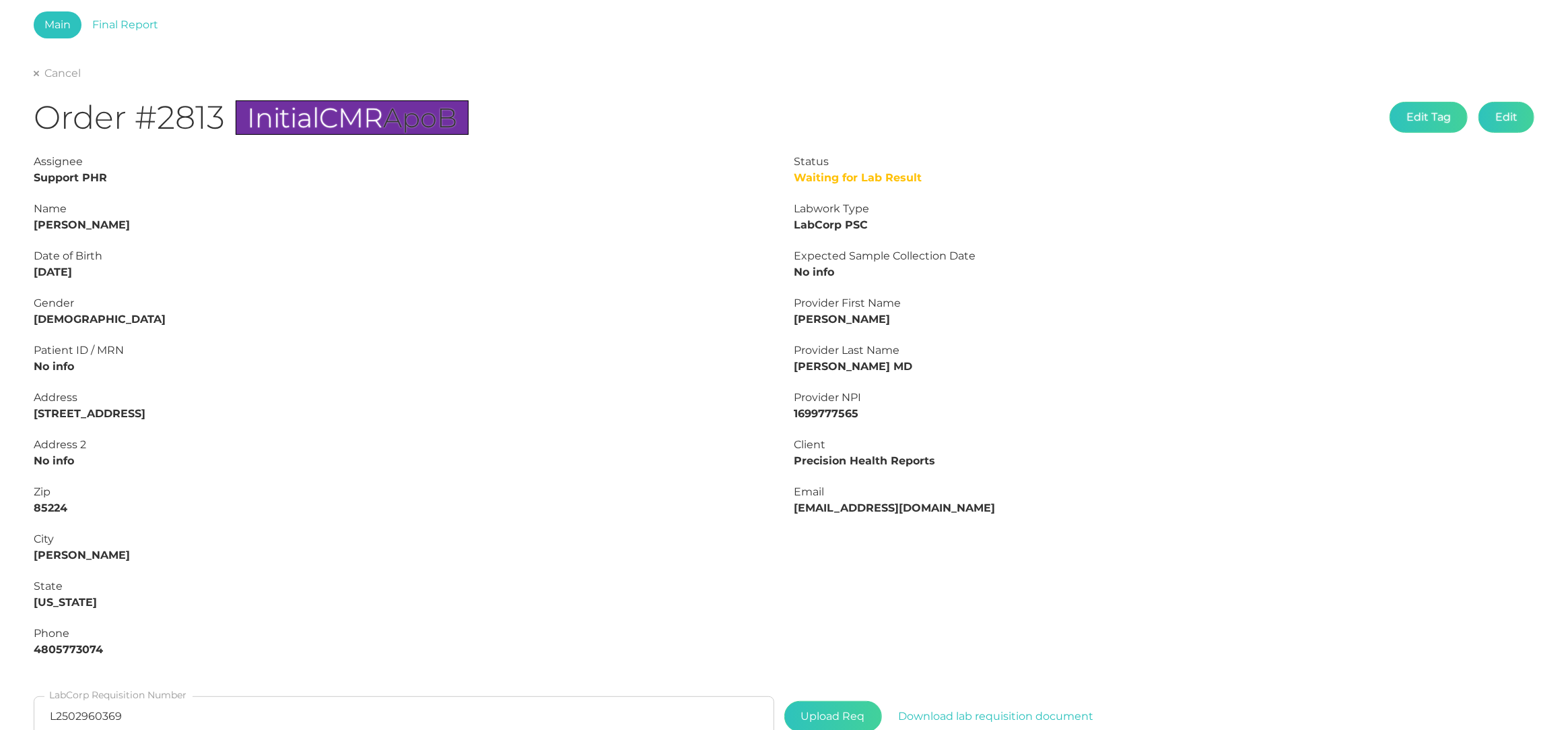
click at [75, 219] on strong "Grant Kobashi" at bounding box center [82, 225] width 96 height 13
click at [78, 219] on strong "Grant Kobashi" at bounding box center [82, 225] width 96 height 13
copy strong "Kobashi"
click at [115, 22] on link "Final Report" at bounding box center [125, 25] width 88 height 27
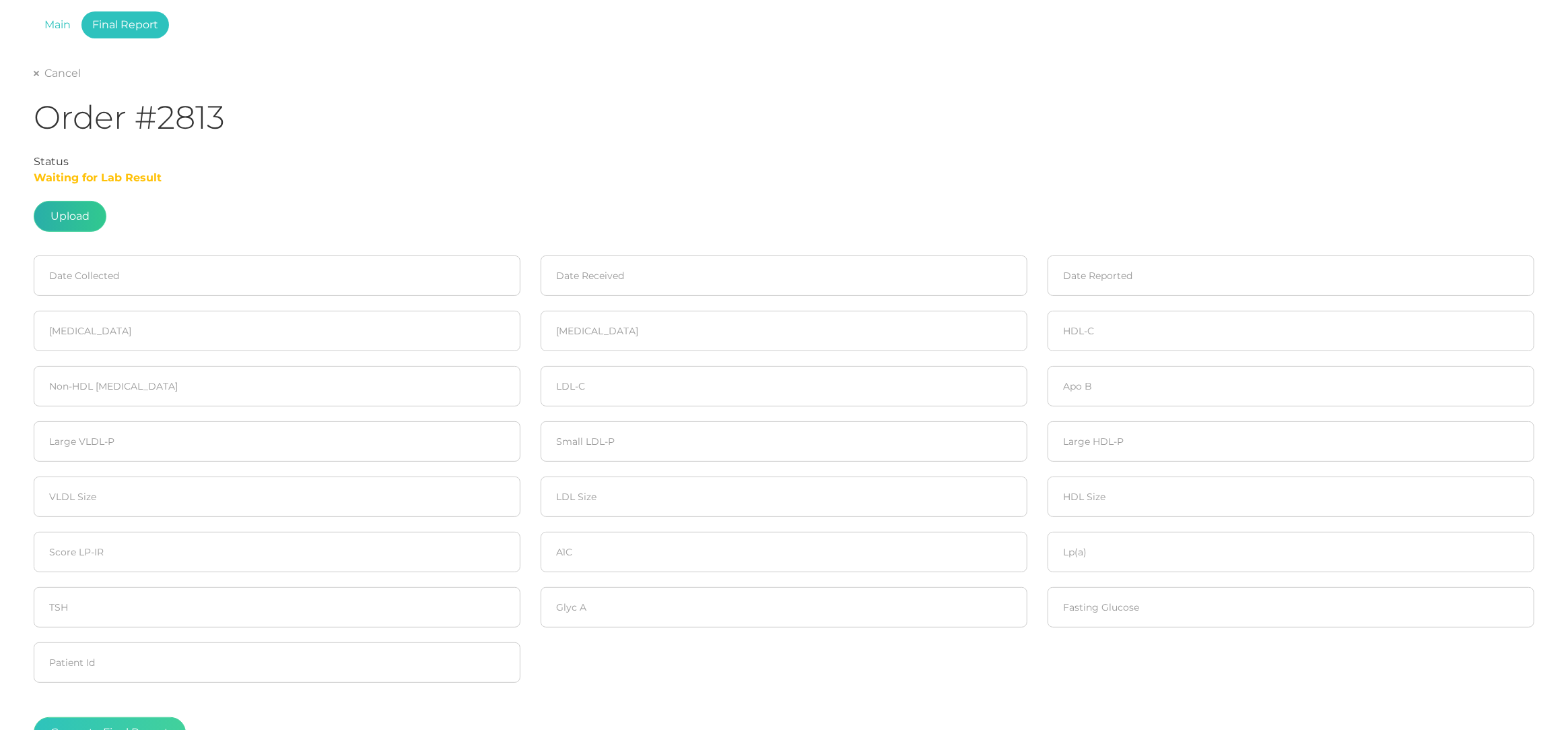
click at [75, 219] on label at bounding box center [70, 216] width 71 height 29
click at [89, 291] on input "file" at bounding box center [89, 291] width 1 height 1
type input "C:\fakepath\61349bd9-2ef4-4ee1-9a07-bd1fc7fa9f64.pdf"
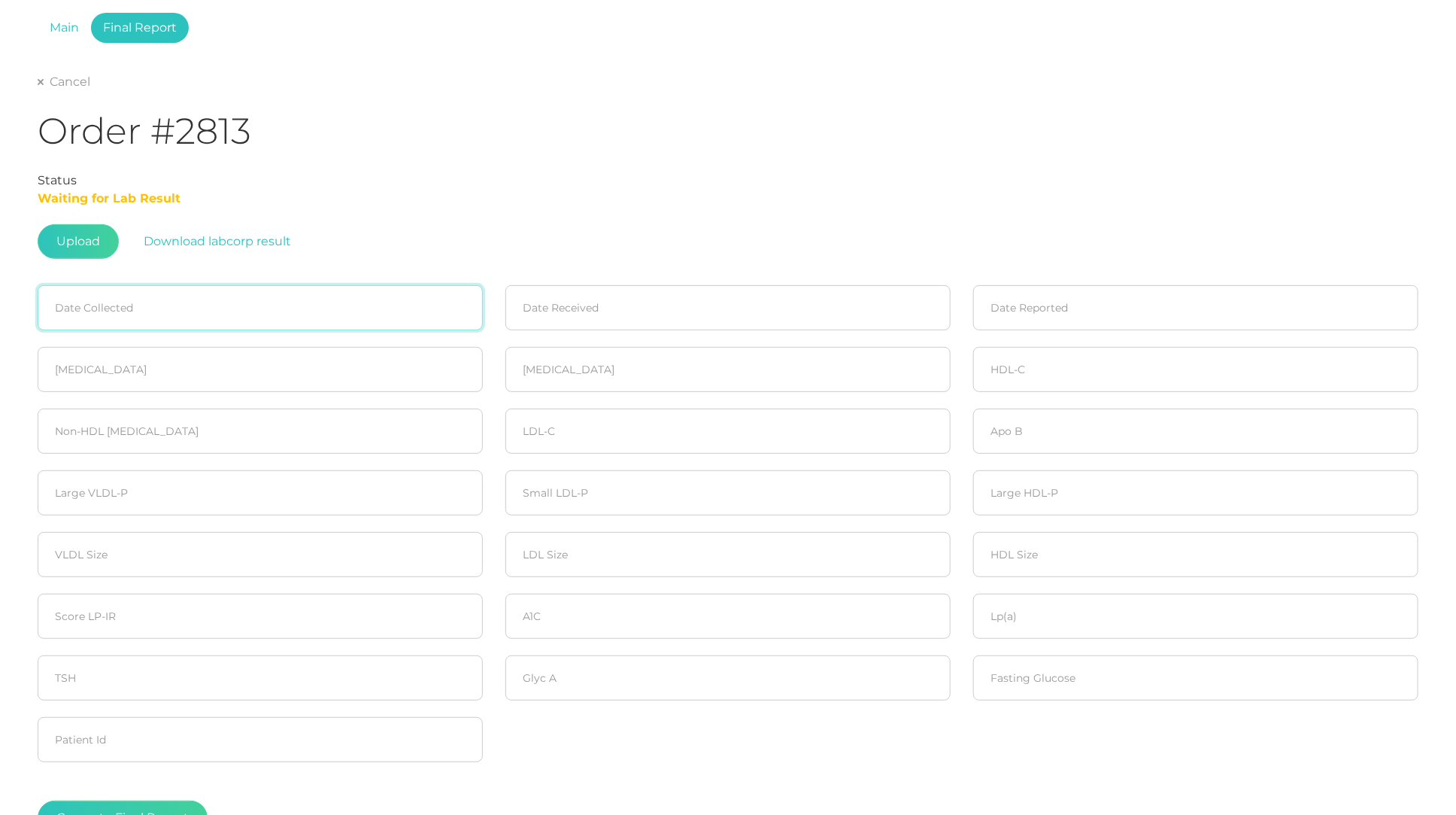
drag, startPoint x: 1750, startPoint y: 384, endPoint x: 246, endPoint y: 318, distance: 1505.4
click at [246, 318] on input at bounding box center [260, 308] width 445 height 45
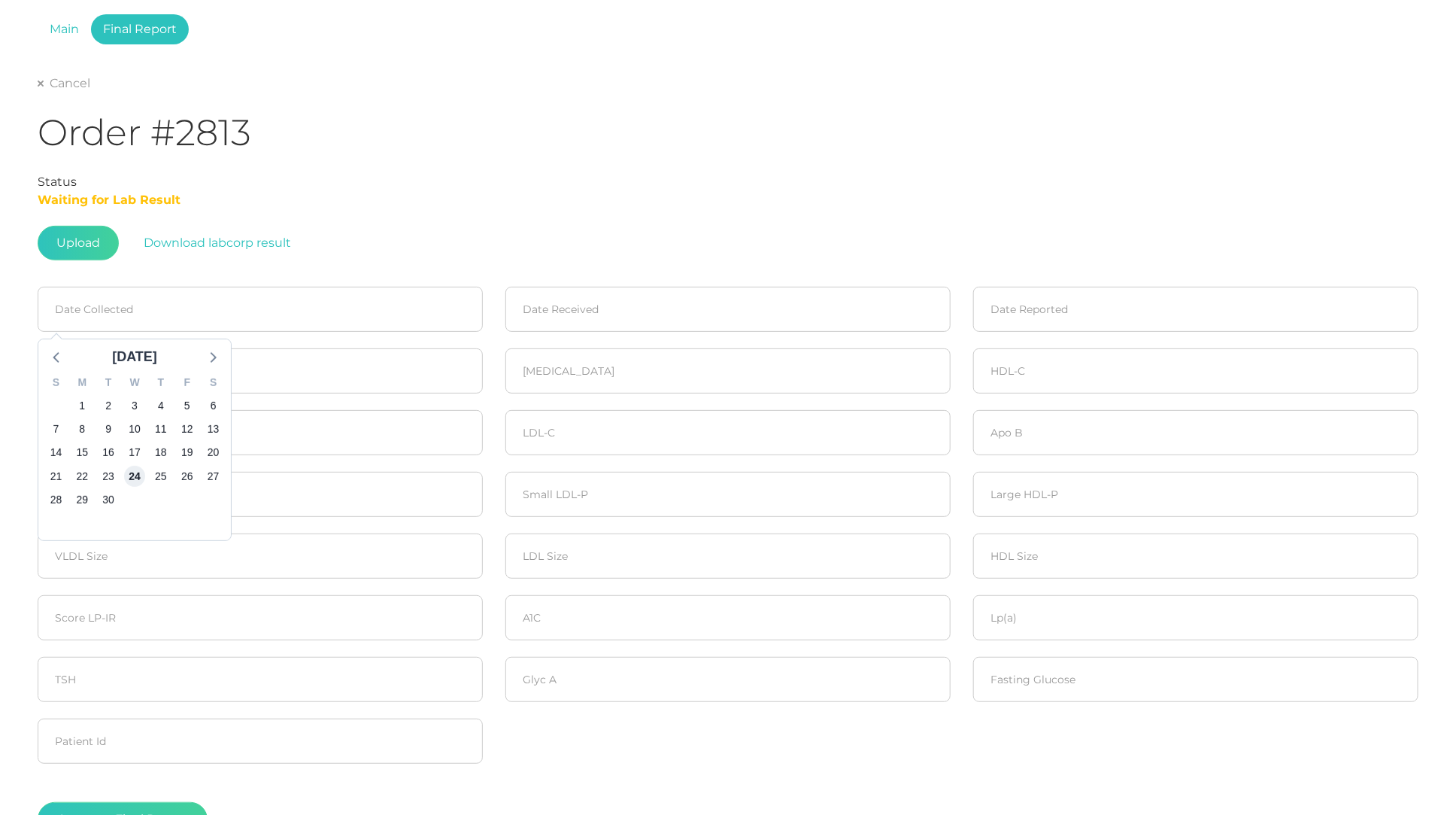
drag, startPoint x: 243, startPoint y: 306, endPoint x: 136, endPoint y: 470, distance: 195.8
click at [136, 470] on span "24" at bounding box center [134, 475] width 21 height 21
type input "09/24/2025"
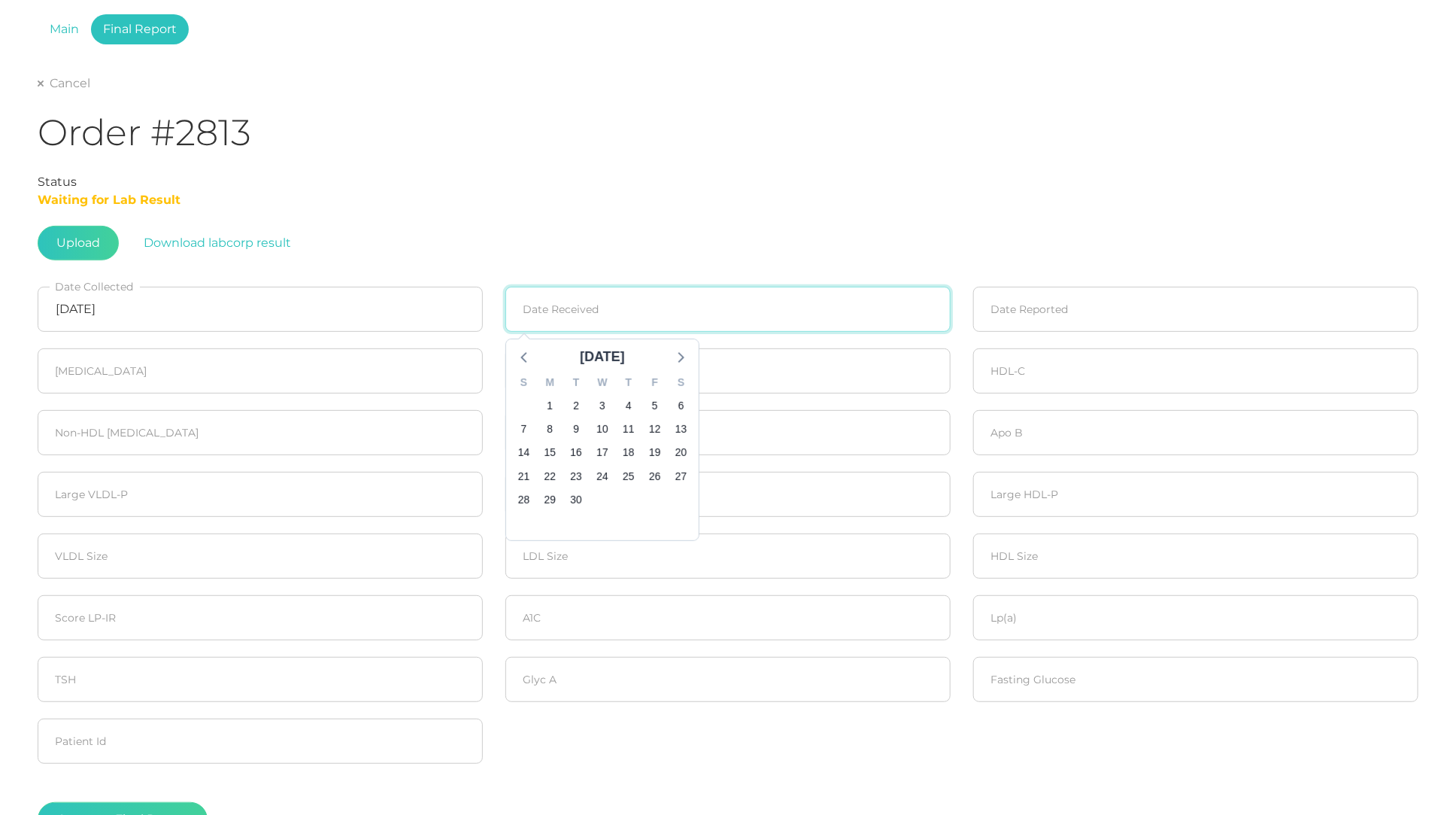
click at [701, 288] on input at bounding box center [728, 309] width 445 height 45
drag, startPoint x: 136, startPoint y: 470, endPoint x: 607, endPoint y: 473, distance: 471.0
click at [607, 473] on span "24" at bounding box center [602, 475] width 21 height 21
type input "09/24/2025"
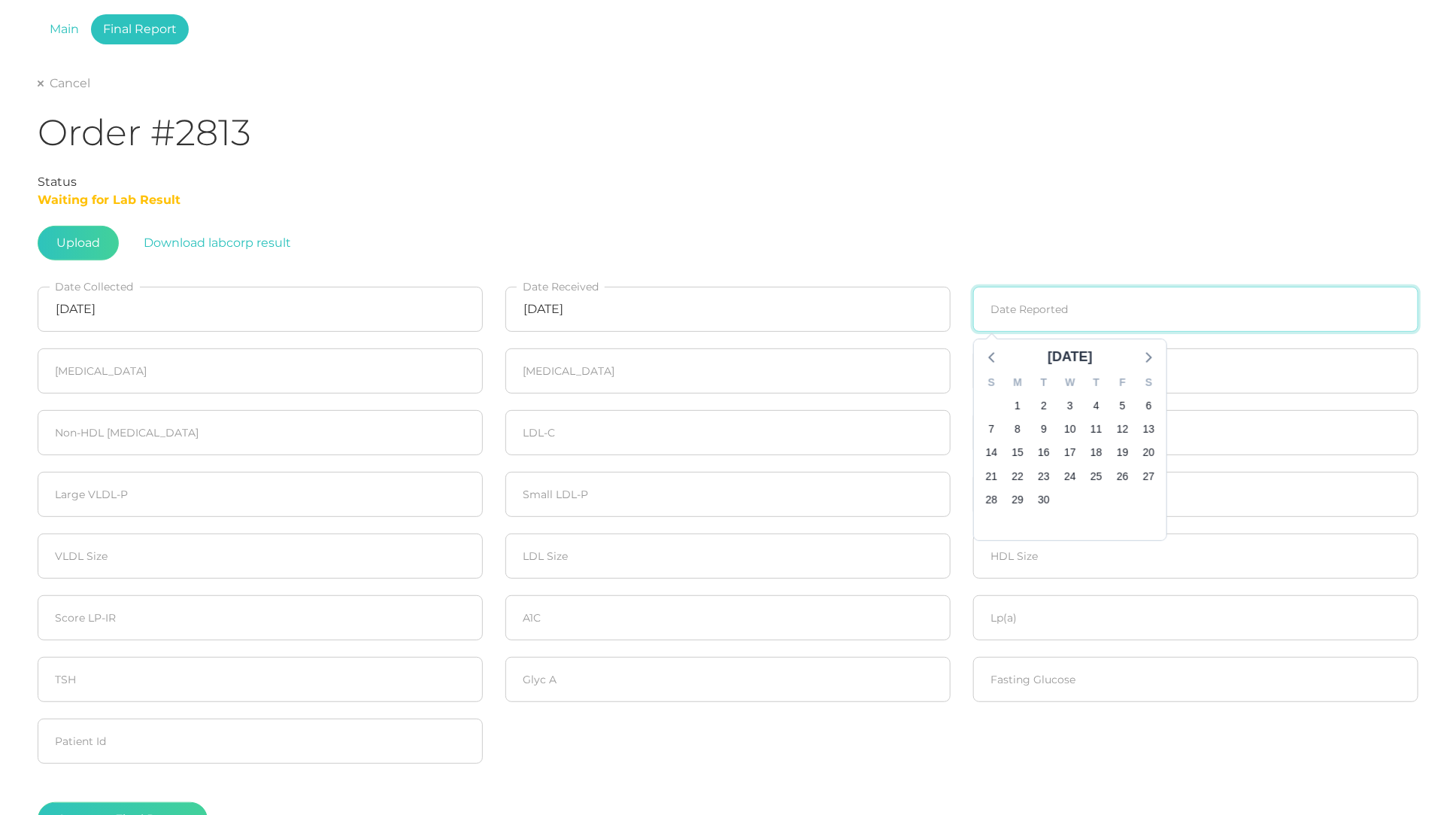
click at [1095, 311] on input at bounding box center [1195, 309] width 445 height 45
drag, startPoint x: 607, startPoint y: 473, endPoint x: 986, endPoint y: 493, distance: 379.5
click at [986, 493] on span "28" at bounding box center [991, 499] width 21 height 21
type input "09/28/2025"
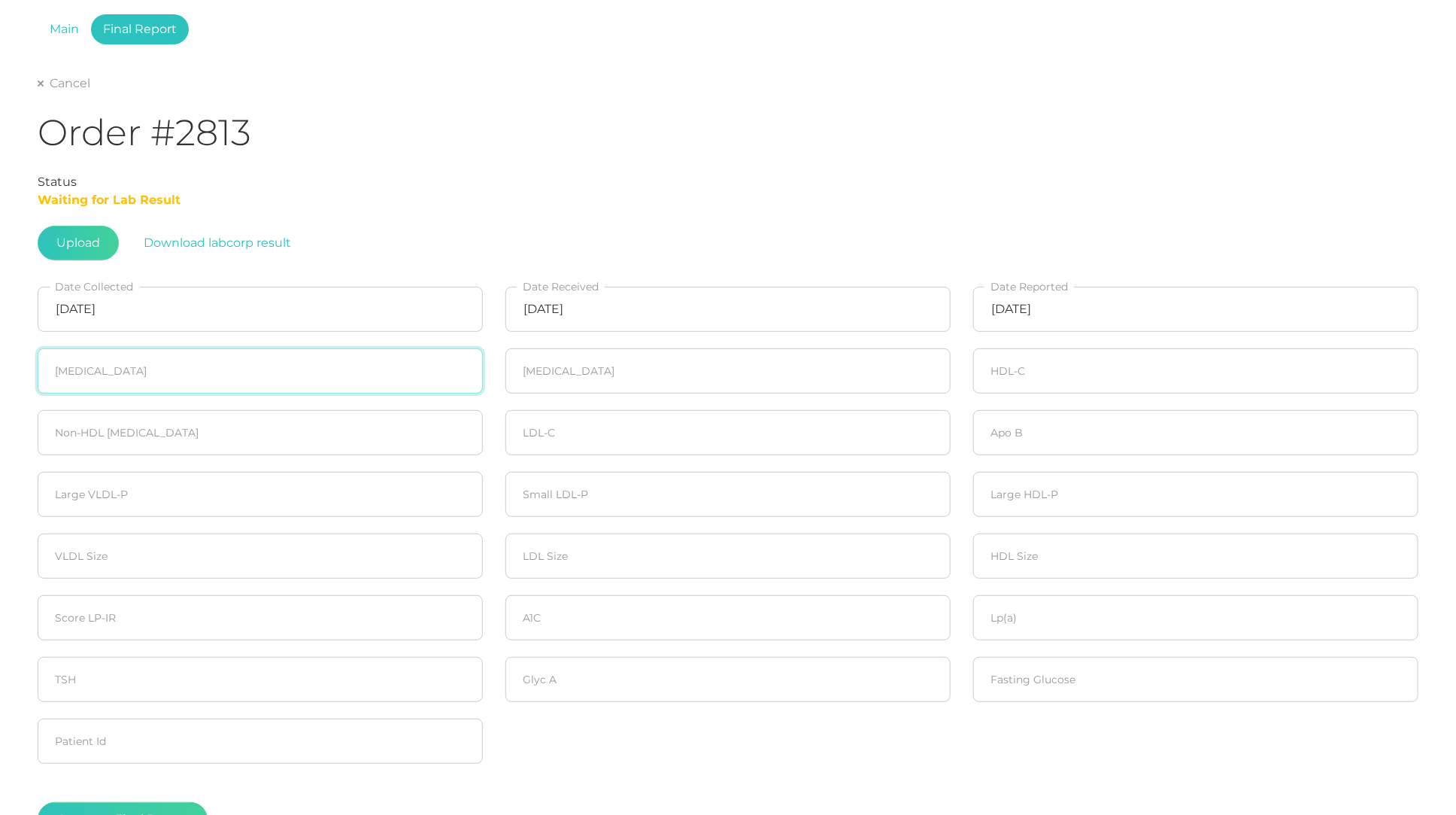
drag, startPoint x: 986, startPoint y: 493, endPoint x: 237, endPoint y: 373, distance: 758.6
click at [237, 373] on input "number" at bounding box center [260, 371] width 445 height 45
type input "189"
type input "58"
type input "76"
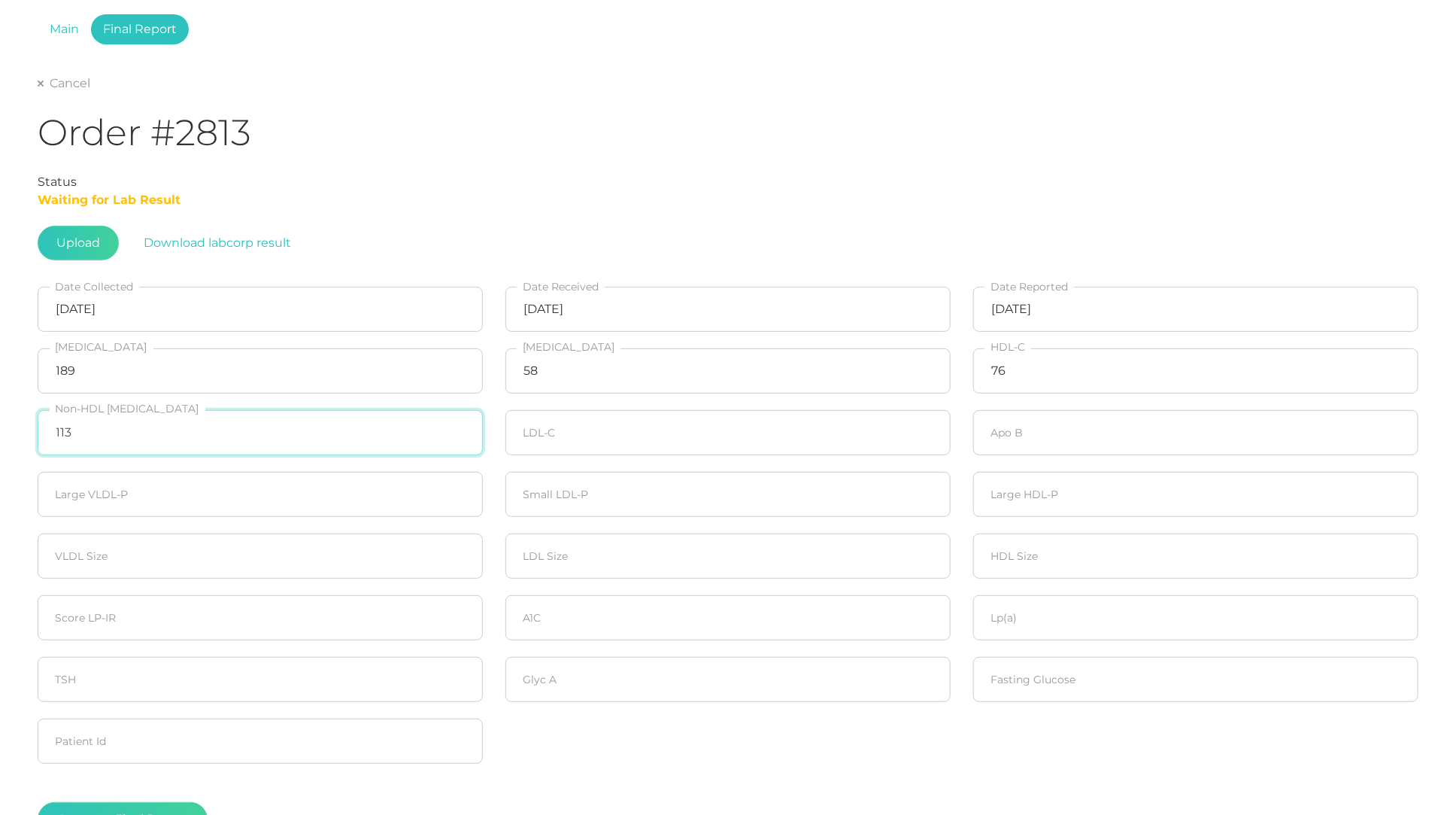
type input "113"
type input "102"
type input "86"
type input "2.3"
type input "90"
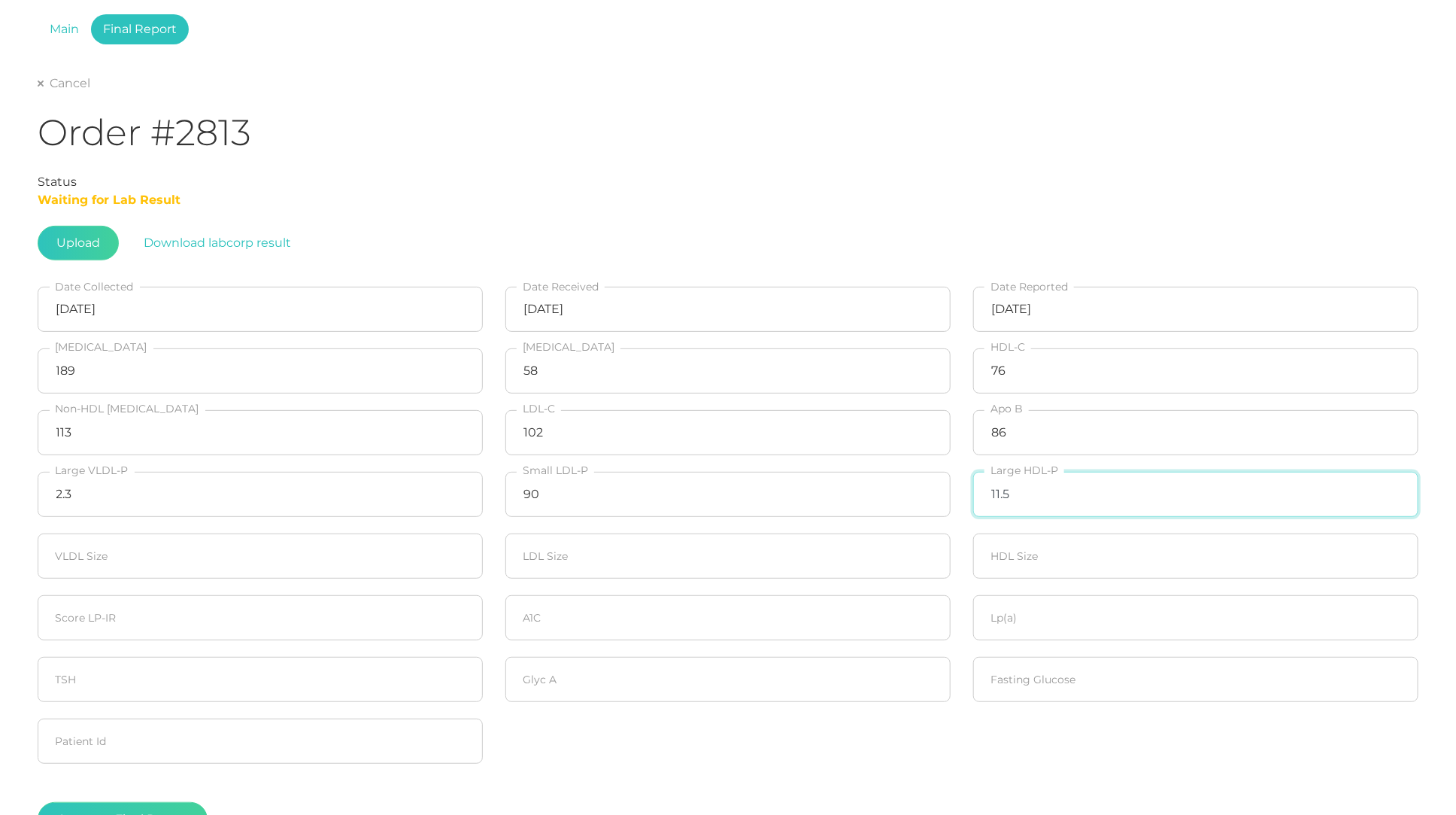
type input "11.5"
type input "51.0"
type input "21.8"
type input "9.7"
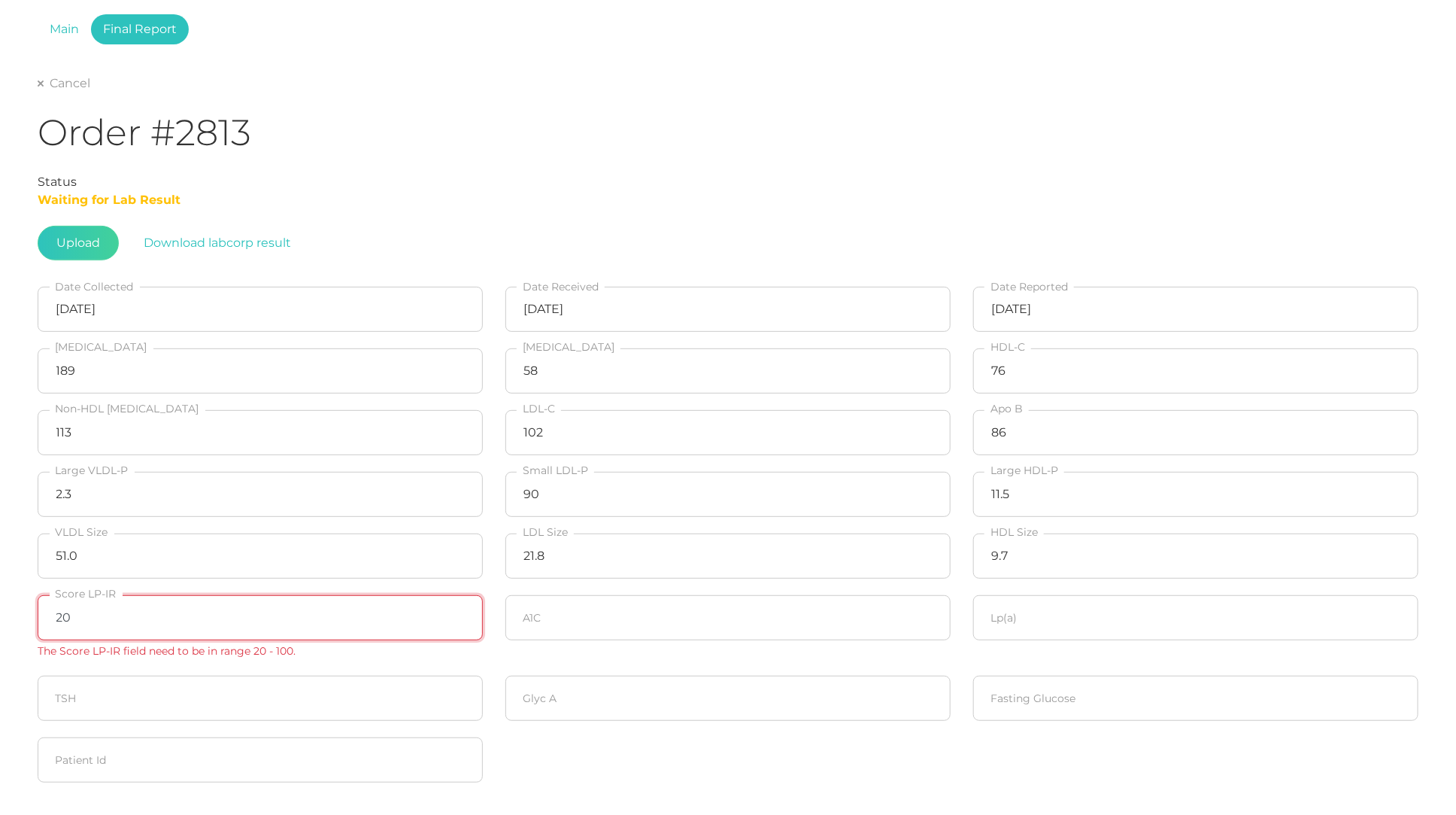
type input "20"
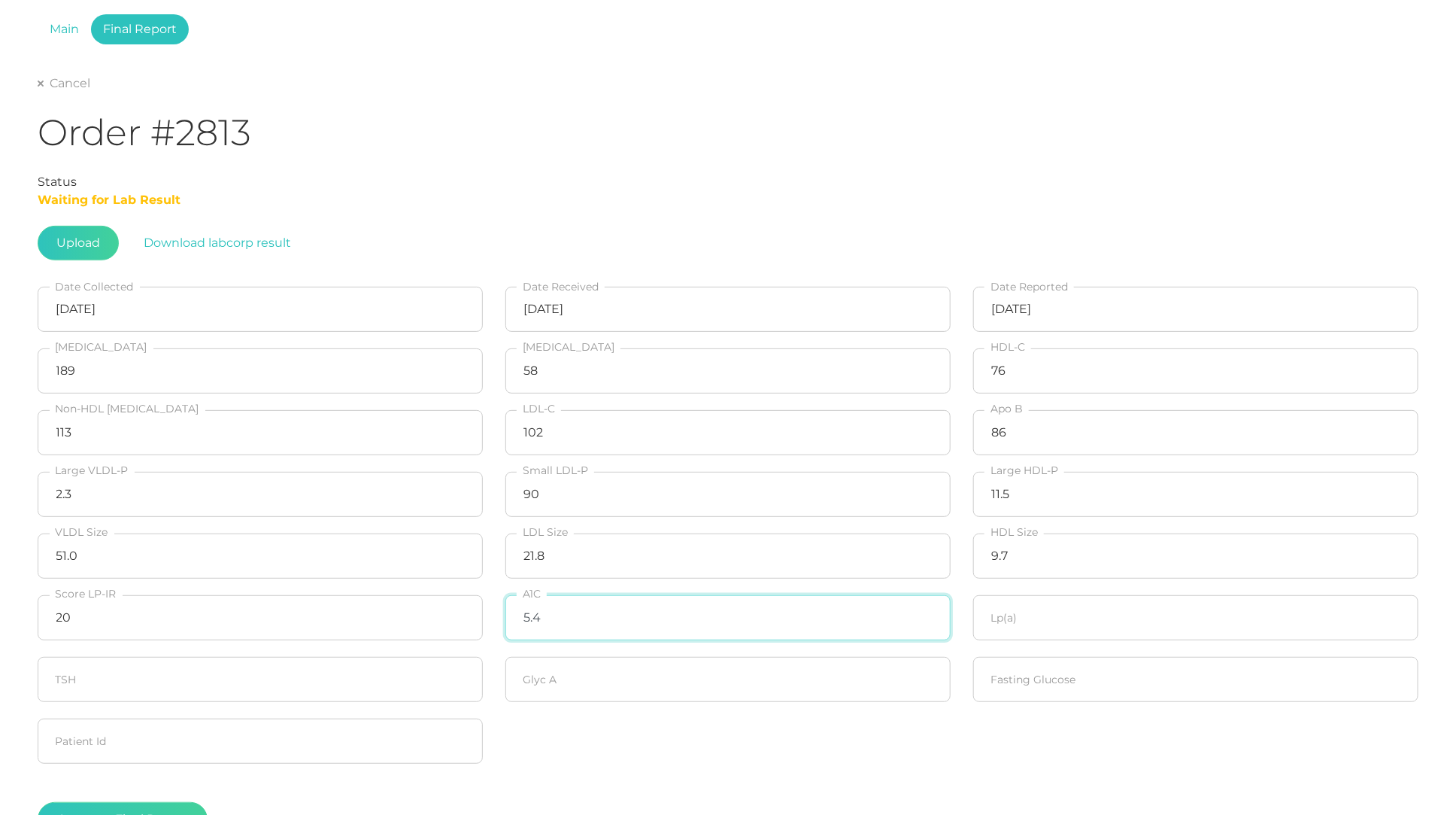
type input "5.4"
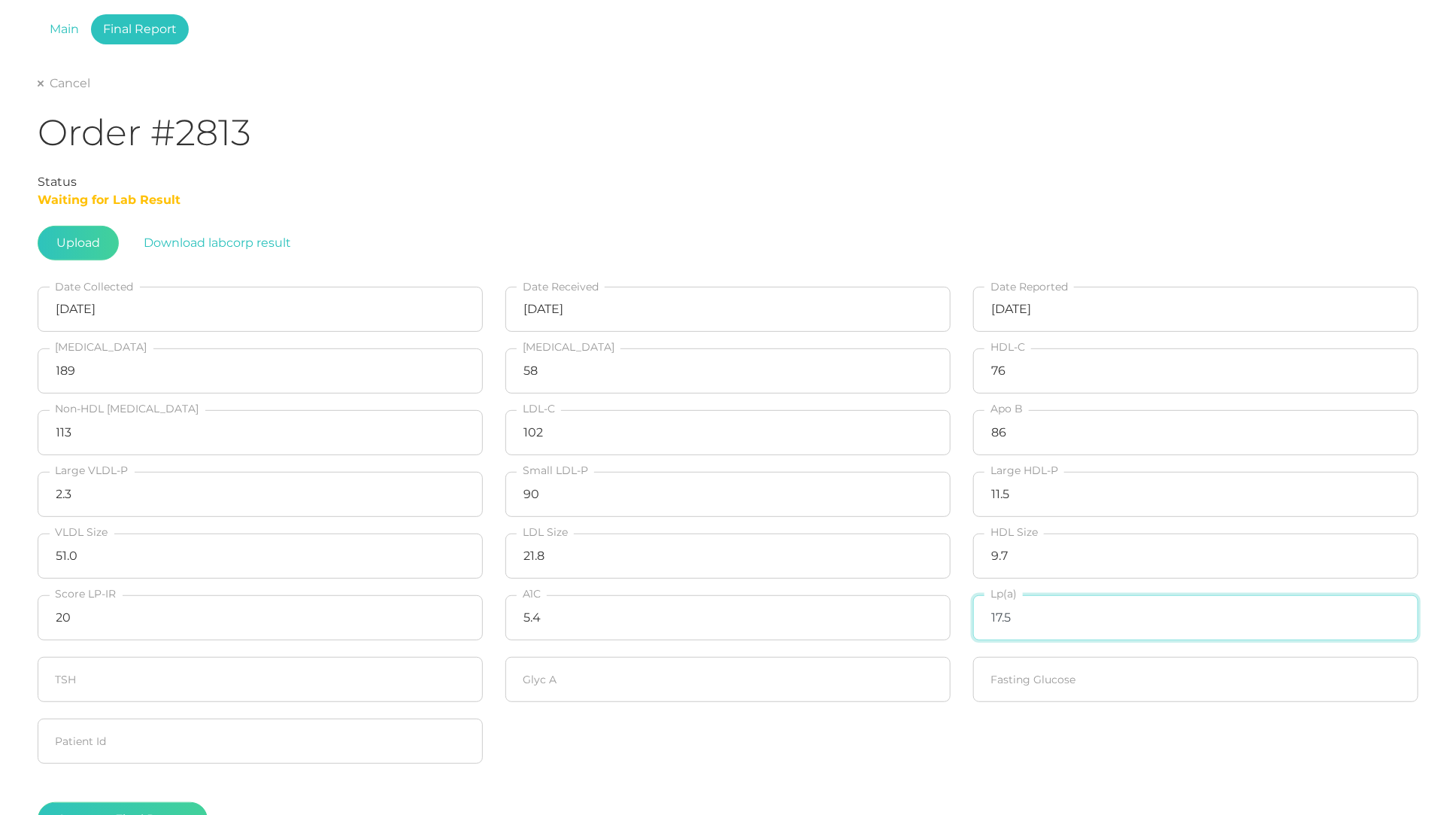
type input "17.5"
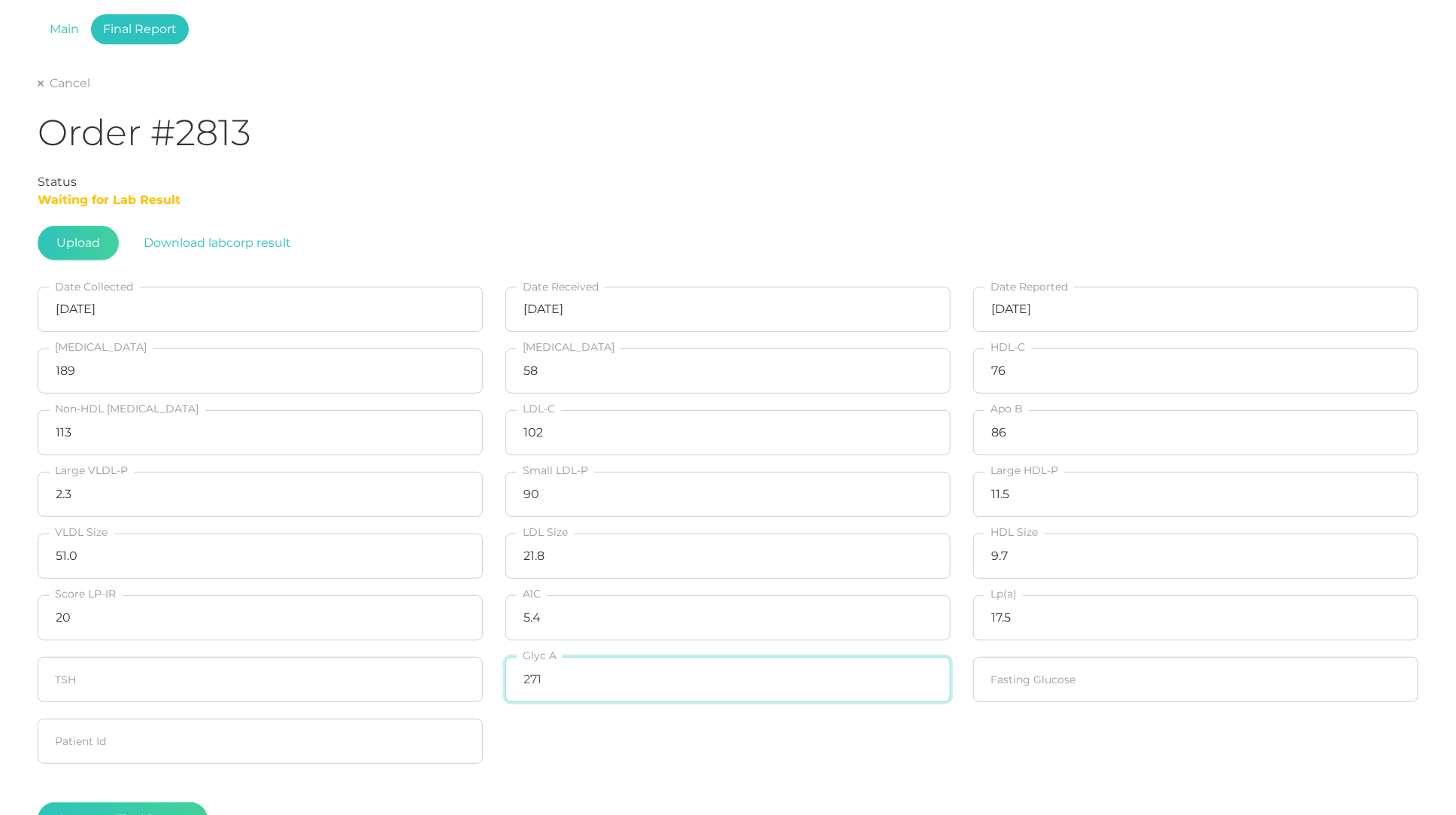
type input "271"
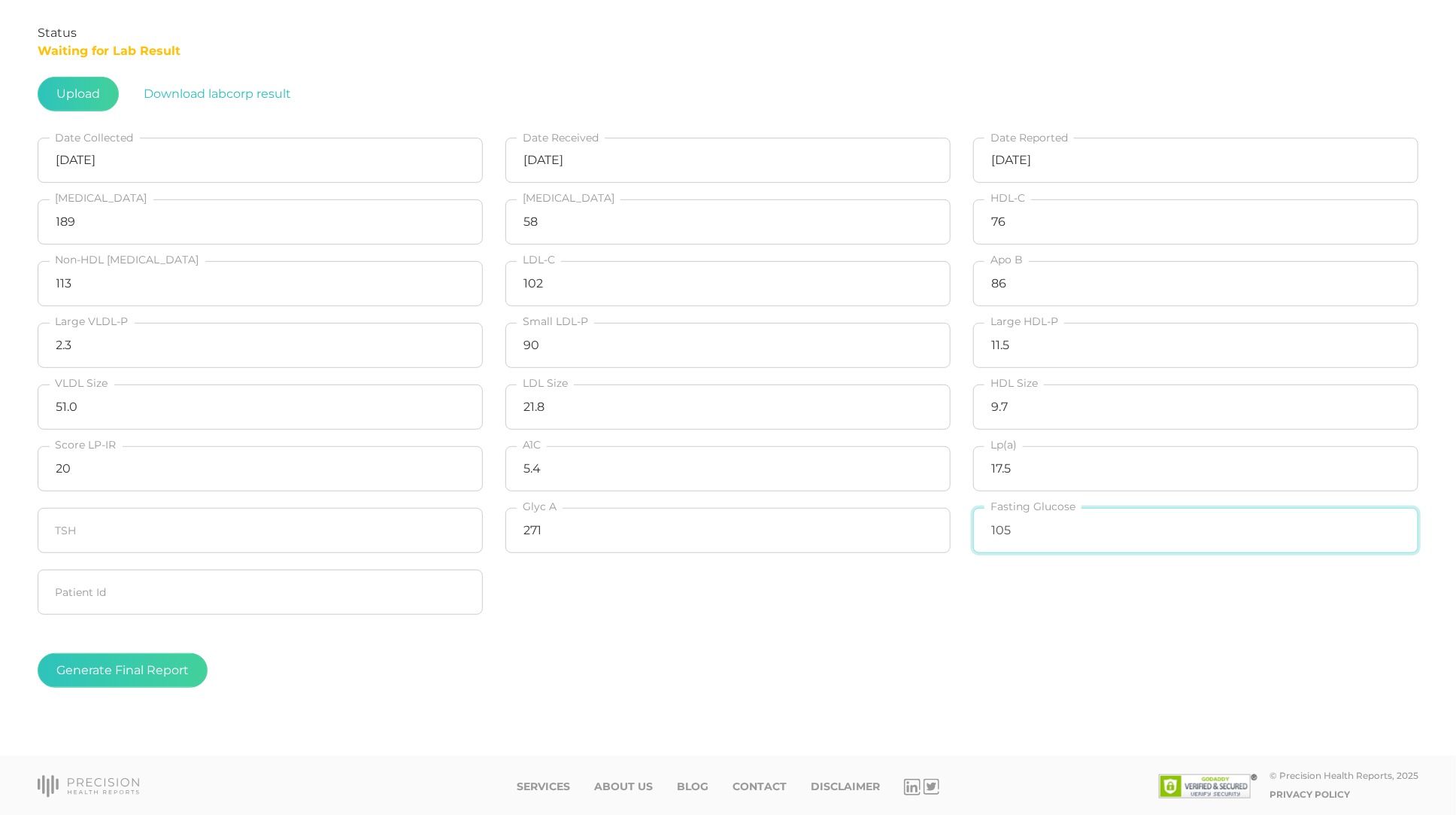
scroll to position [238, 0]
type input "105"
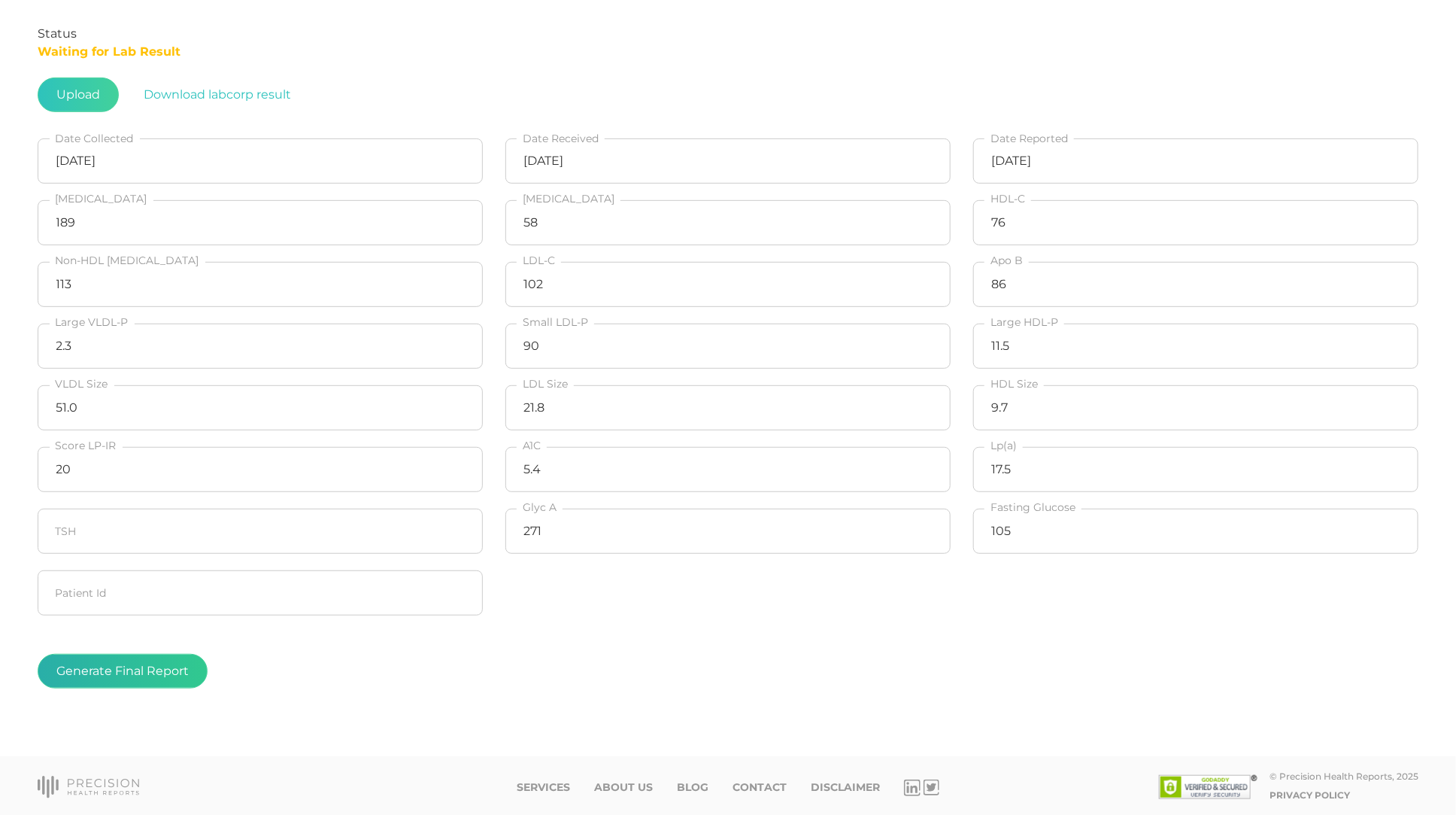
click at [123, 670] on button "Generate Final Report" at bounding box center [122, 671] width 170 height 34
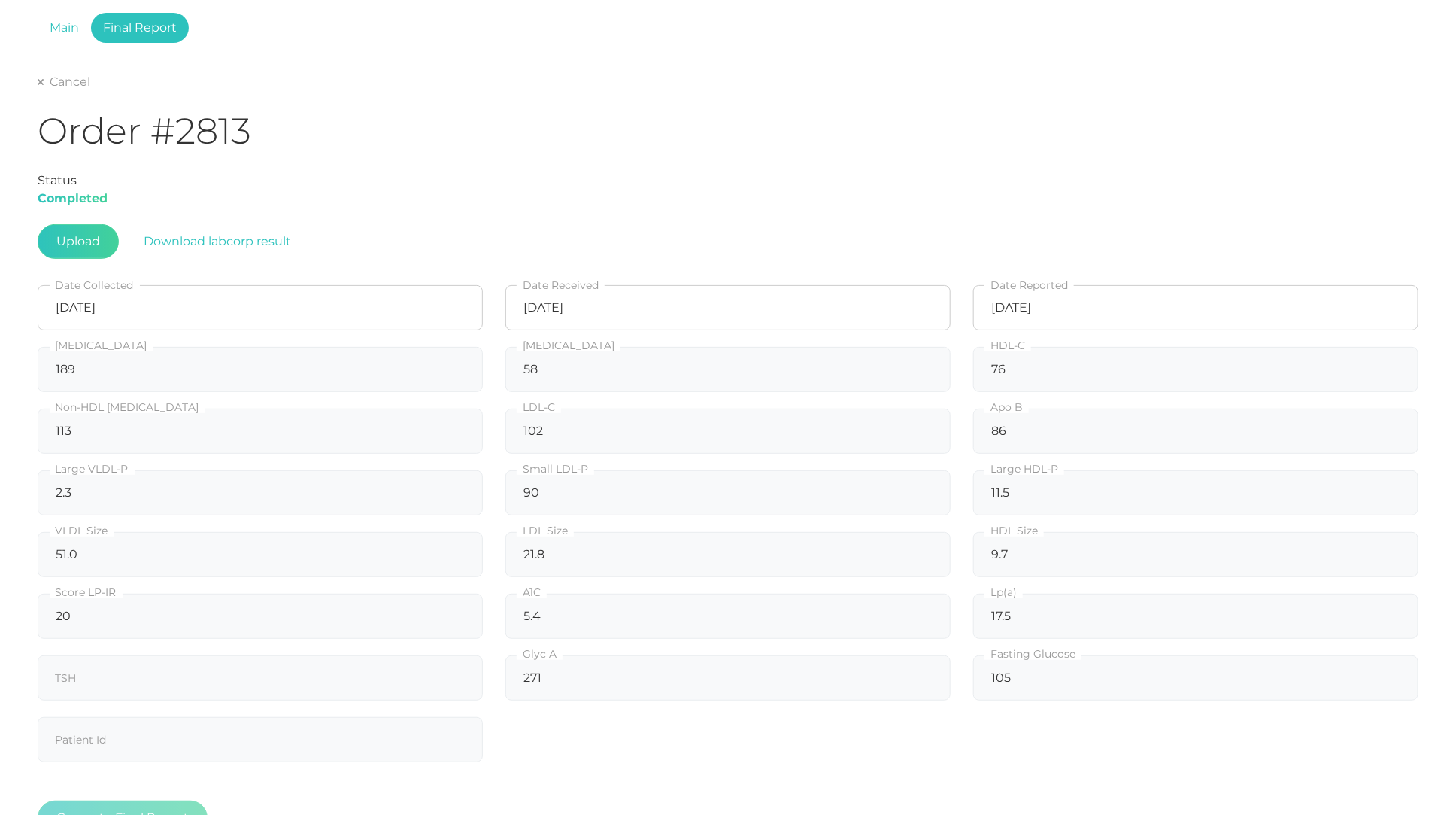
scroll to position [70, 0]
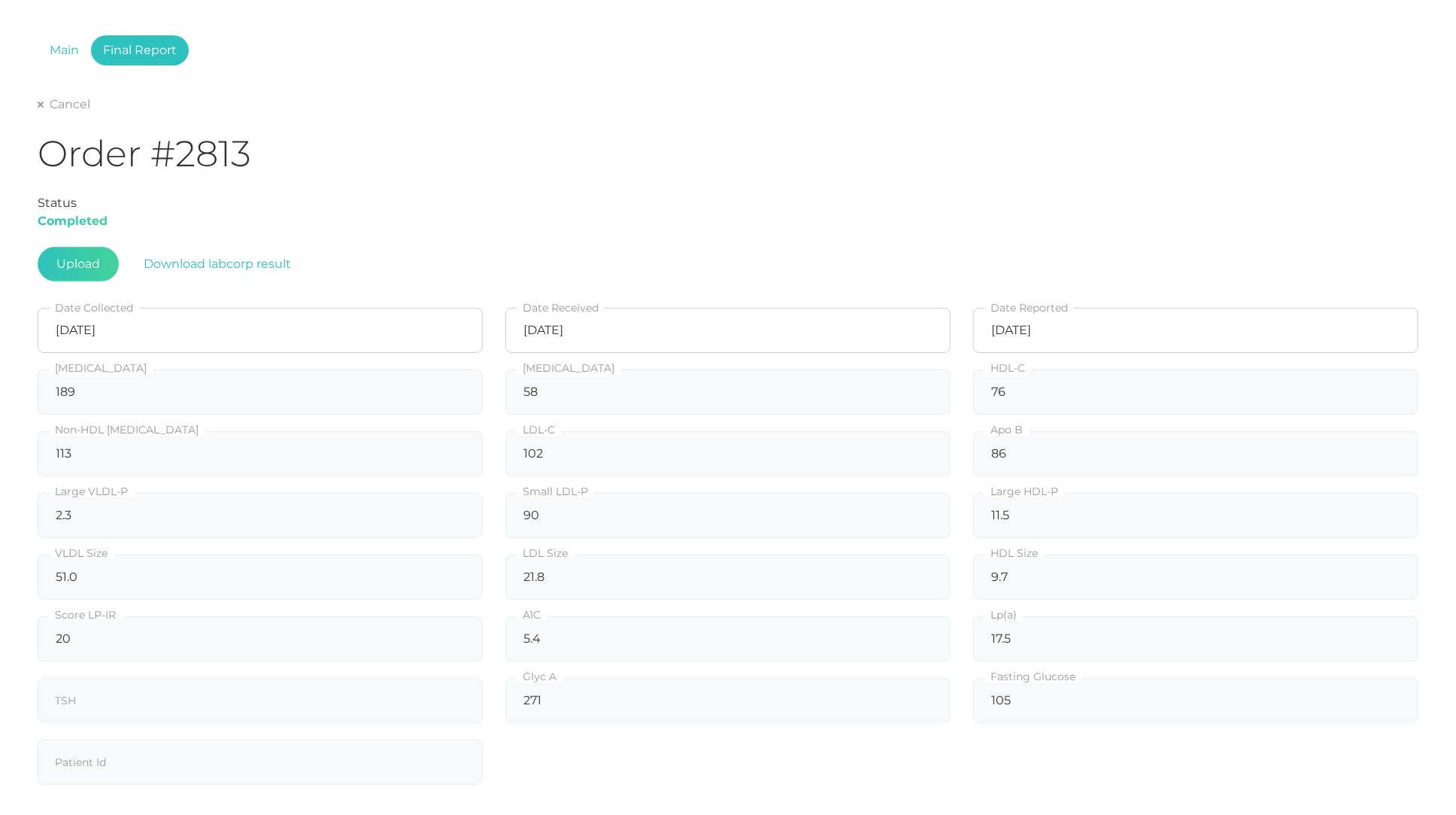
click at [56, 113] on div "Cancel Order #2813 Status Completed Upload Download labcorp result 09/24/2025 D…" at bounding box center [728, 491] width 1381 height 792
click at [60, 106] on link "Cancel" at bounding box center [64, 105] width 53 height 15
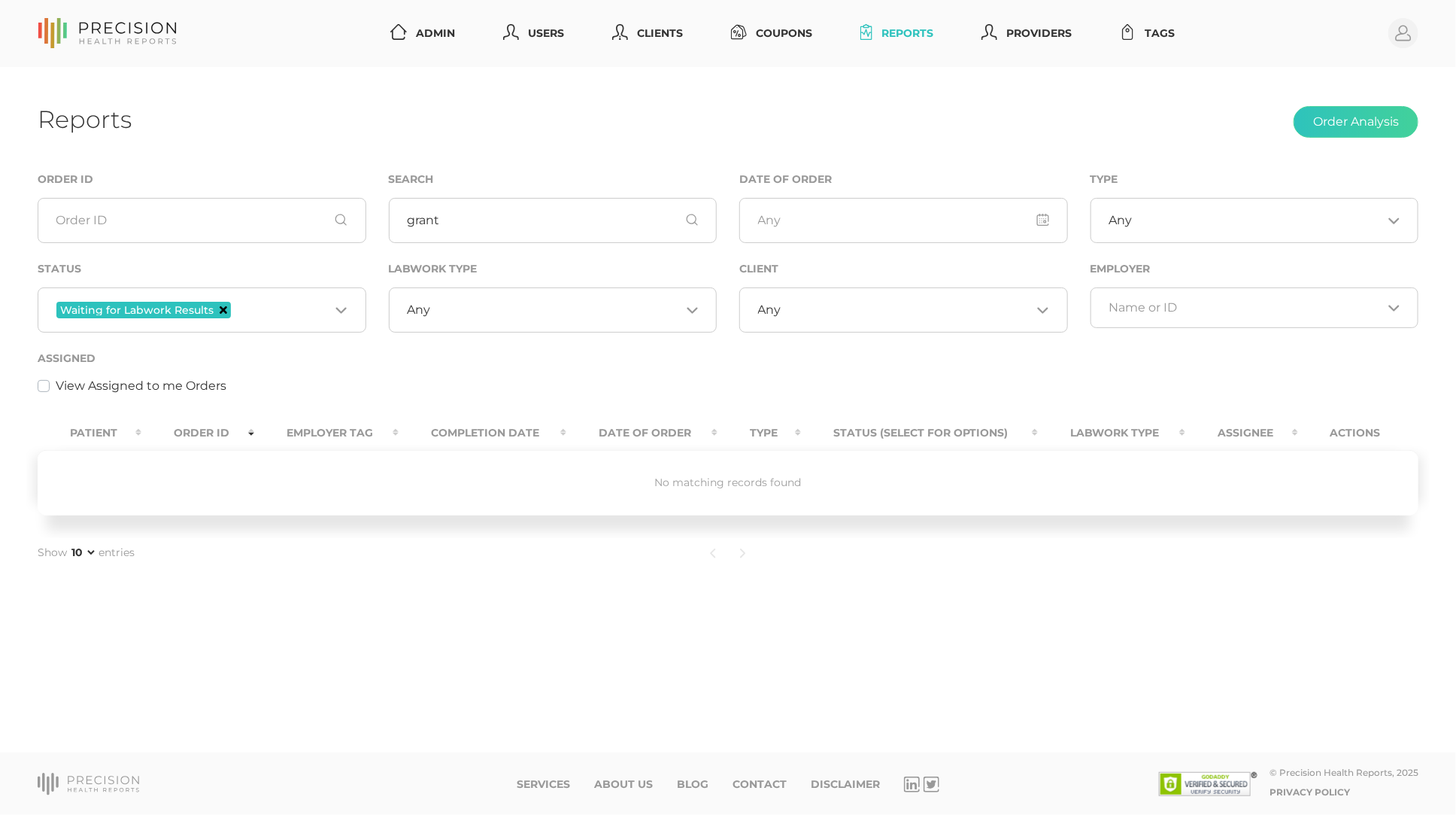
click at [223, 307] on icon "Deselect Waiting for Labwork Results" at bounding box center [223, 309] width 8 height 8
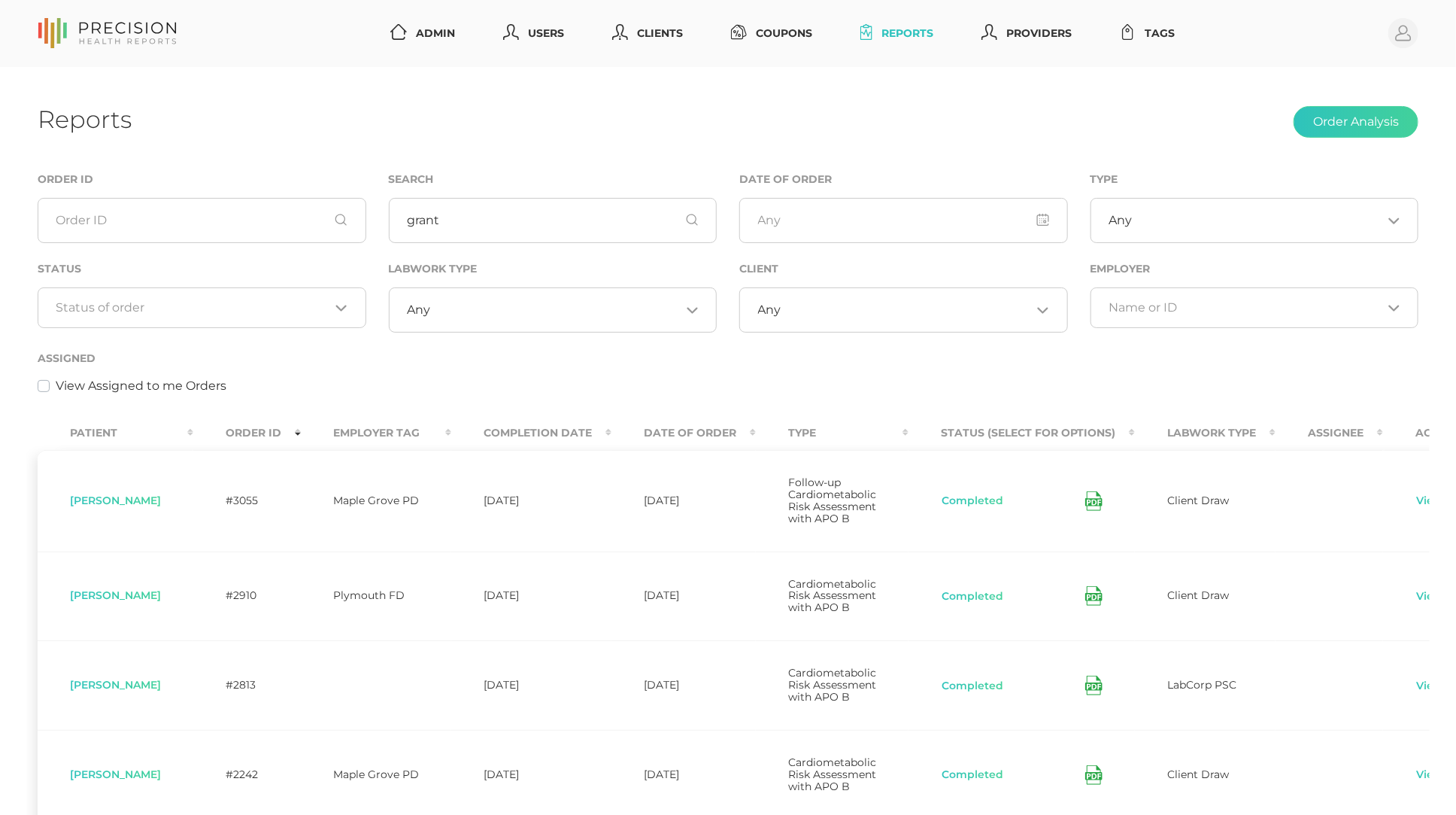
click at [1085, 695] on icon at bounding box center [1093, 685] width 18 height 19
click at [494, 207] on input "grant" at bounding box center [553, 221] width 329 height 45
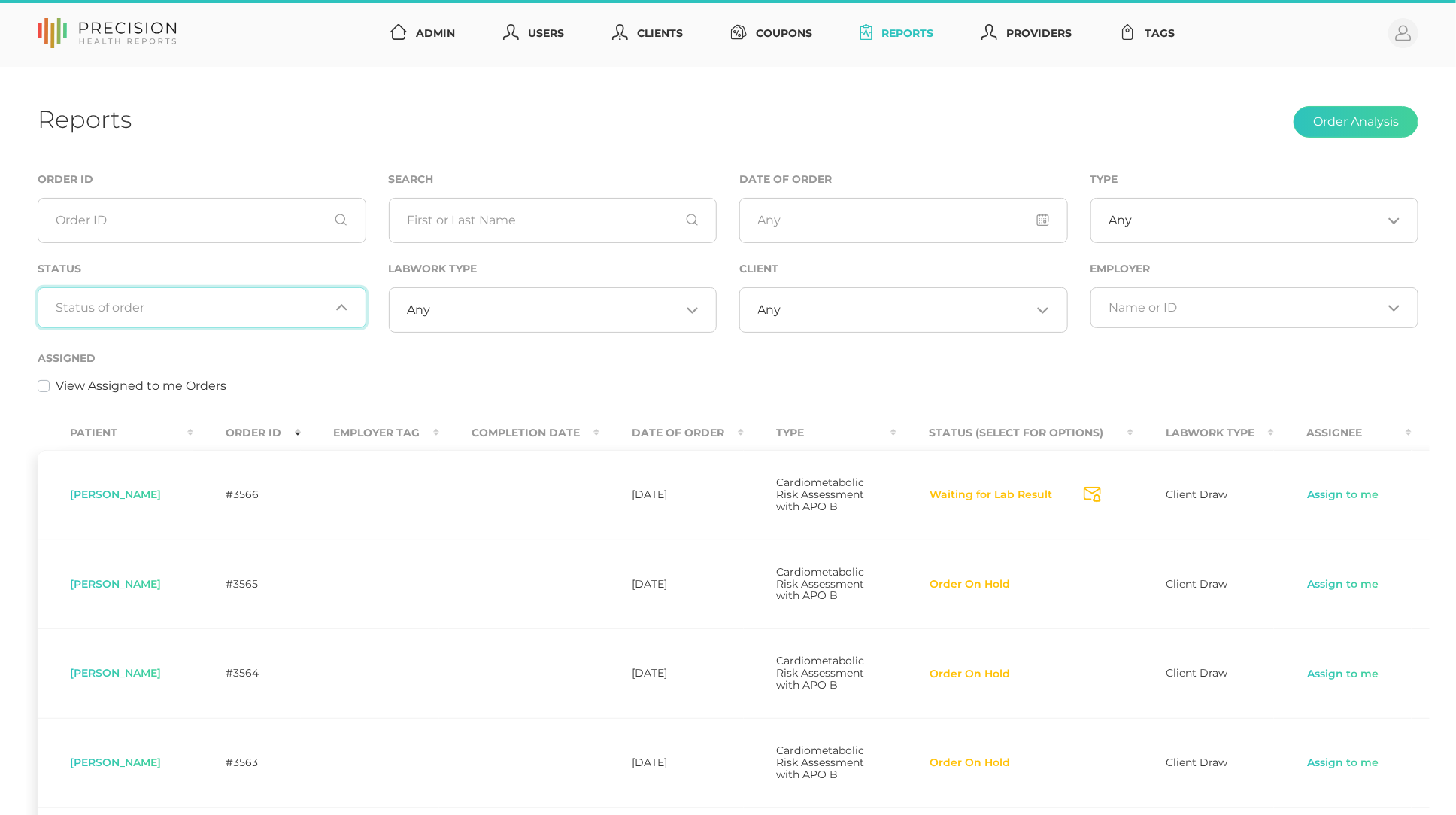
click at [243, 313] on input "Search for option" at bounding box center [193, 308] width 274 height 15
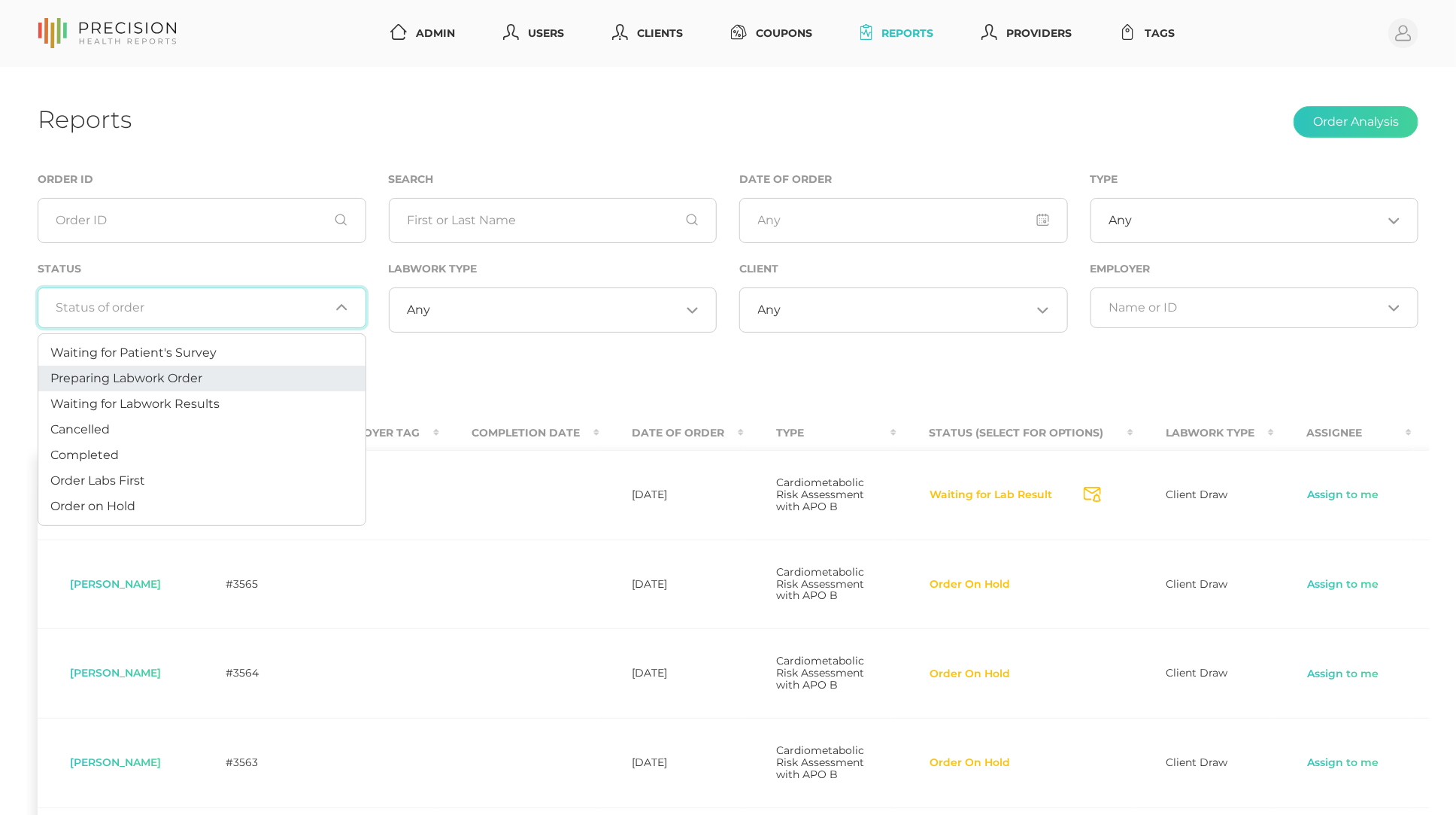
click at [232, 371] on li "Preparing Labwork Order" at bounding box center [202, 378] width 327 height 26
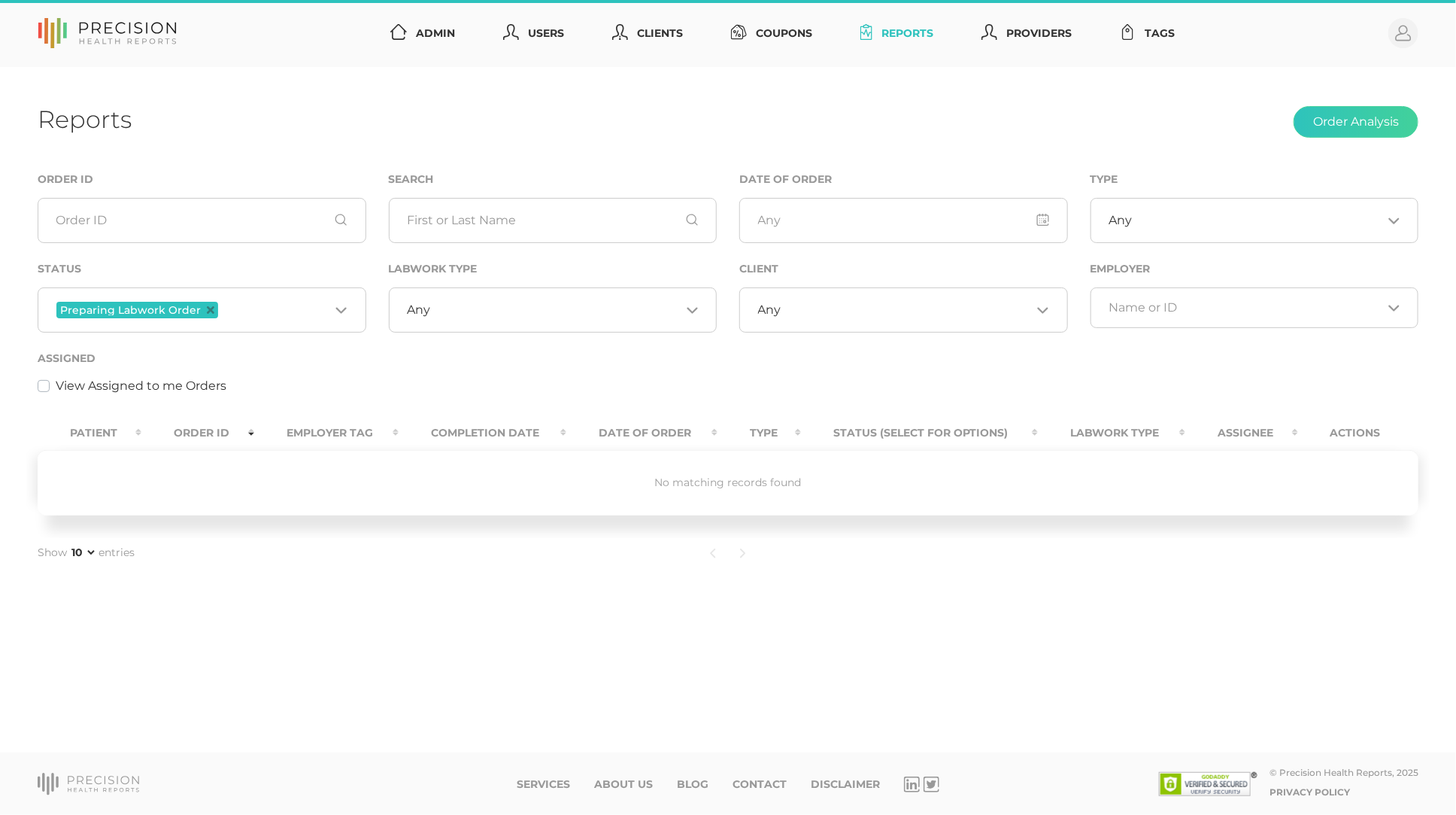
click at [207, 312] on icon "Deselect Preparing Labwork Order" at bounding box center [210, 309] width 8 height 8
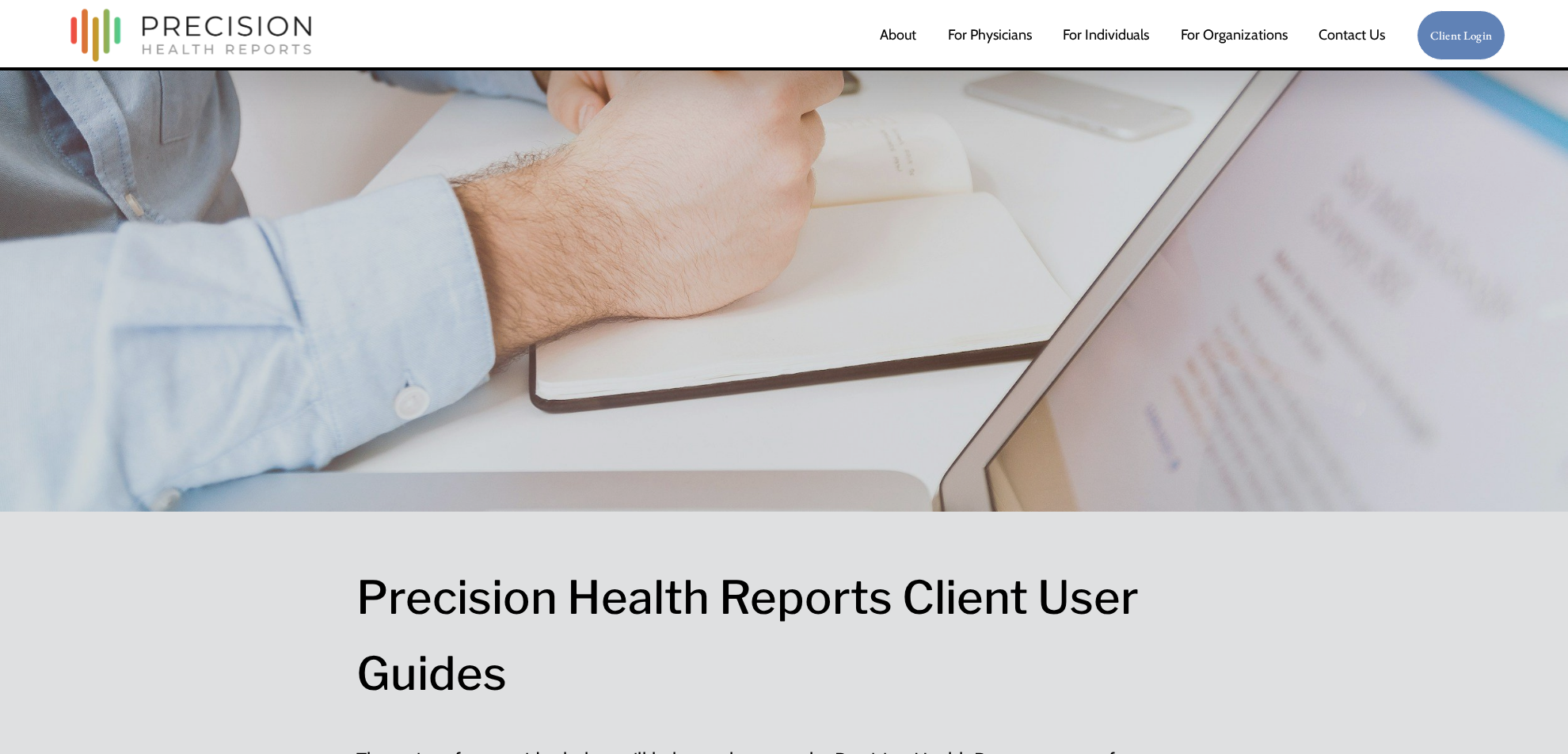
checkbox input "true"
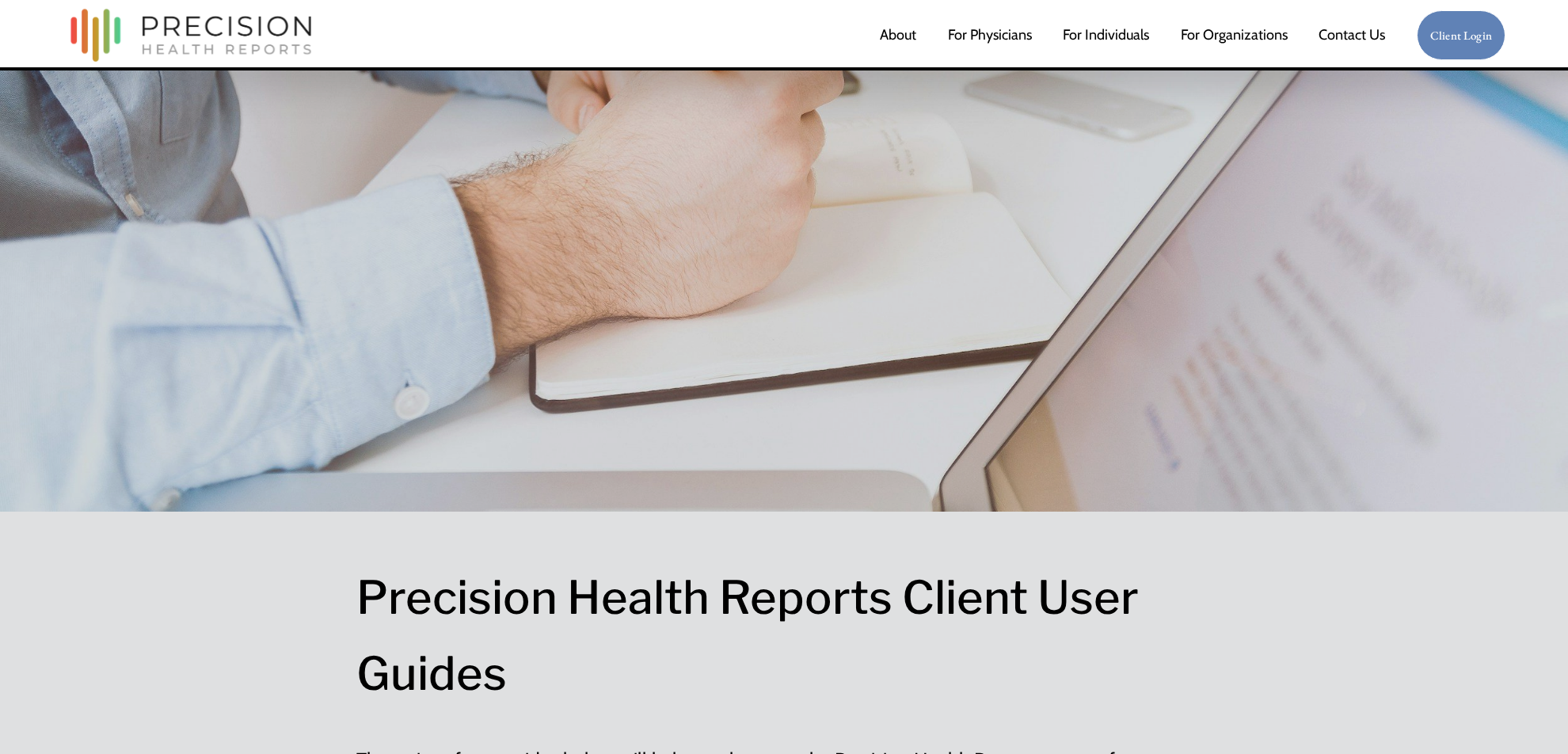
checkbox input "true"
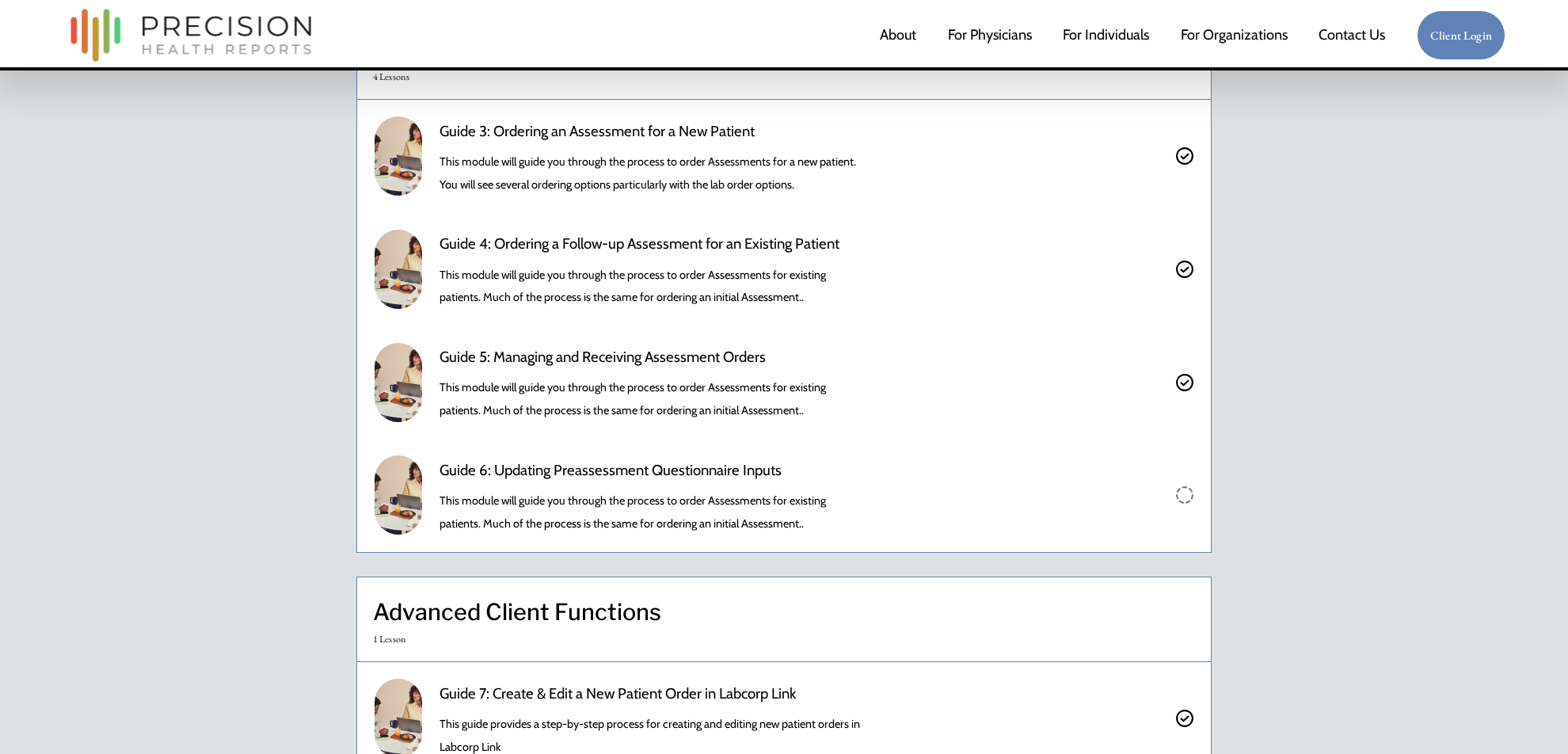
scroll to position [1328, 0]
